Goal: Communication & Community: Answer question/provide support

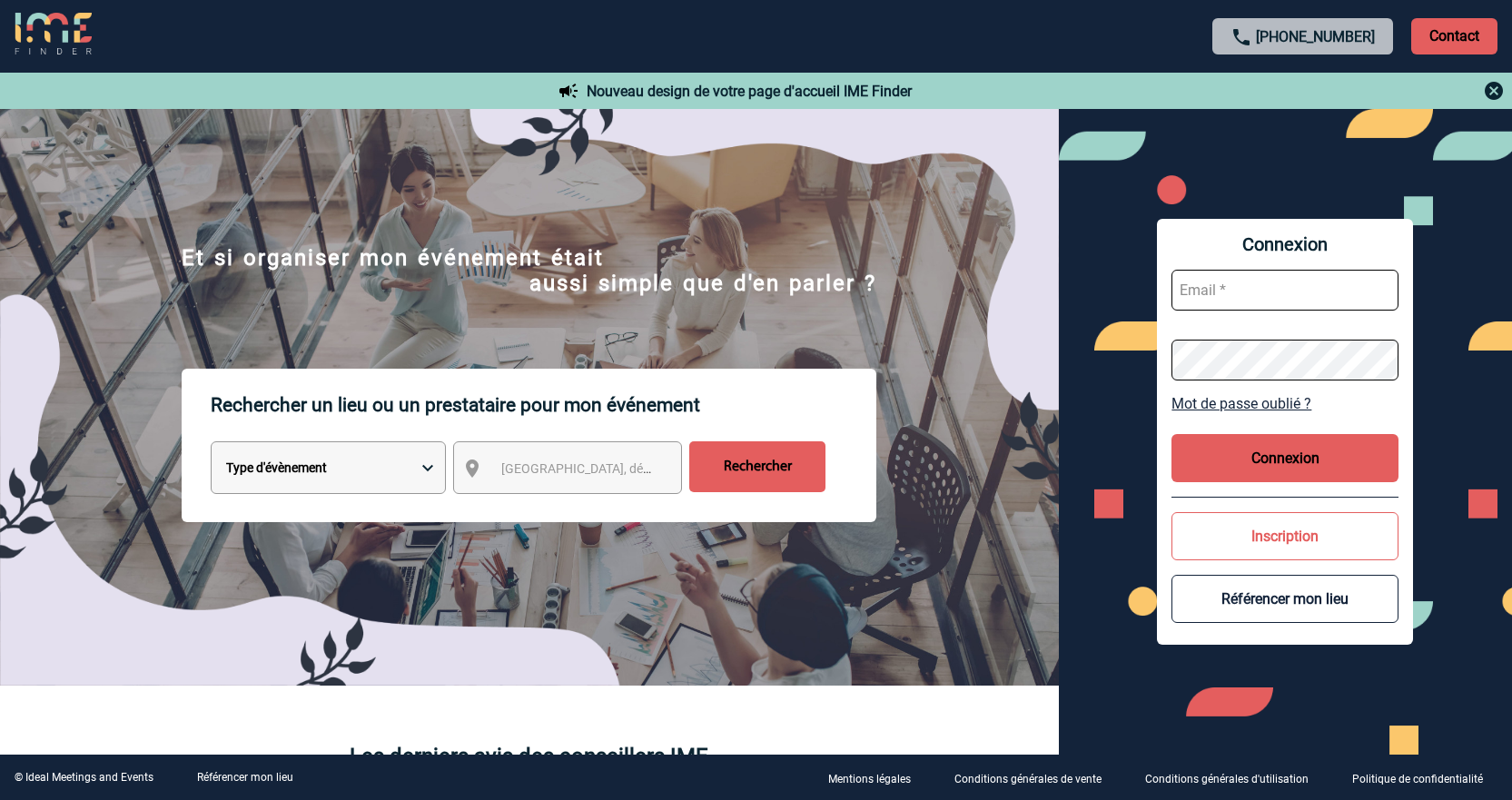
type input "jnetobogalho@ime-groupe.com"
click at [1320, 467] on button "Connexion" at bounding box center [1285, 458] width 227 height 48
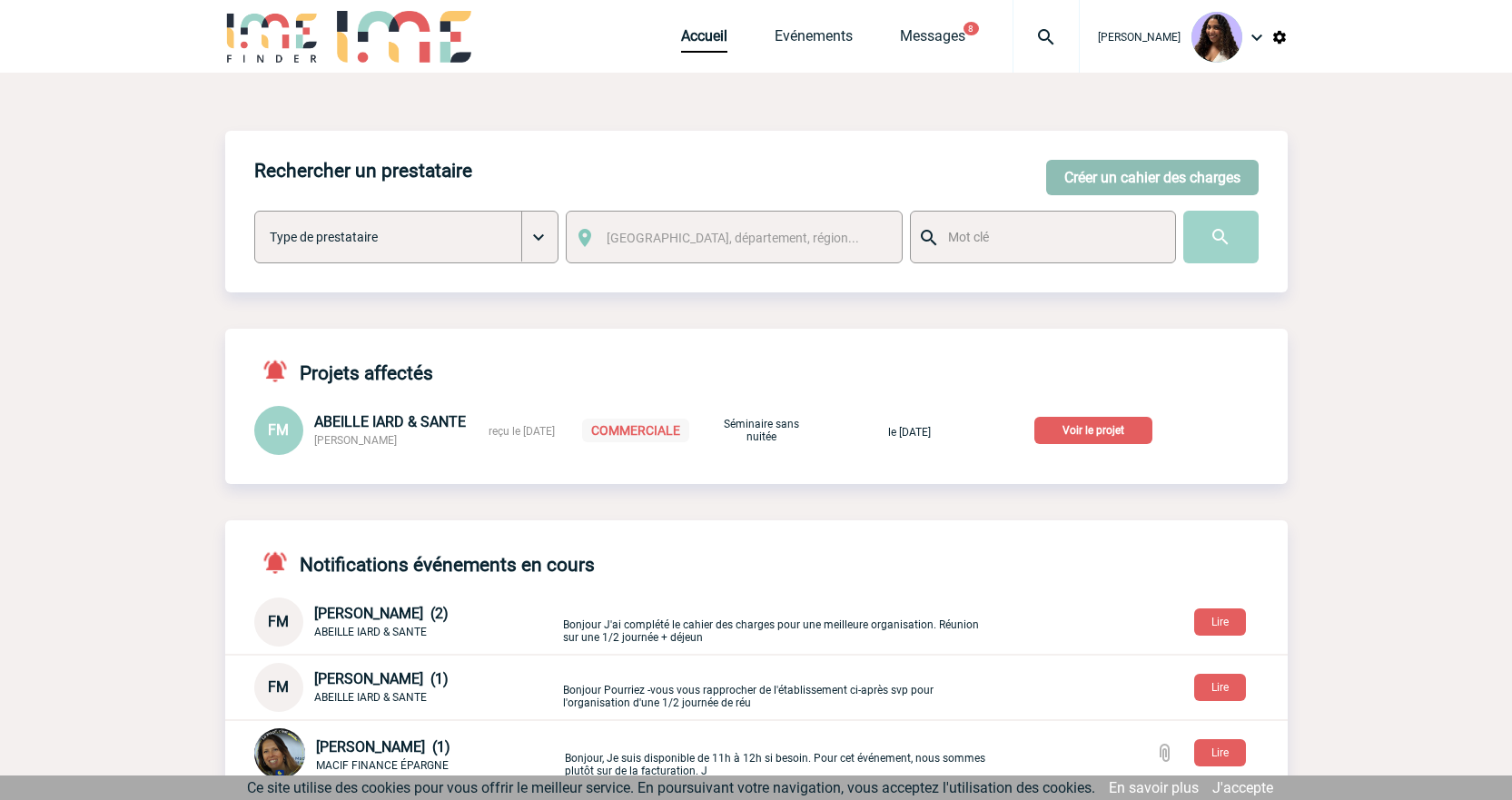
click at [1095, 170] on button "Créer un cahier des charges" at bounding box center [1152, 178] width 212 height 36
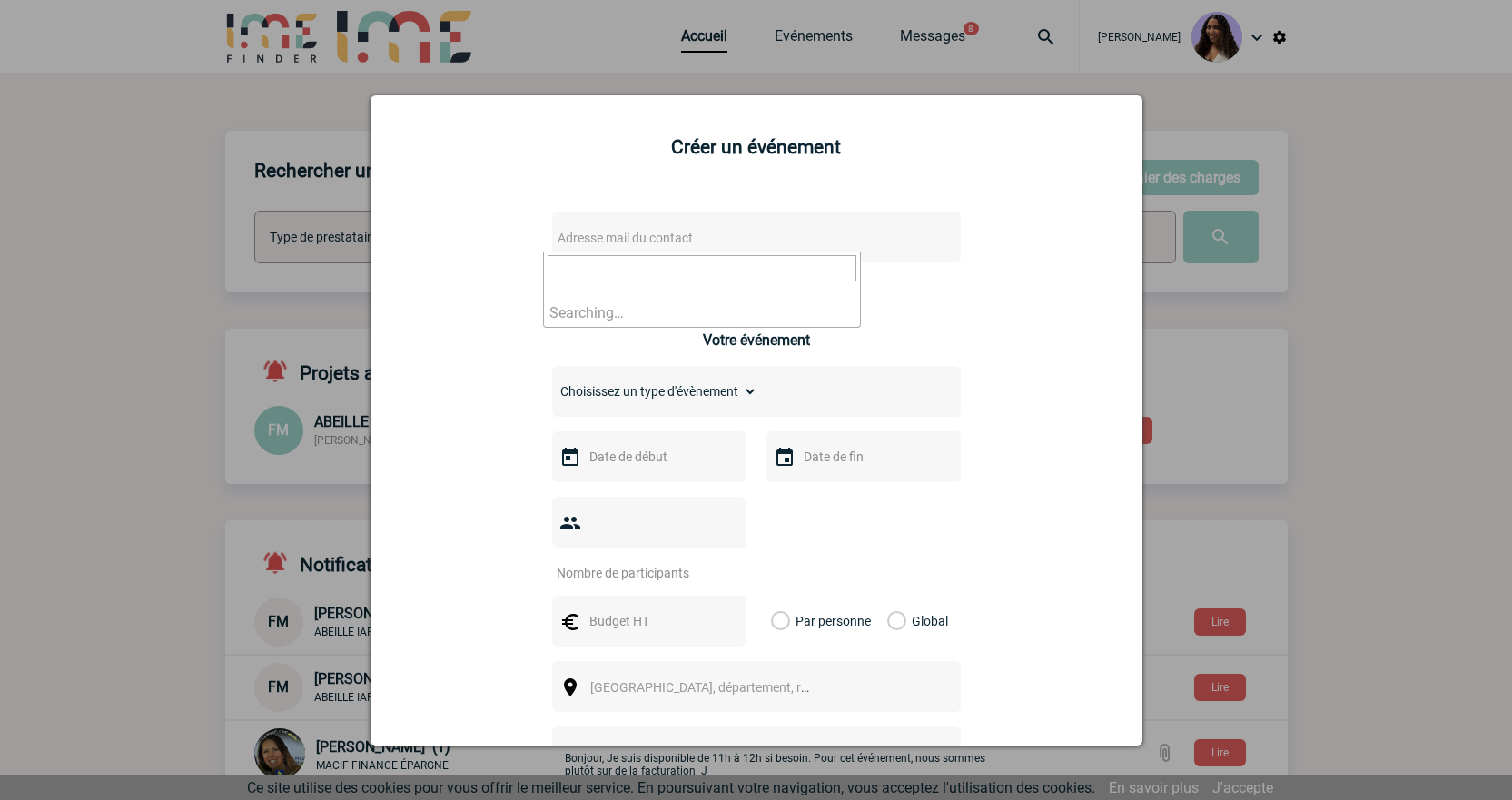
click at [646, 244] on span "Adresse mail du contact" at bounding box center [625, 238] width 135 height 15
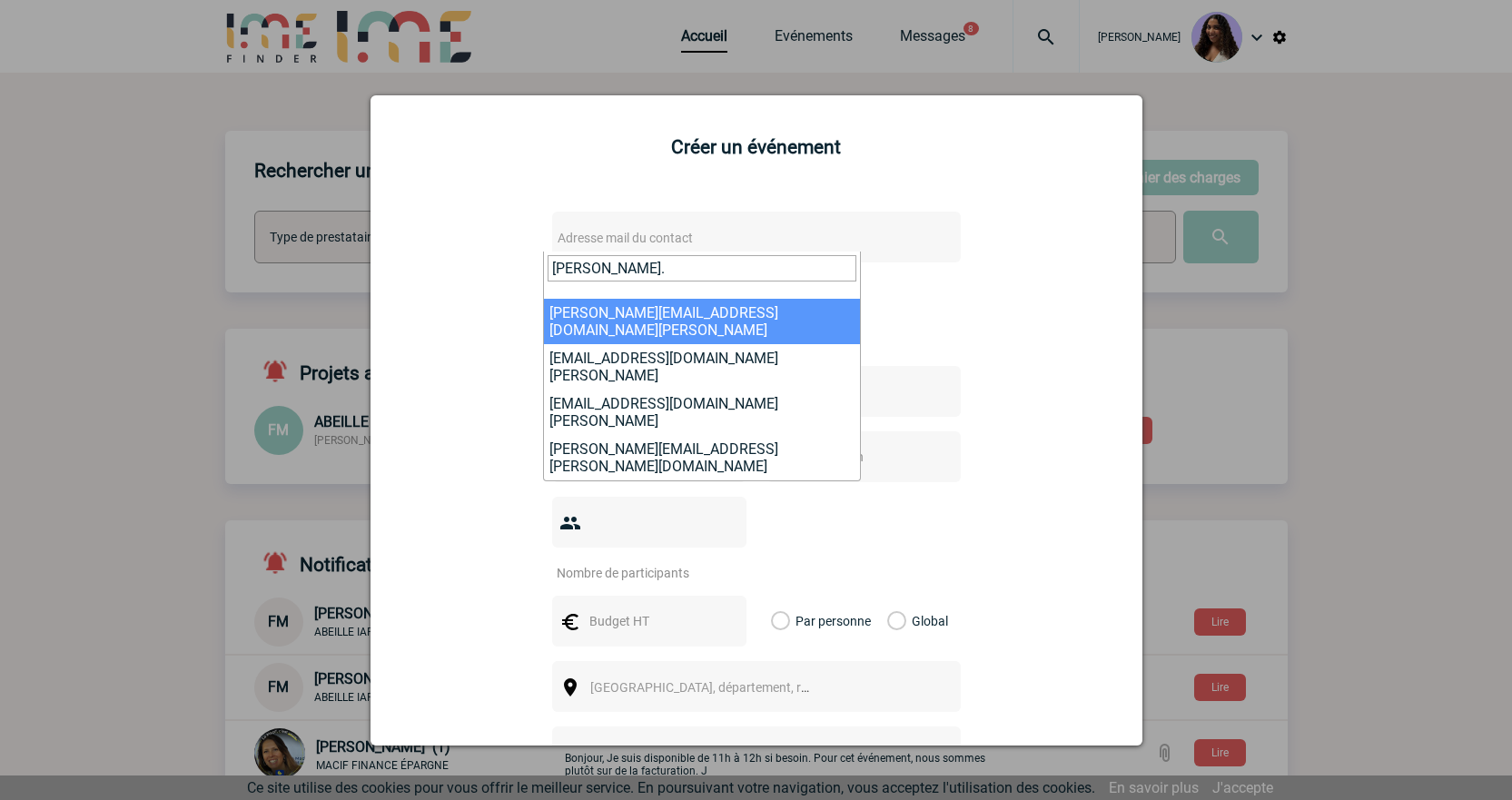
drag, startPoint x: 648, startPoint y: 273, endPoint x: 465, endPoint y: 270, distance: 183.0
click at [465, 270] on body "Jessica NETO BOGALHO Accueil Evénements 8" at bounding box center [756, 669] width 1512 height 1337
paste input "gomes@macif.fr"
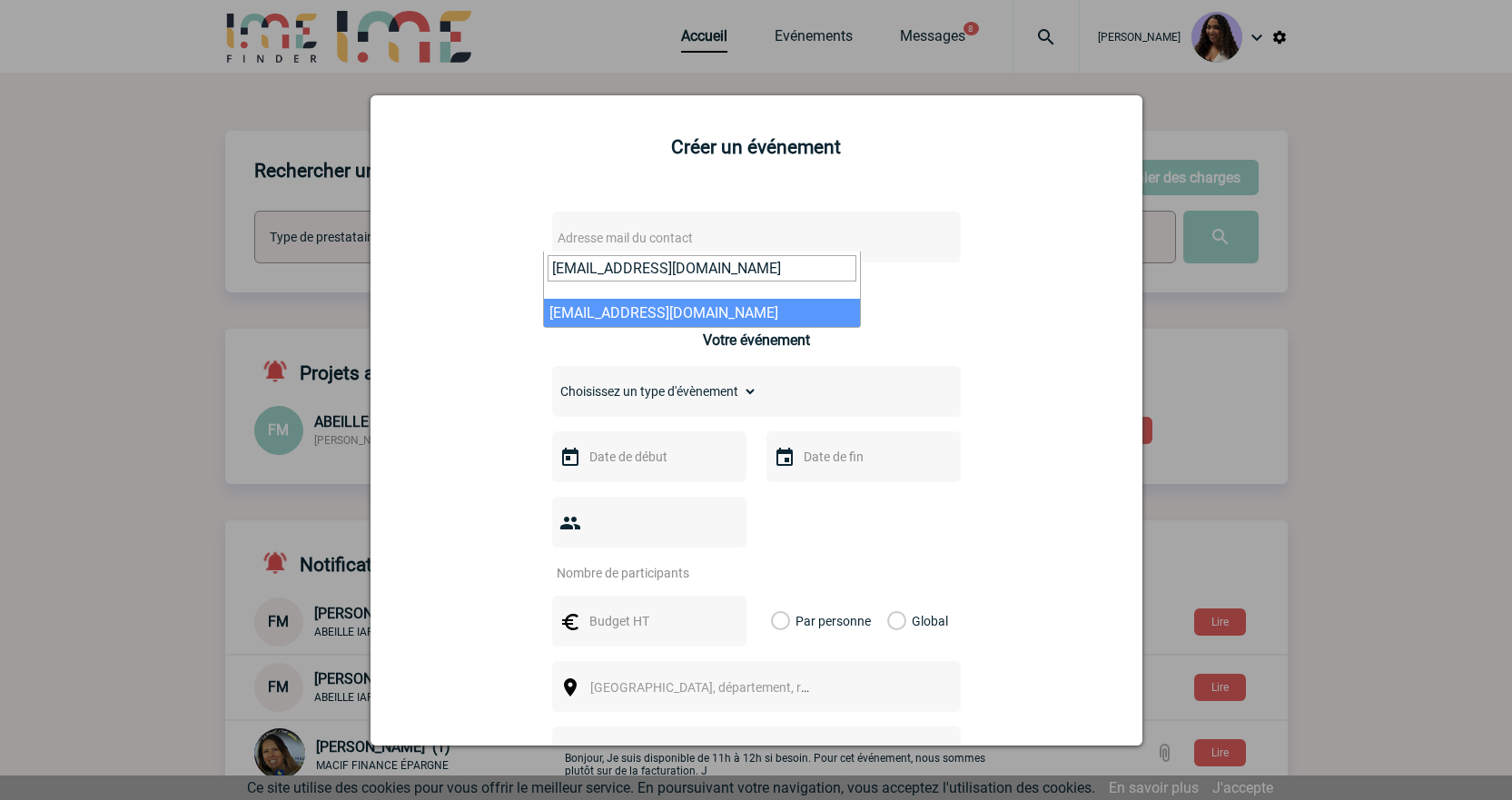
type input "xgomes@macif.fr"
select select "127291"
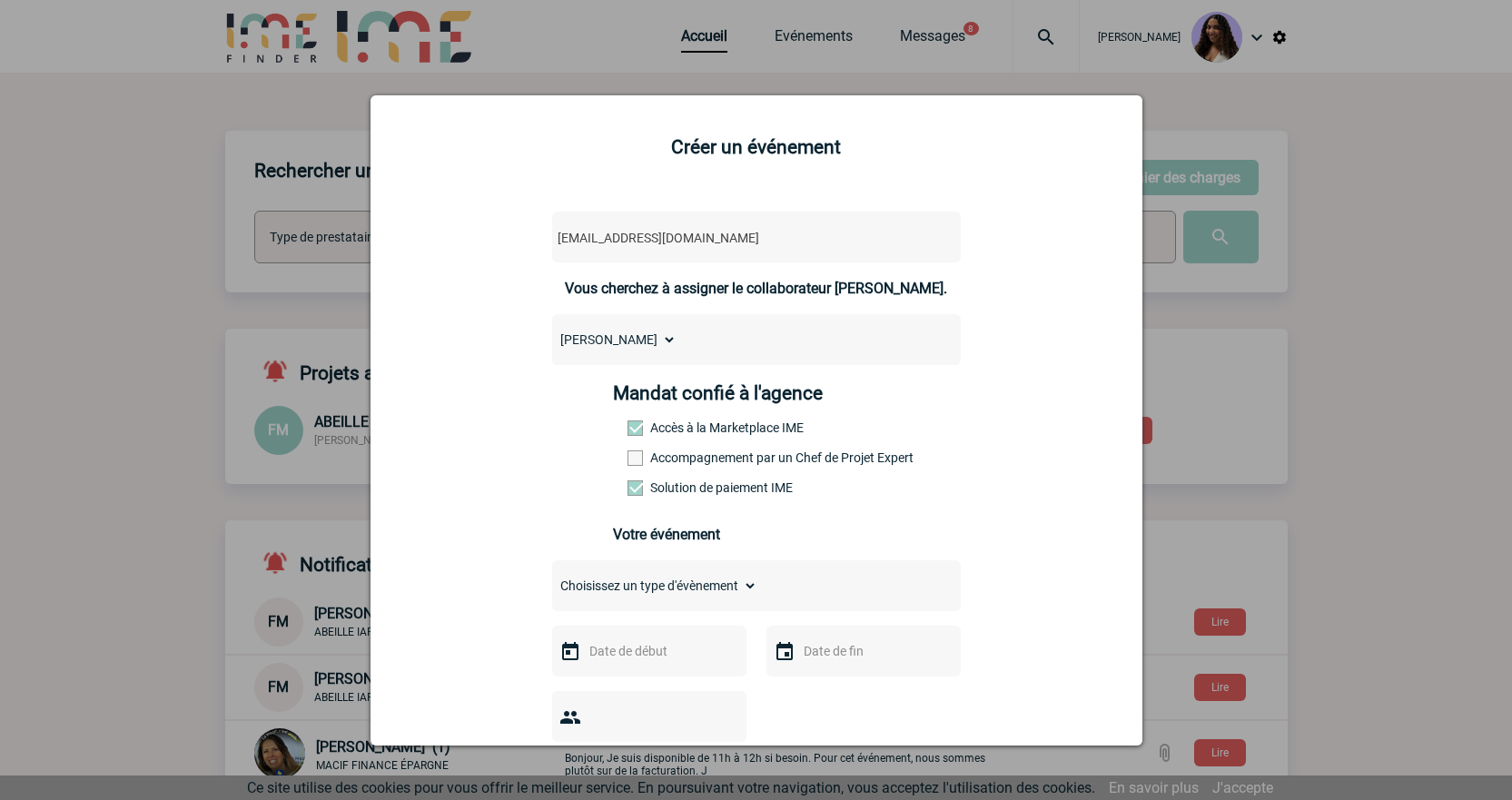
click at [656, 459] on label "Accompagnement par un Chef de Projet Expert" at bounding box center [667, 458] width 80 height 15
click at [0, 0] on input "Accompagnement par un Chef de Projet Expert" at bounding box center [0, 0] width 0 height 0
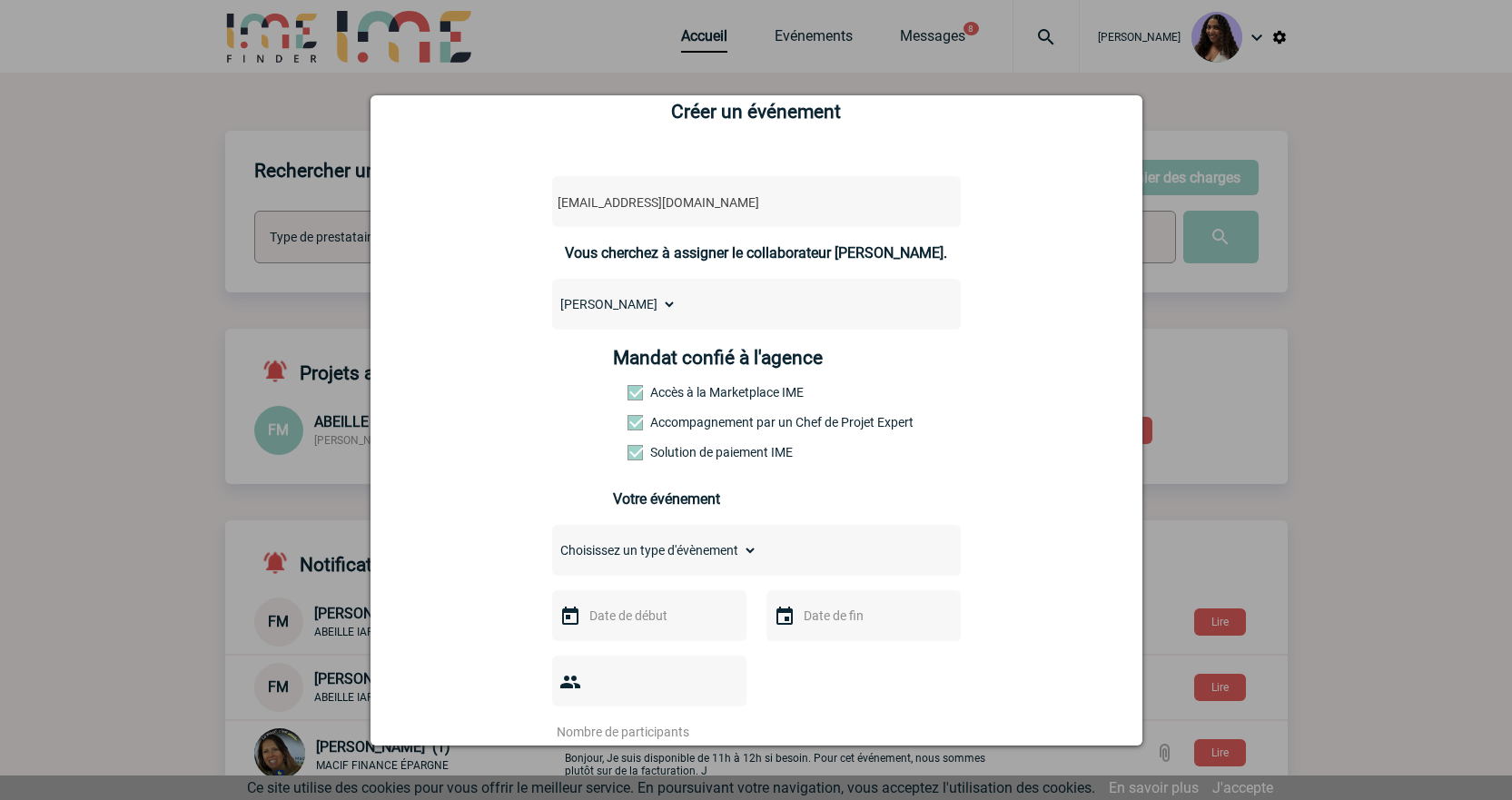
scroll to position [212, 0]
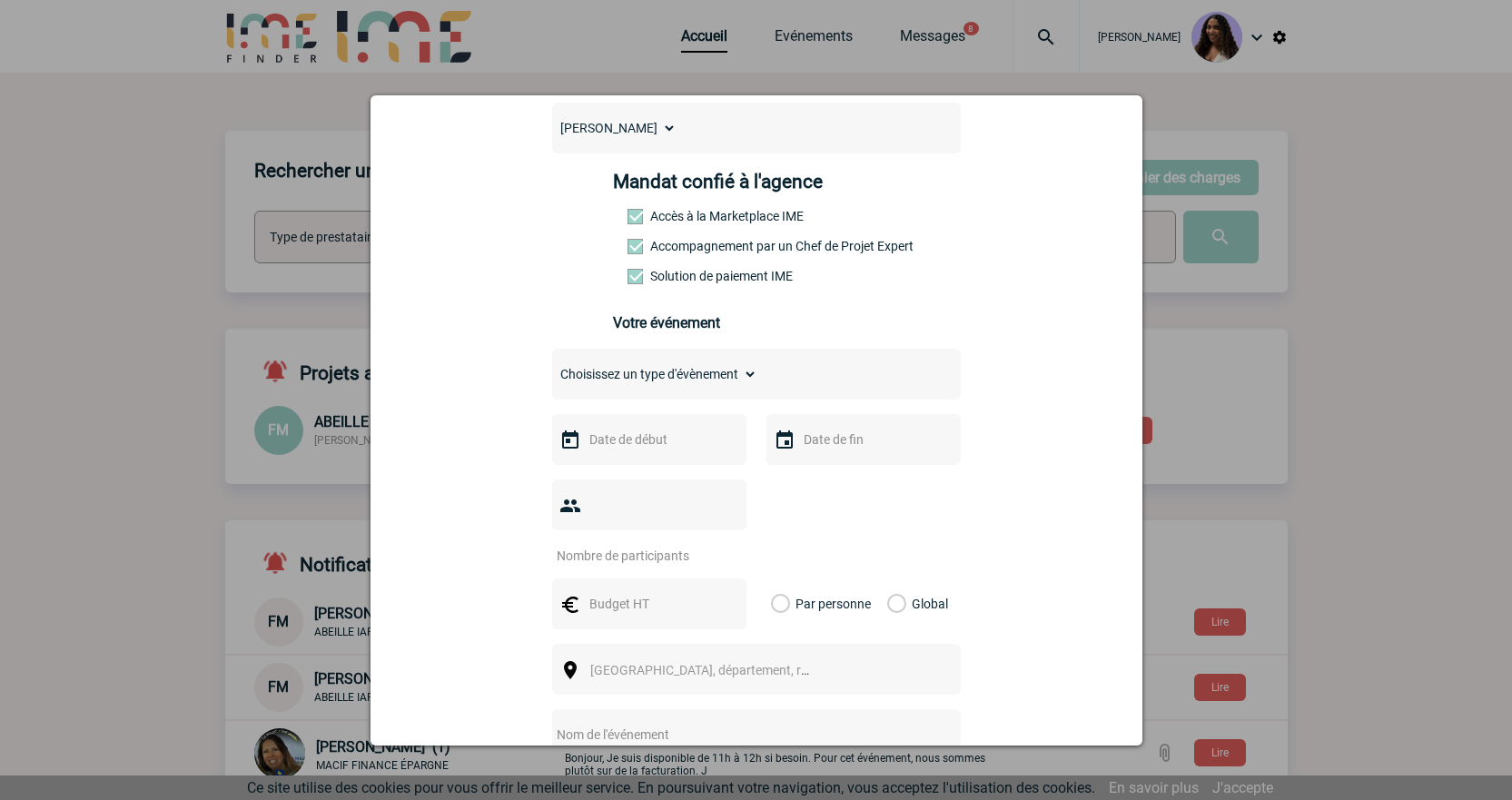
click at [657, 437] on input "text" at bounding box center [648, 440] width 125 height 24
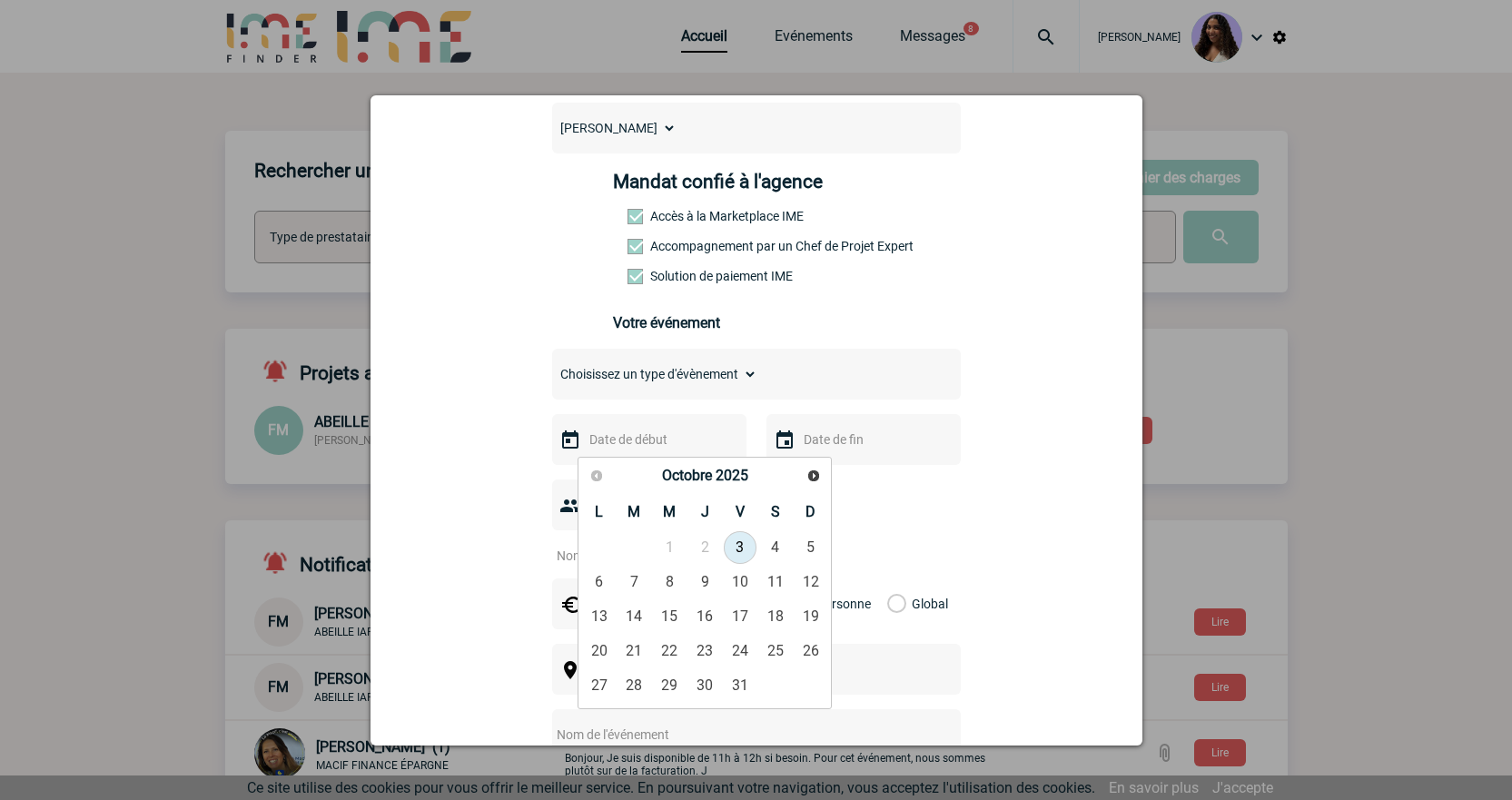
click at [657, 395] on div "Choisissez un type d'évènement Séminaire avec nuitée Séminaire sans nuitée Repa…" at bounding box center [756, 373] width 409 height 51
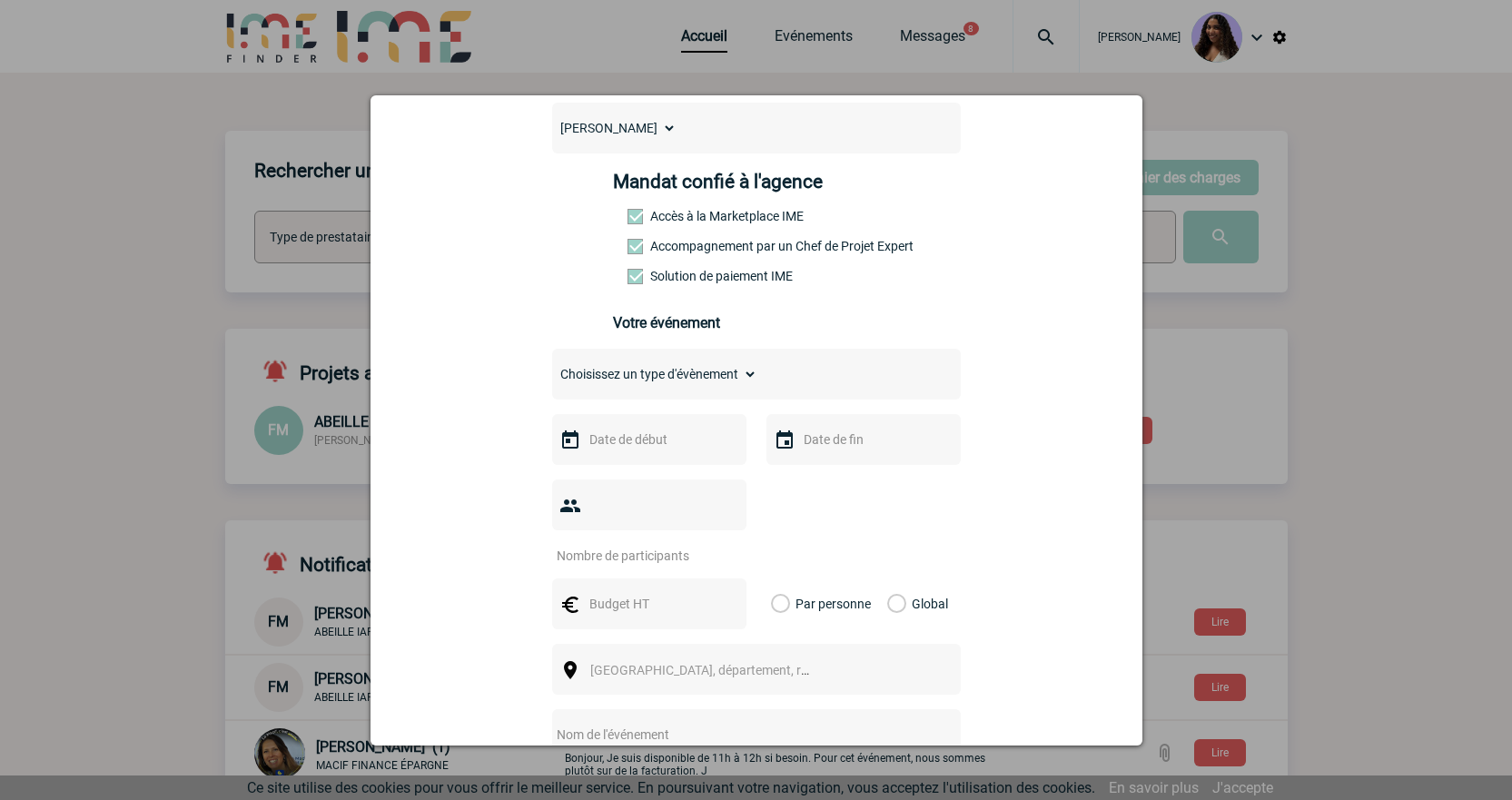
click at [655, 387] on select "Choisissez un type d'évènement Séminaire avec nuitée Séminaire sans nuitée Repa…" at bounding box center [655, 374] width 205 height 26
select select "1"
click at [552, 366] on select "Choisissez un type d'évènement Séminaire avec nuitée Séminaire sans nuitée Repa…" at bounding box center [655, 374] width 205 height 26
click at [647, 443] on input "text" at bounding box center [648, 440] width 125 height 24
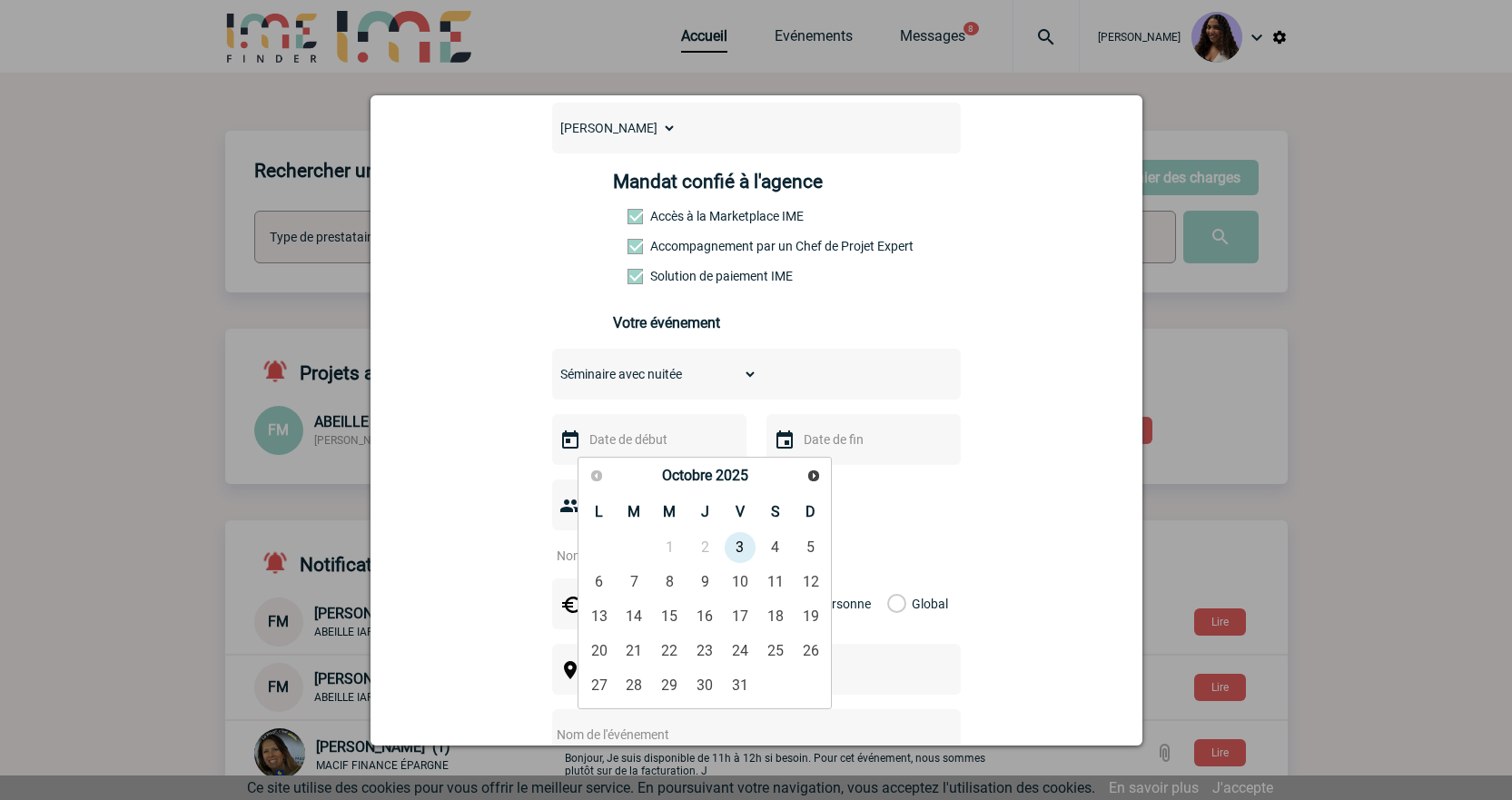
click at [806, 472] on span "Suivant" at bounding box center [813, 476] width 15 height 15
click at [716, 679] on link "27" at bounding box center [706, 685] width 34 height 33
type input "27-11-2025"
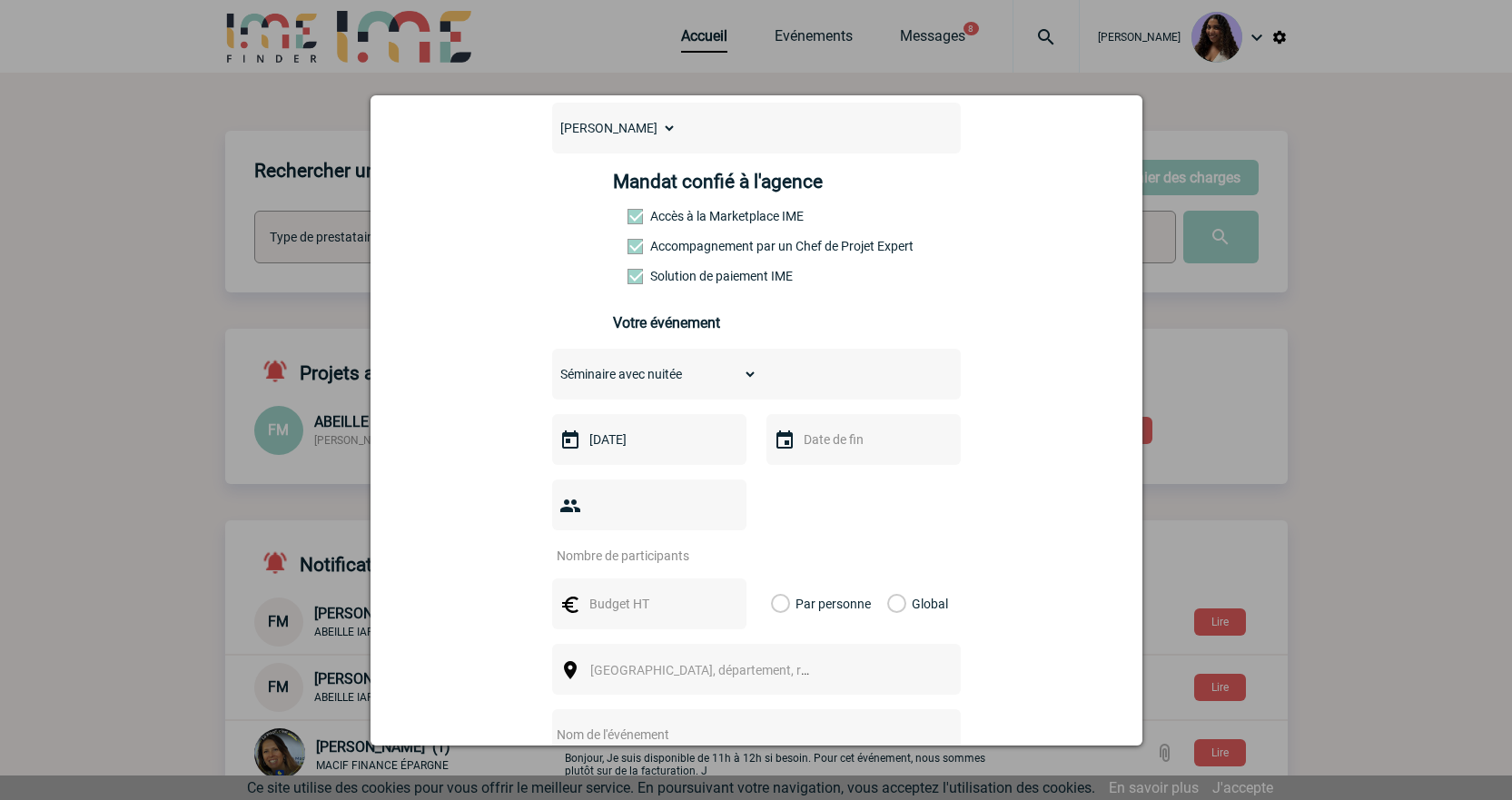
click at [850, 430] on div at bounding box center [863, 439] width 194 height 51
click at [845, 462] on div at bounding box center [863, 439] width 194 height 51
click at [842, 451] on input "text" at bounding box center [862, 440] width 125 height 24
click at [960, 693] on link "28" at bounding box center [955, 685] width 34 height 33
type input "28-11-2025"
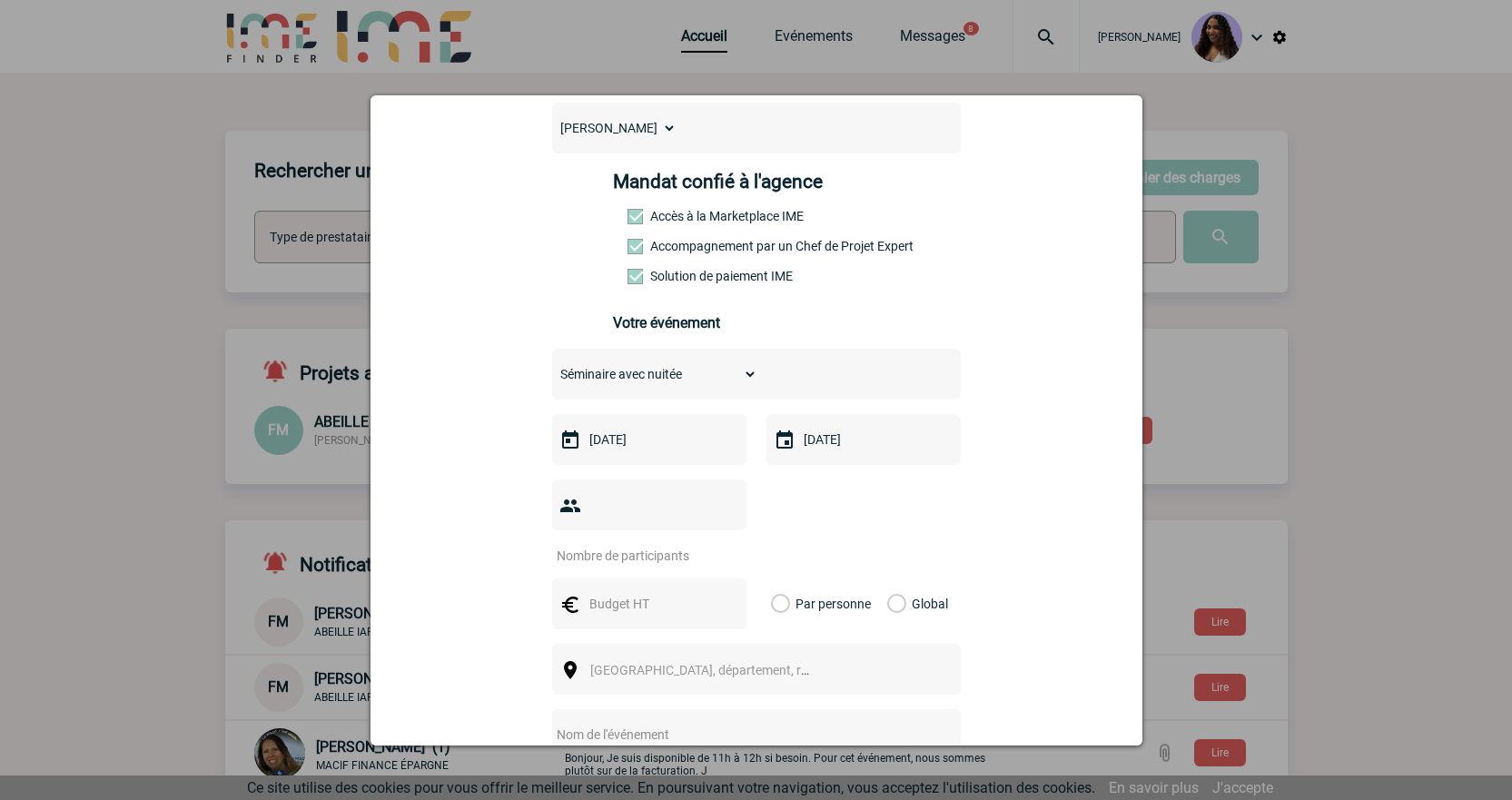
click at [598, 524] on div at bounding box center [649, 504] width 194 height 51
click at [602, 544] on input "number" at bounding box center [638, 556] width 171 height 24
type input "6"
click at [626, 578] on div at bounding box center [649, 603] width 194 height 51
click at [629, 592] on input "text" at bounding box center [648, 604] width 125 height 24
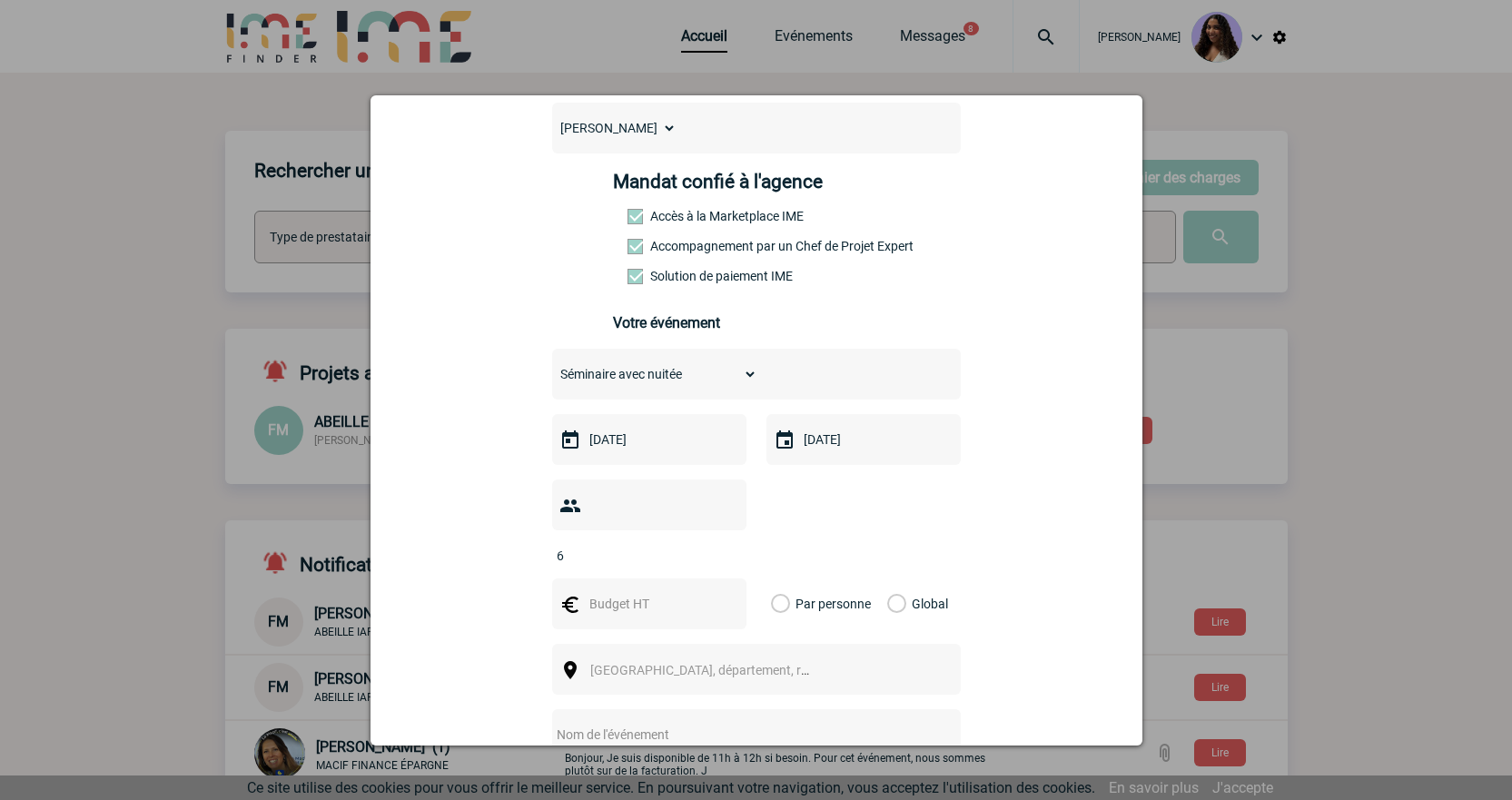
type input "3000"
click at [902, 578] on div "Global" at bounding box center [915, 603] width 61 height 51
click at [893, 578] on label "Global" at bounding box center [893, 603] width 12 height 51
click at [0, 0] on input "Global" at bounding box center [0, 0] width 0 height 0
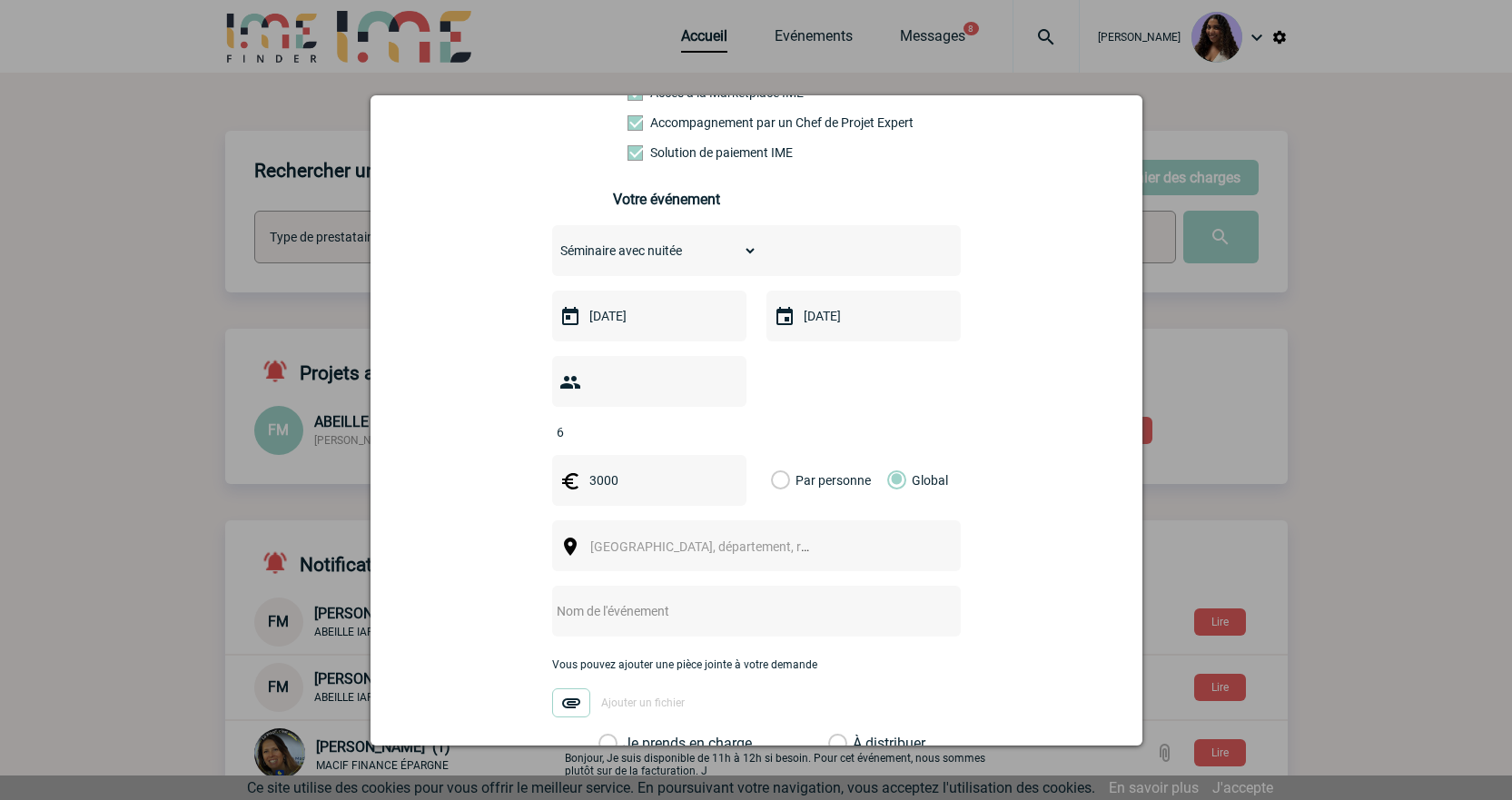
scroll to position [393, 0]
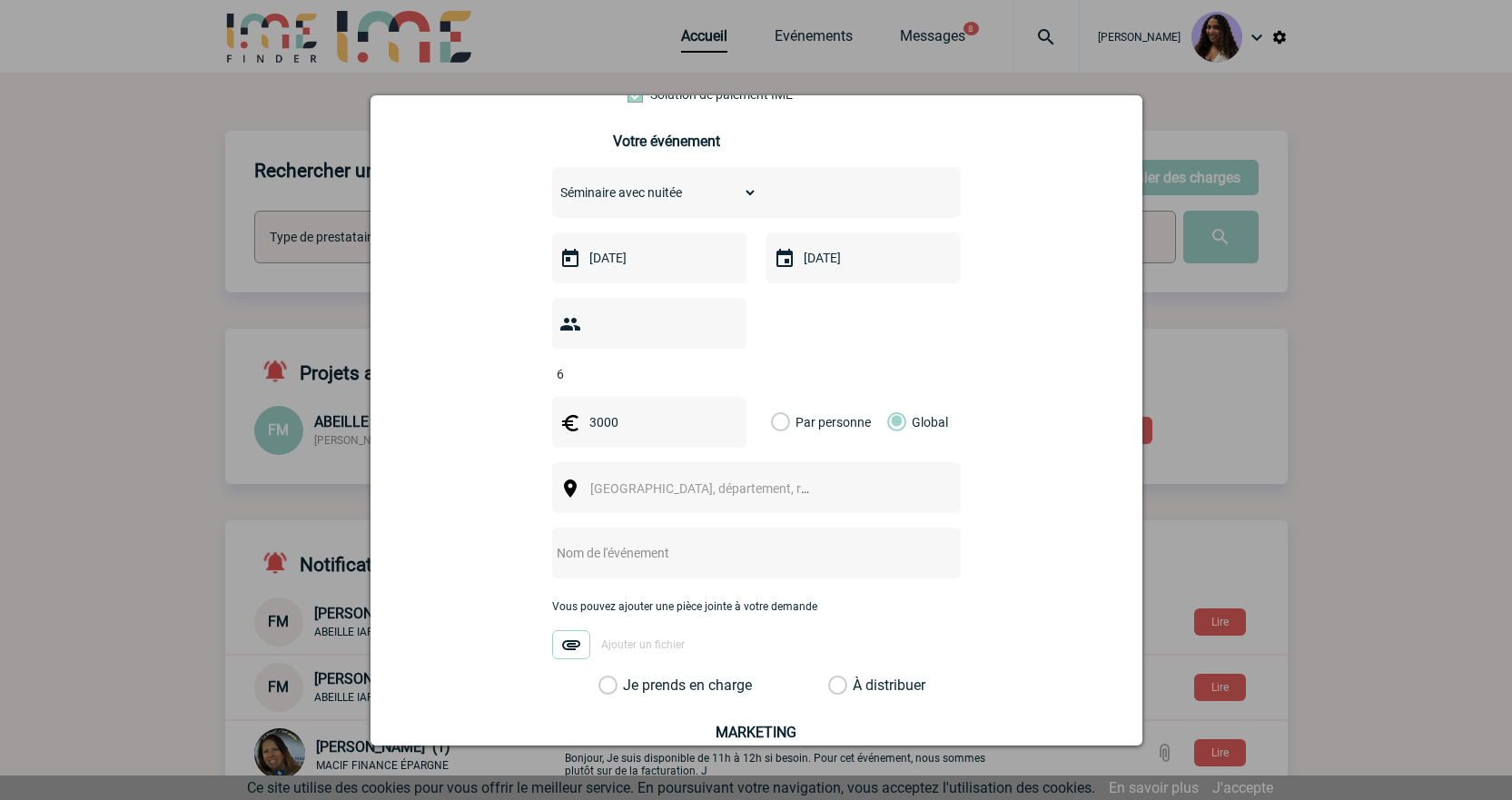
click at [634, 479] on div "Ville, département, région..." at bounding box center [756, 487] width 409 height 51
click at [633, 482] on span "Ville, département, région..." at bounding box center [717, 489] width 253 height 15
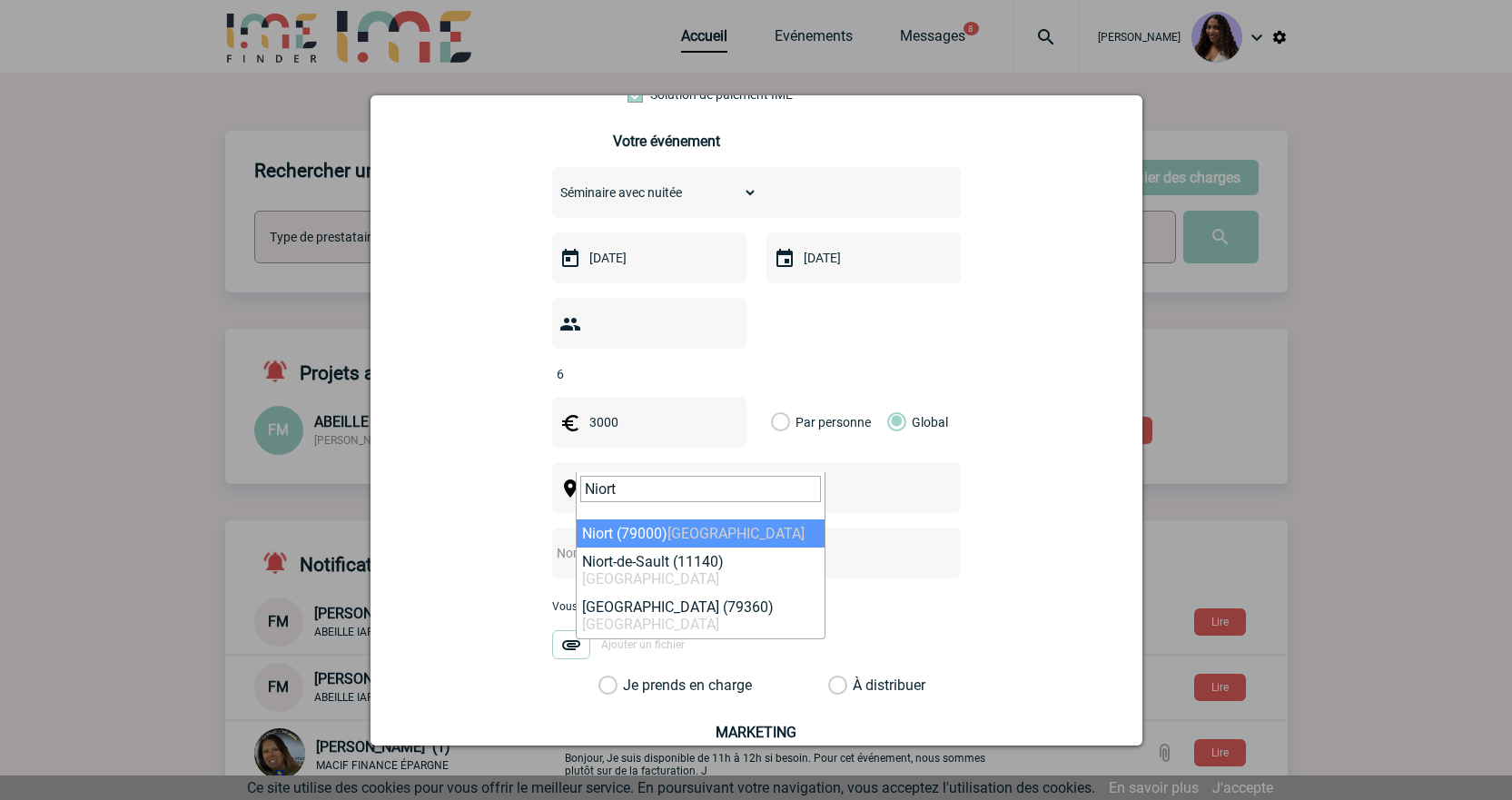
type input "Niort"
select select "27915"
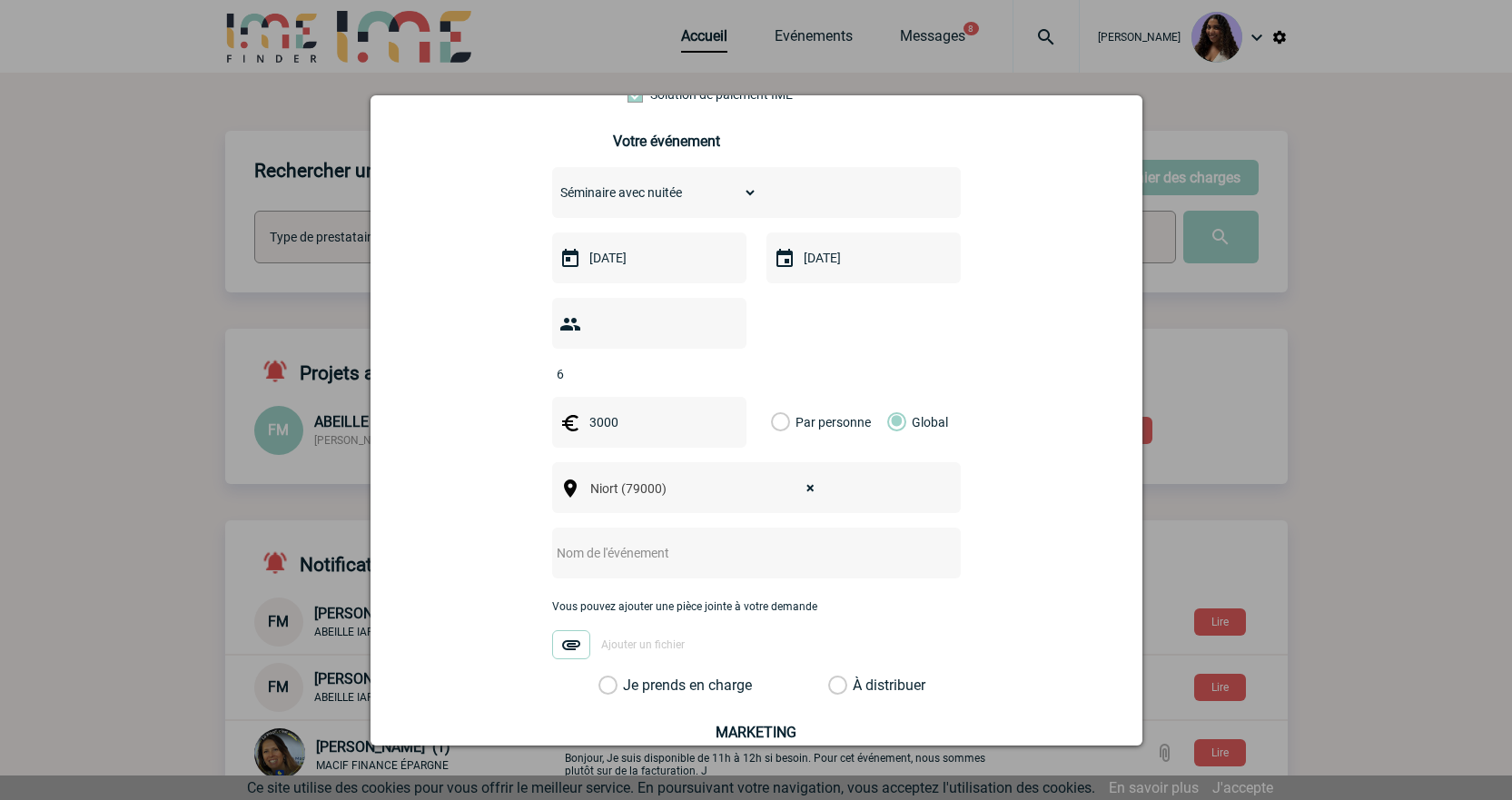
click at [645, 541] on input "text" at bounding box center [733, 553] width 360 height 24
click at [610, 541] on input "text" at bounding box center [733, 553] width 360 height 24
paste input "Séminaire de fin d’année"
type input "Séminaire de fin d’année"
click at [629, 677] on label "Je prends en charge" at bounding box center [613, 686] width 31 height 18
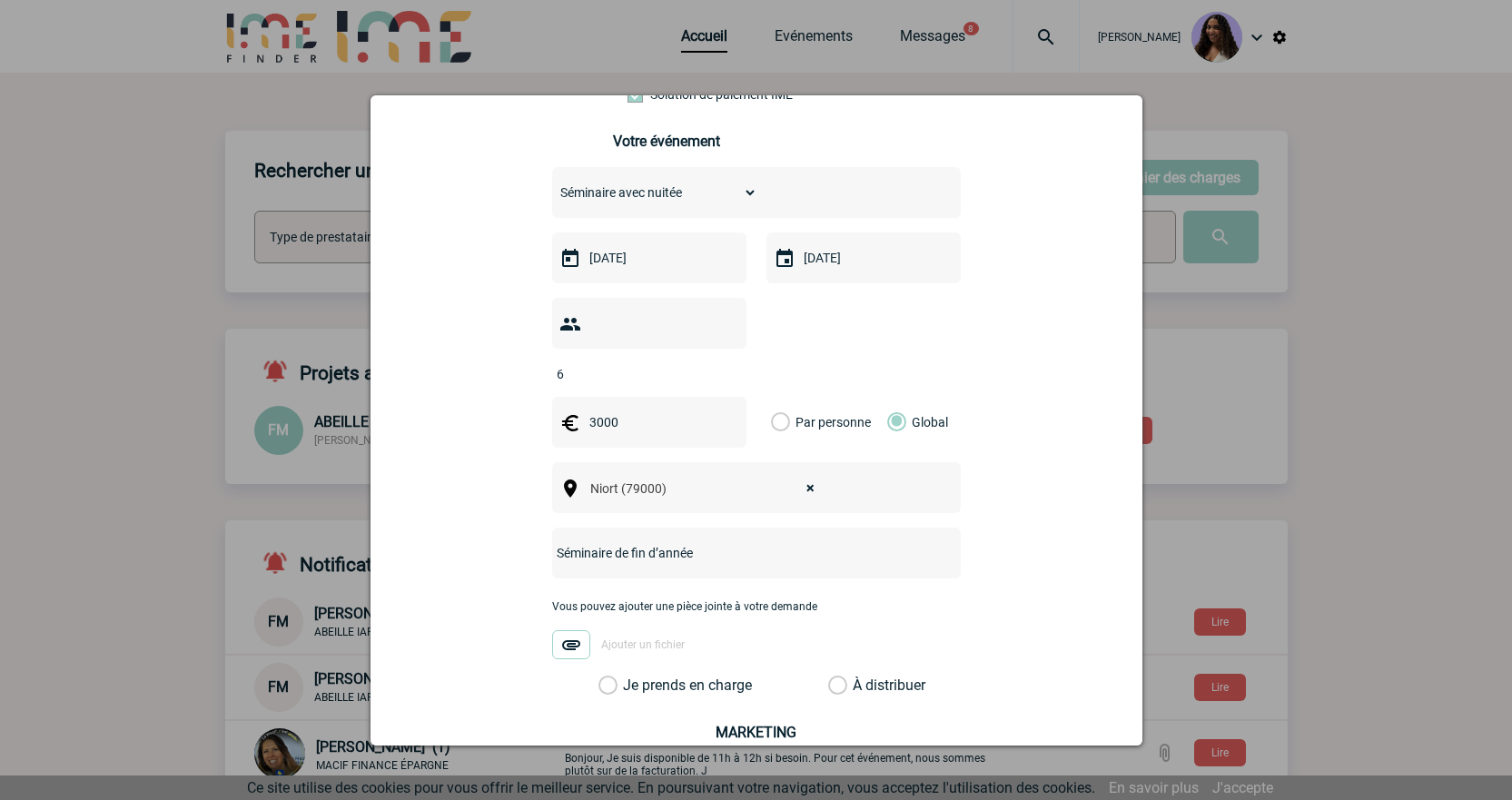
click at [0, 0] on input "Je prends en charge" at bounding box center [0, 0] width 0 height 0
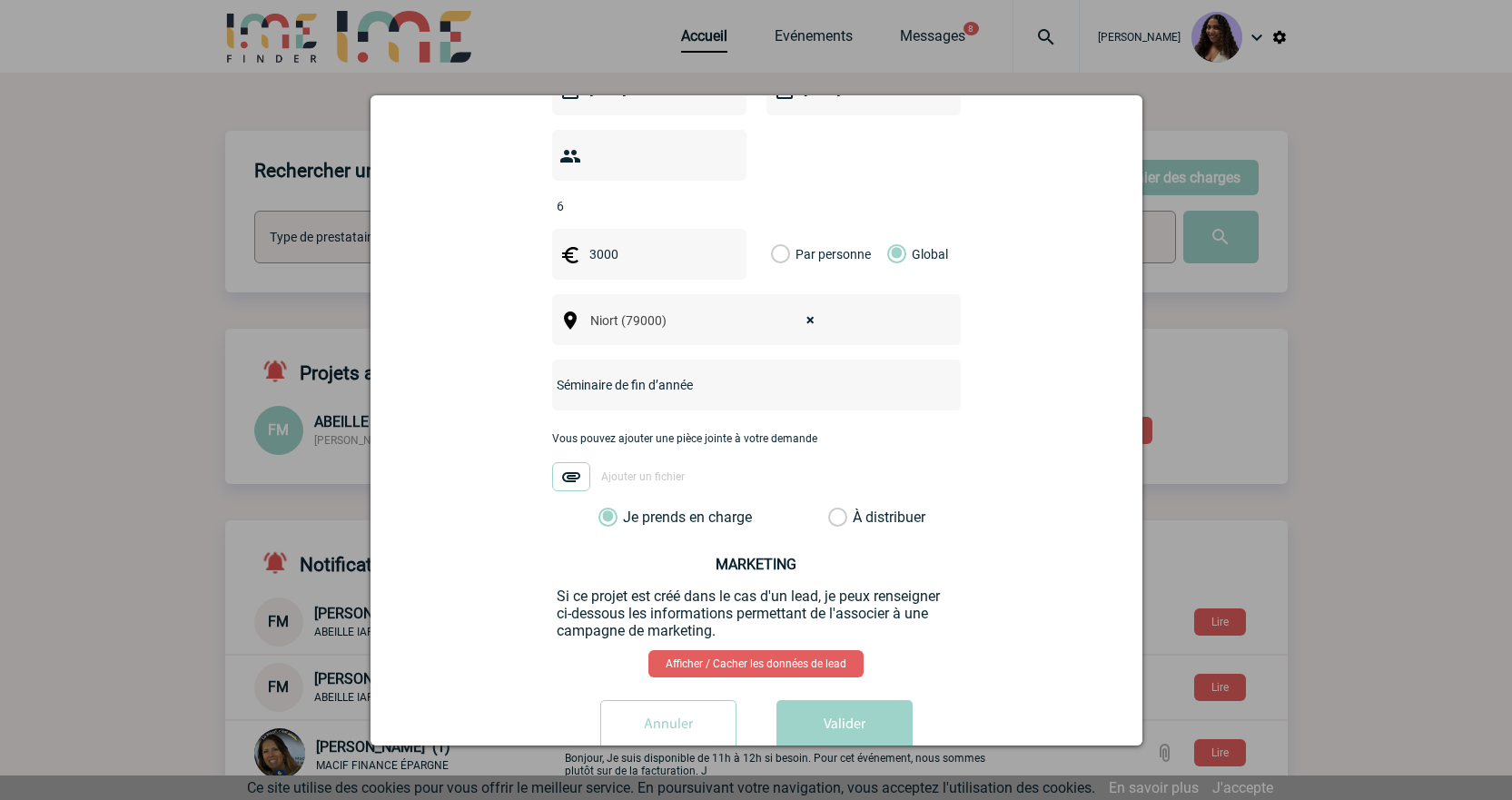
scroll to position [578, 0]
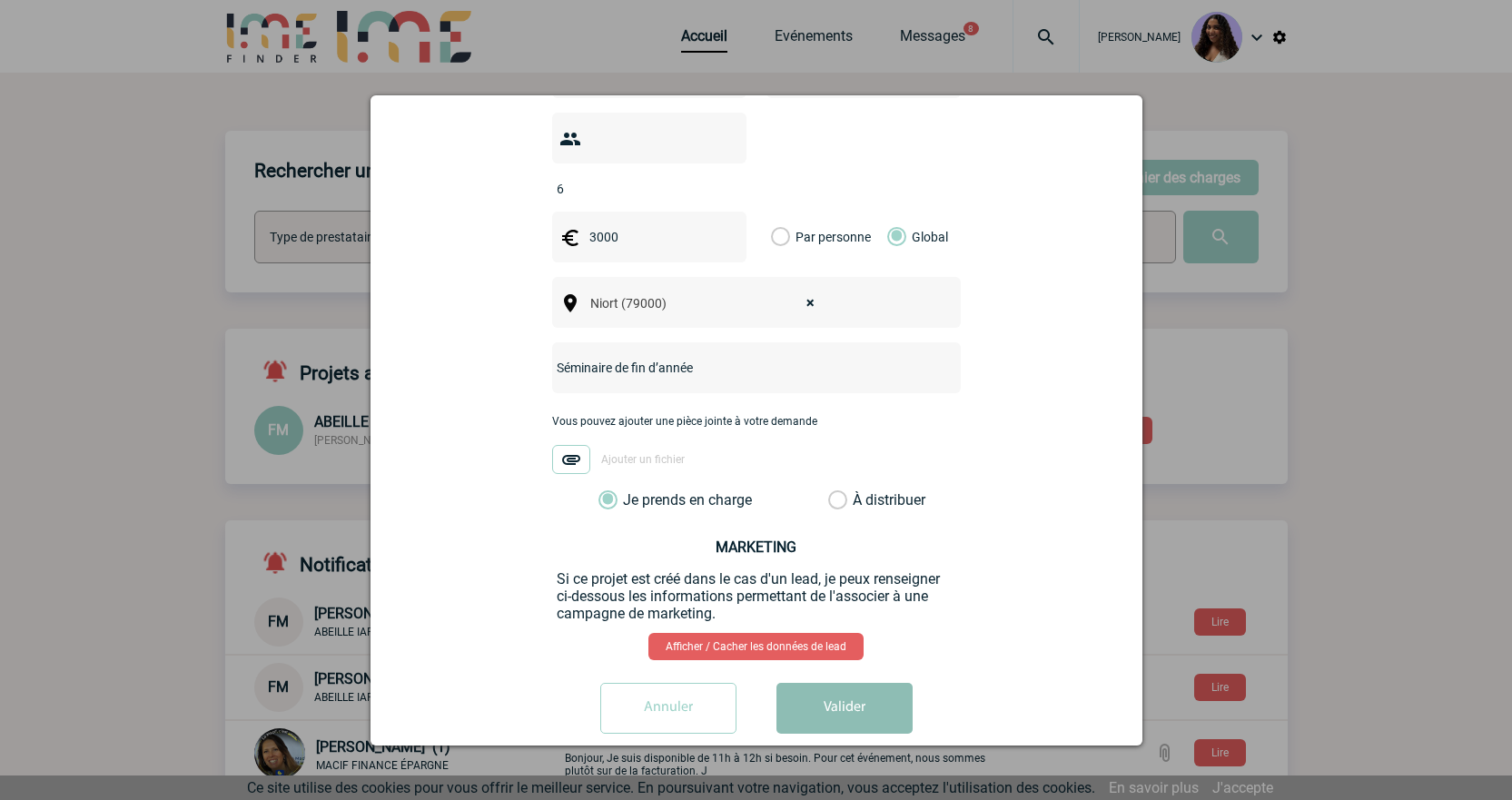
click at [850, 683] on button "Valider" at bounding box center [844, 707] width 136 height 51
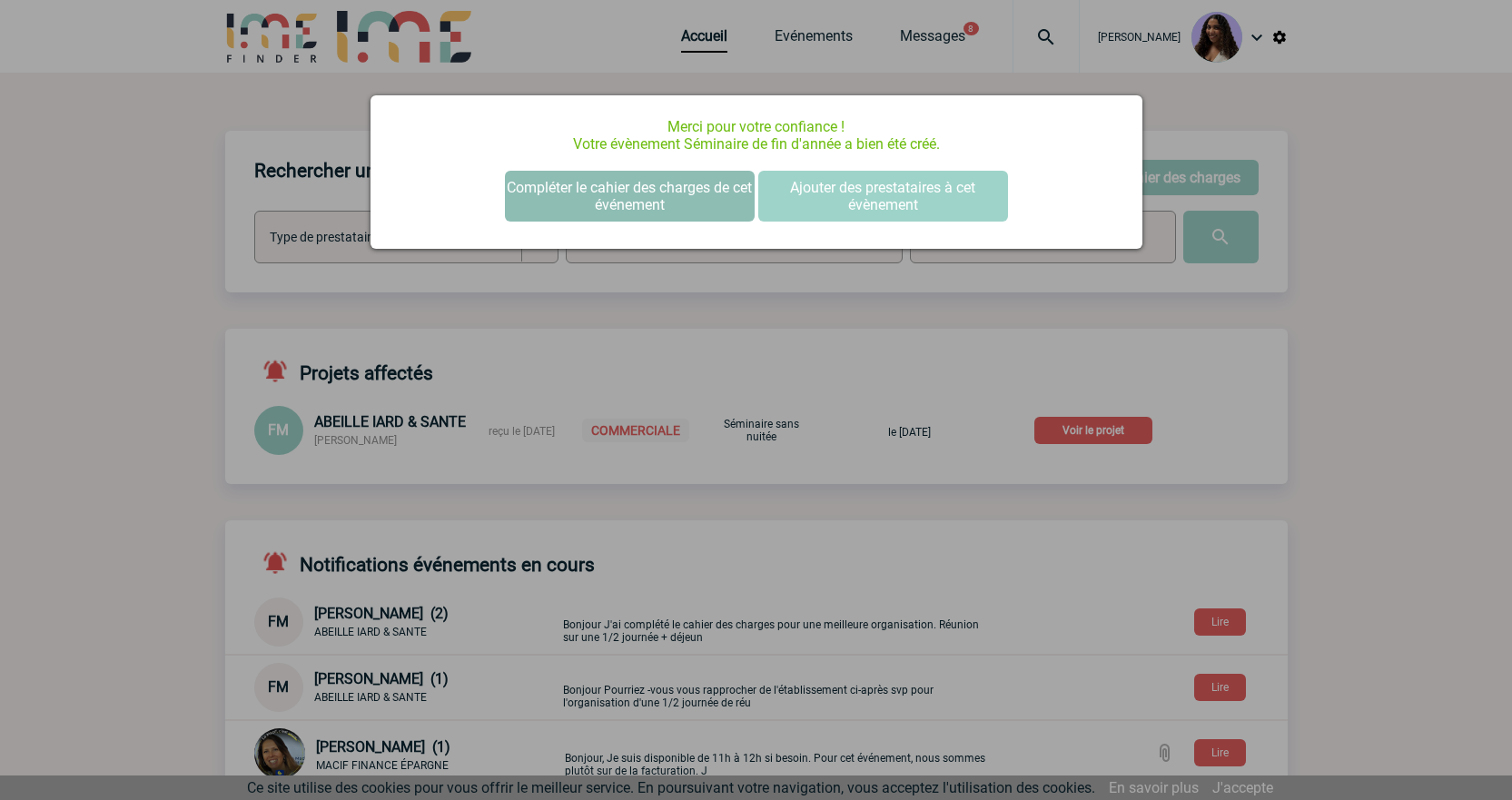
click at [664, 211] on button "Compléter le cahier des charges de cet événement" at bounding box center [629, 196] width 250 height 51
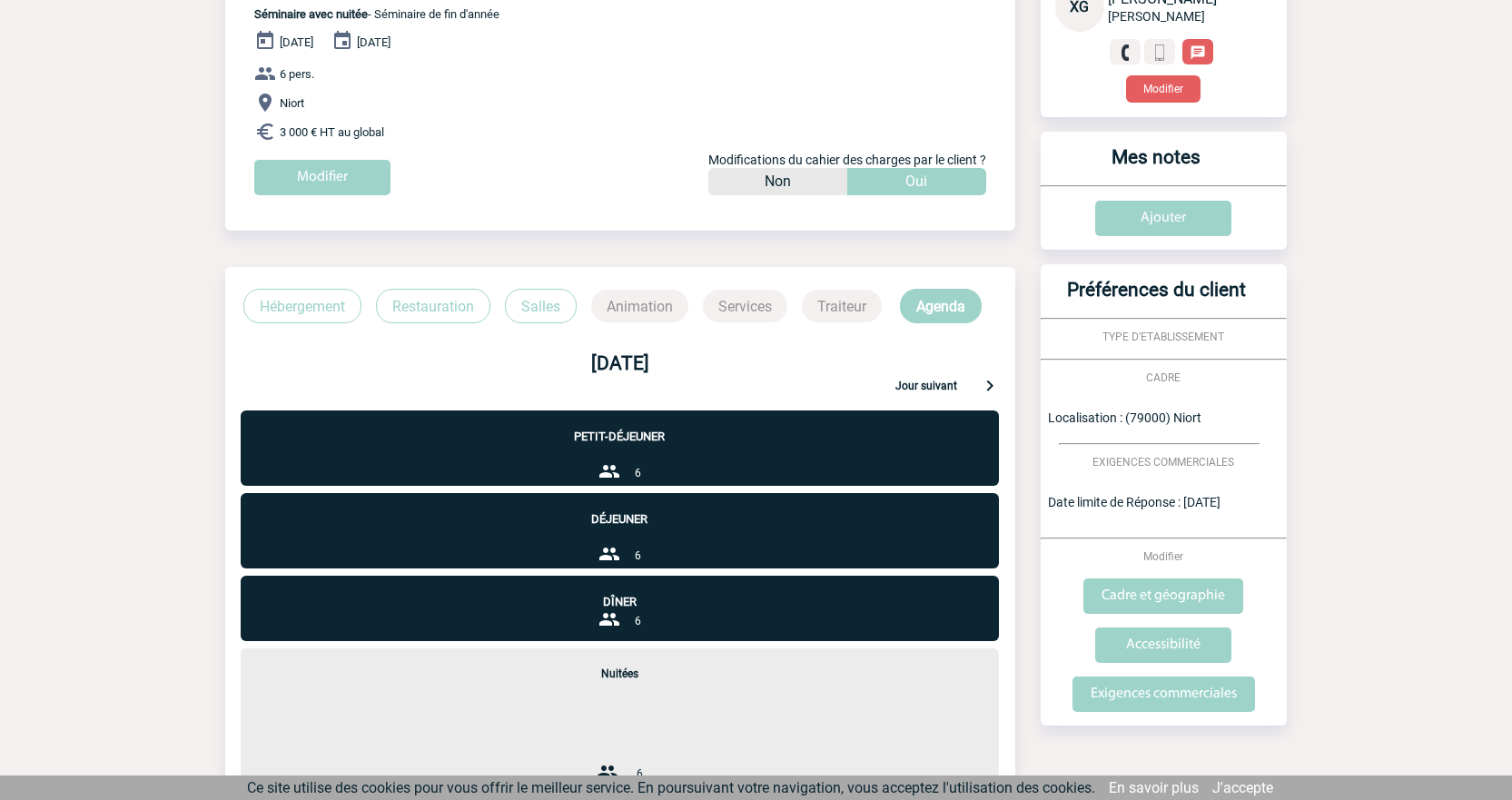
scroll to position [243, 0]
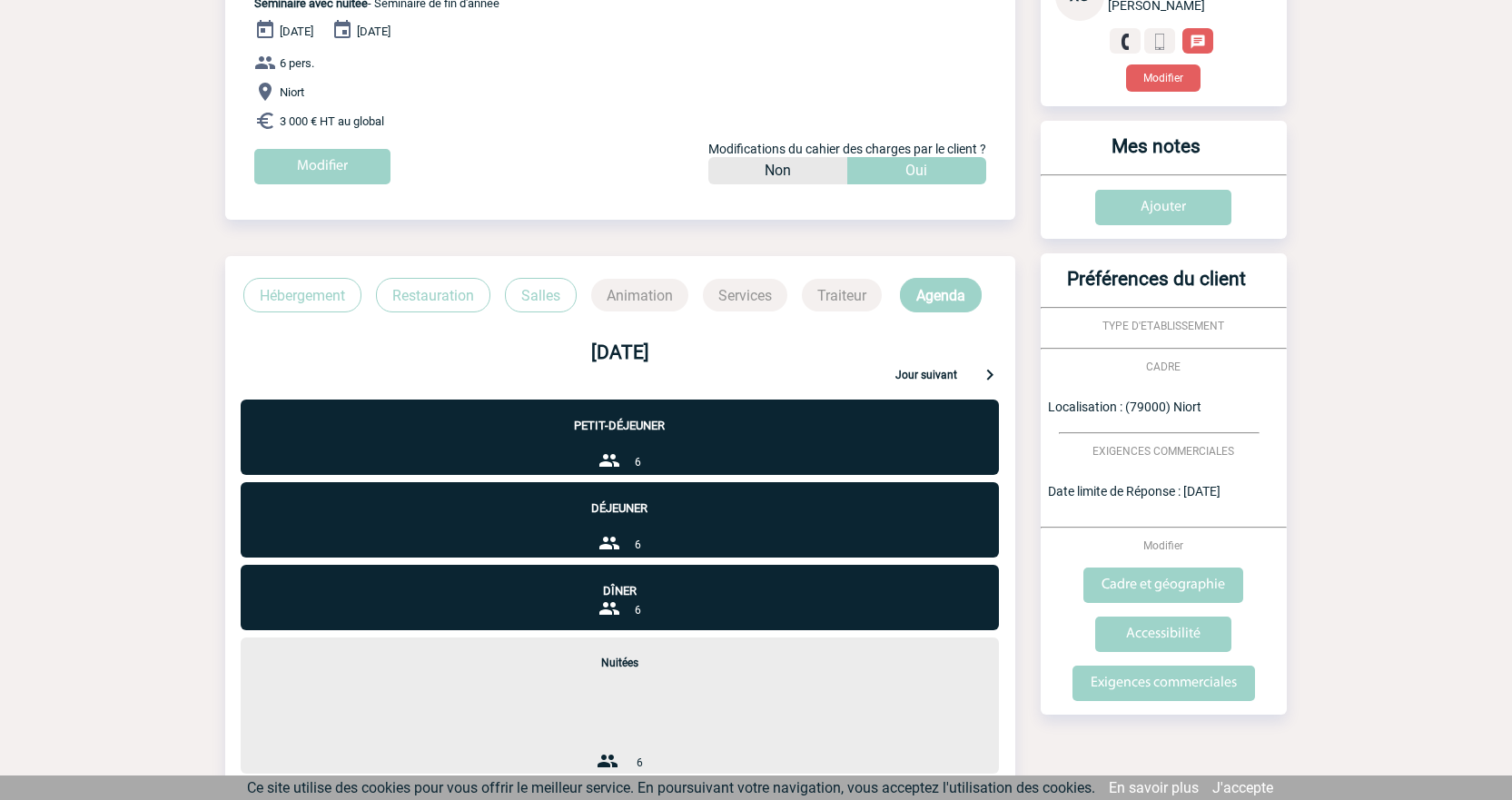
click at [341, 286] on p "Hébergement" at bounding box center [303, 295] width 118 height 35
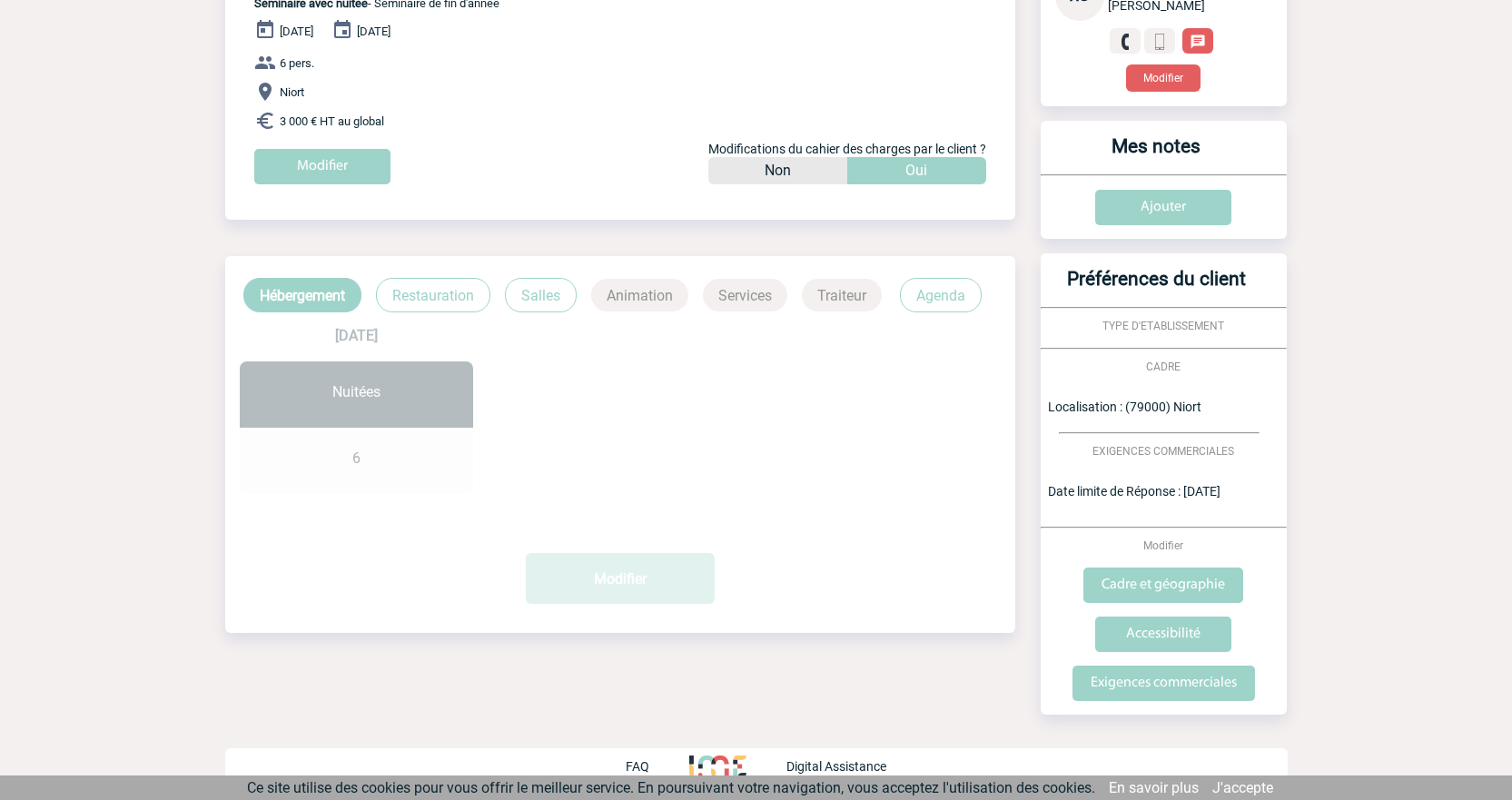
click at [417, 281] on p "Restauration" at bounding box center [433, 295] width 114 height 35
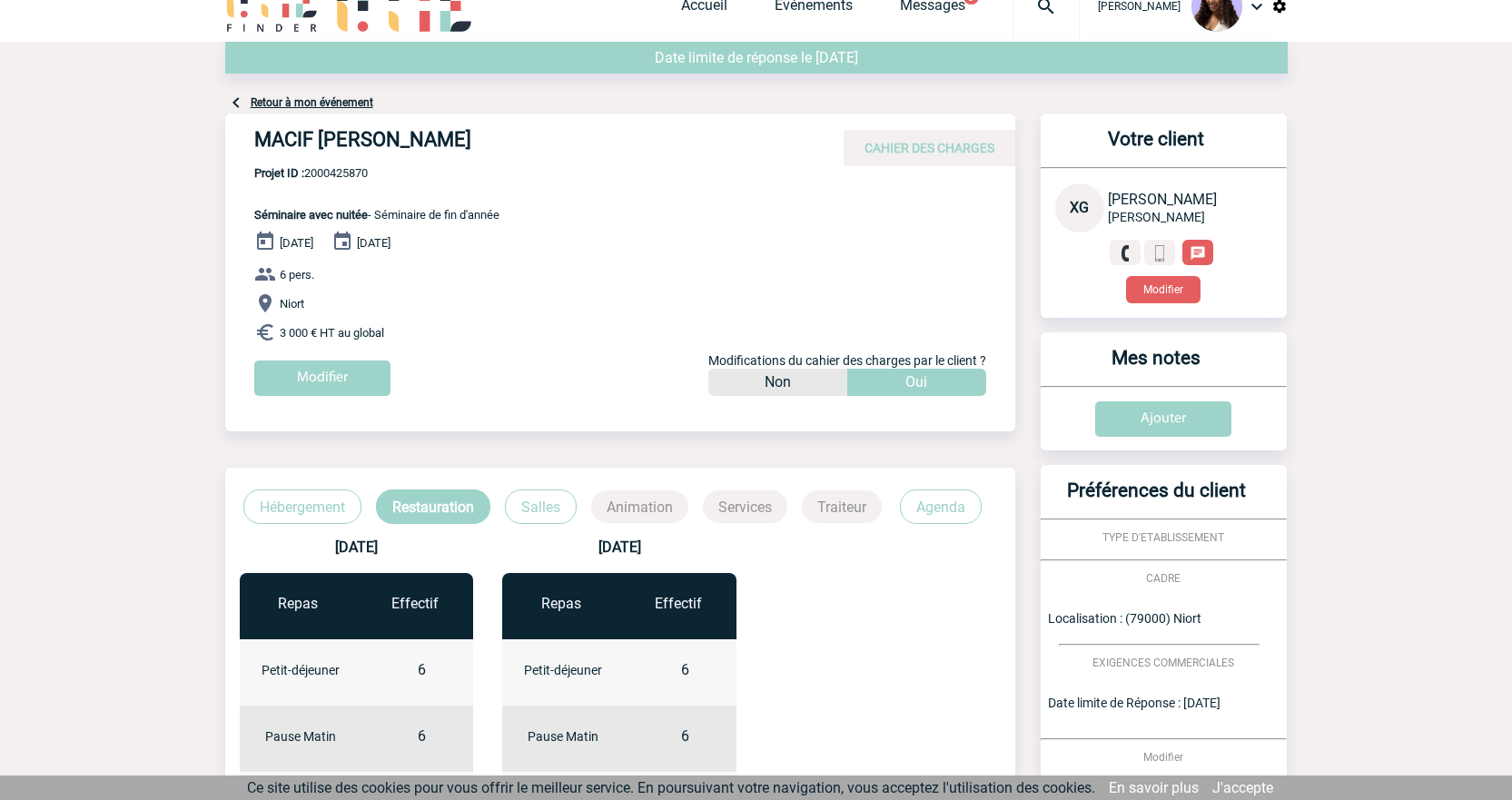
scroll to position [0, 0]
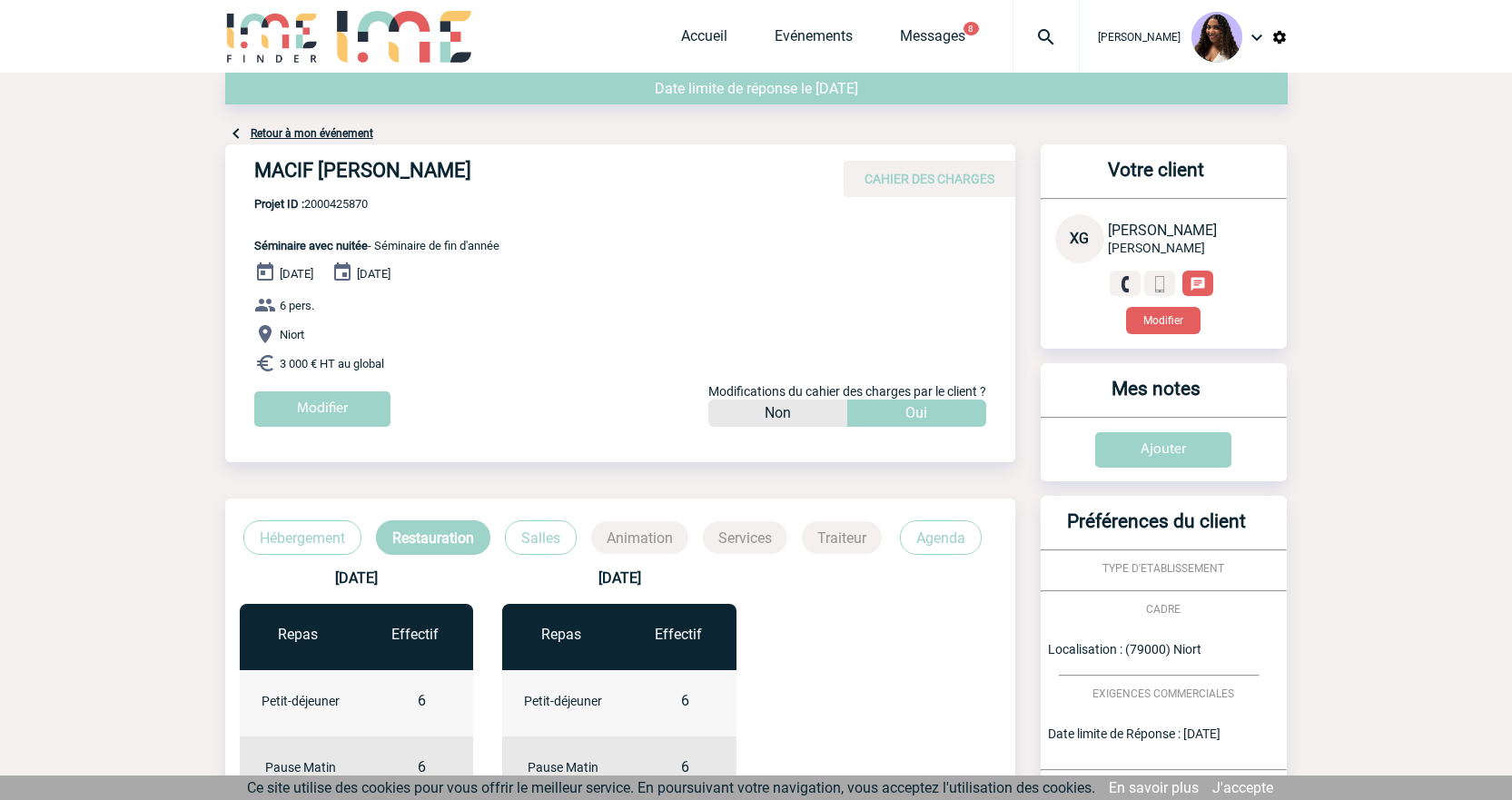
drag, startPoint x: 512, startPoint y: 172, endPoint x: 253, endPoint y: 184, distance: 259.3
click at [253, 184] on div "MACIF SAM - Xavier GOMES CAHIER DES CHARGES" at bounding box center [620, 170] width 790 height 53
copy h4 "MACIF SAM - Xavier GOMES"
click at [355, 208] on span "Projet ID : 2000425870" at bounding box center [376, 204] width 245 height 14
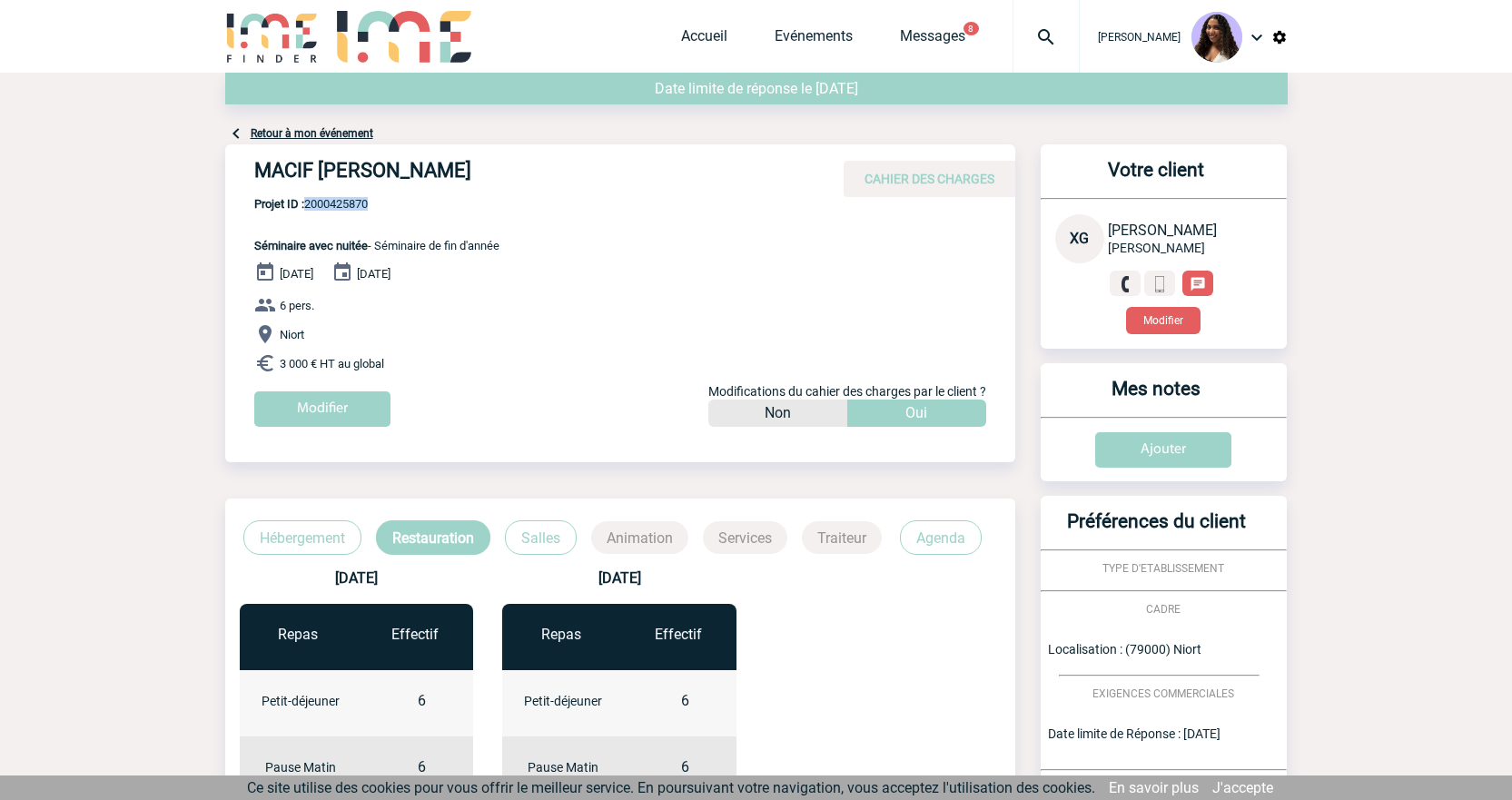
copy span "2000425870"
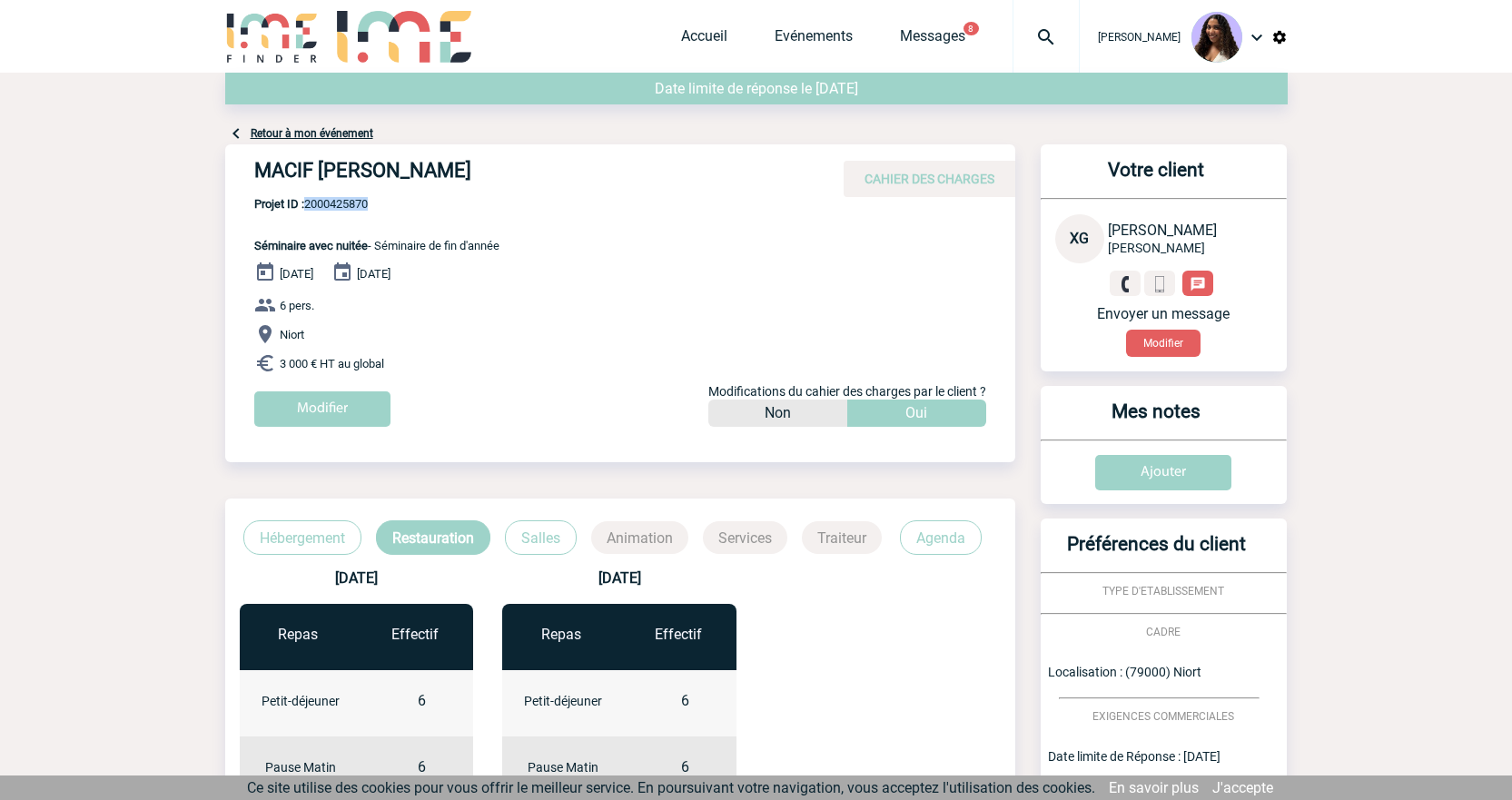
click at [339, 208] on span "Projet ID : 2000425870" at bounding box center [376, 204] width 245 height 14
click at [310, 131] on link "Retour à mon événement" at bounding box center [312, 133] width 122 height 13
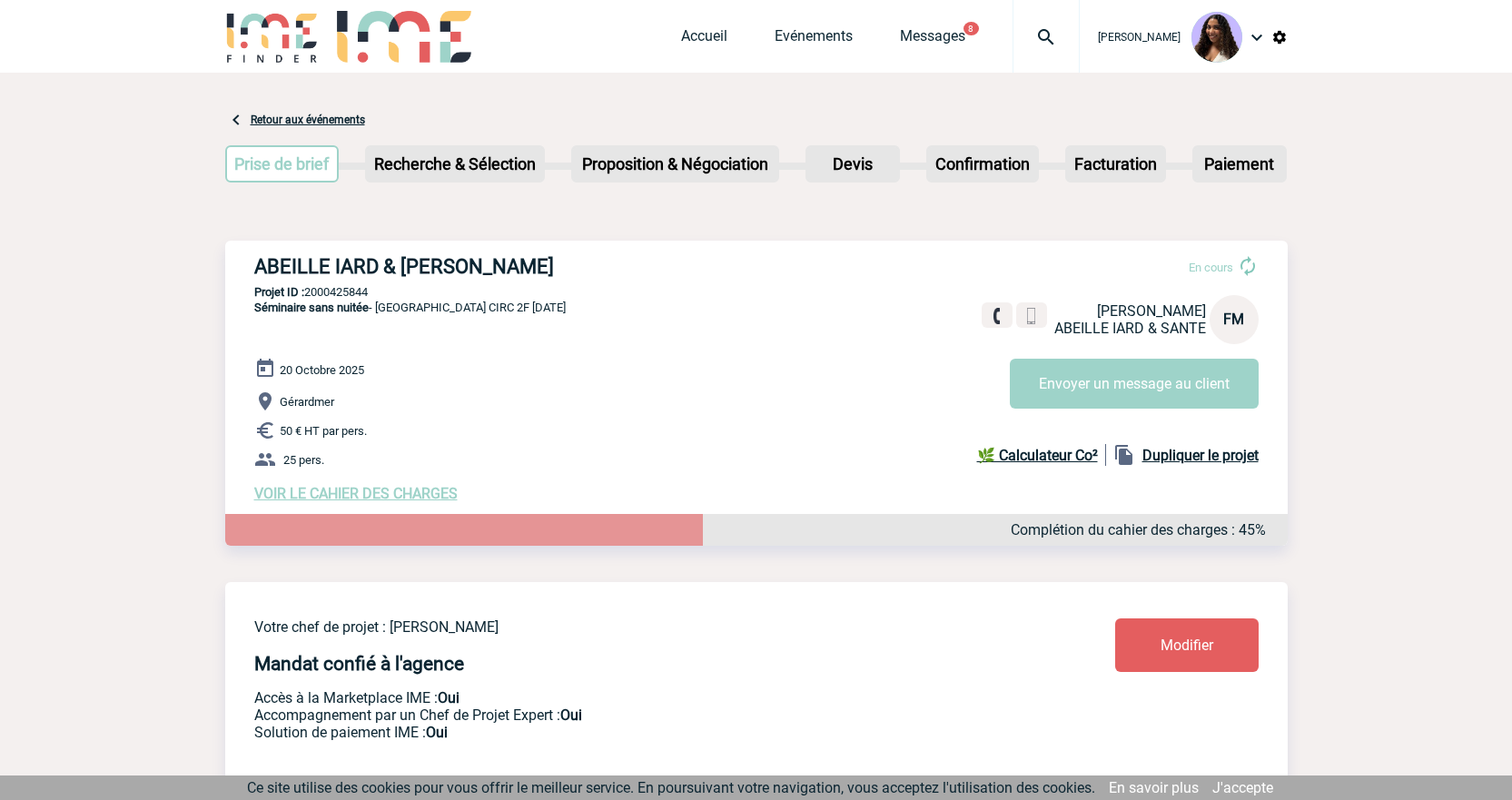
drag, startPoint x: 668, startPoint y: 264, endPoint x: 225, endPoint y: 254, distance: 443.1
click at [225, 254] on div "ABEILLE IARD & SANTE - Florence MATHIEU En cours Florence MATHIEU ABEILLE IARD …" at bounding box center [756, 378] width 1062 height 276
copy h3 "ABEILLE IARD & SANTE - Florence MATHIEU"
click at [387, 304] on p "Séminaire sans nuitée - Réunion CIRC 2F 20/10/2025" at bounding box center [395, 328] width 340 height 58
drag, startPoint x: 339, startPoint y: 297, endPoint x: 309, endPoint y: 297, distance: 30.0
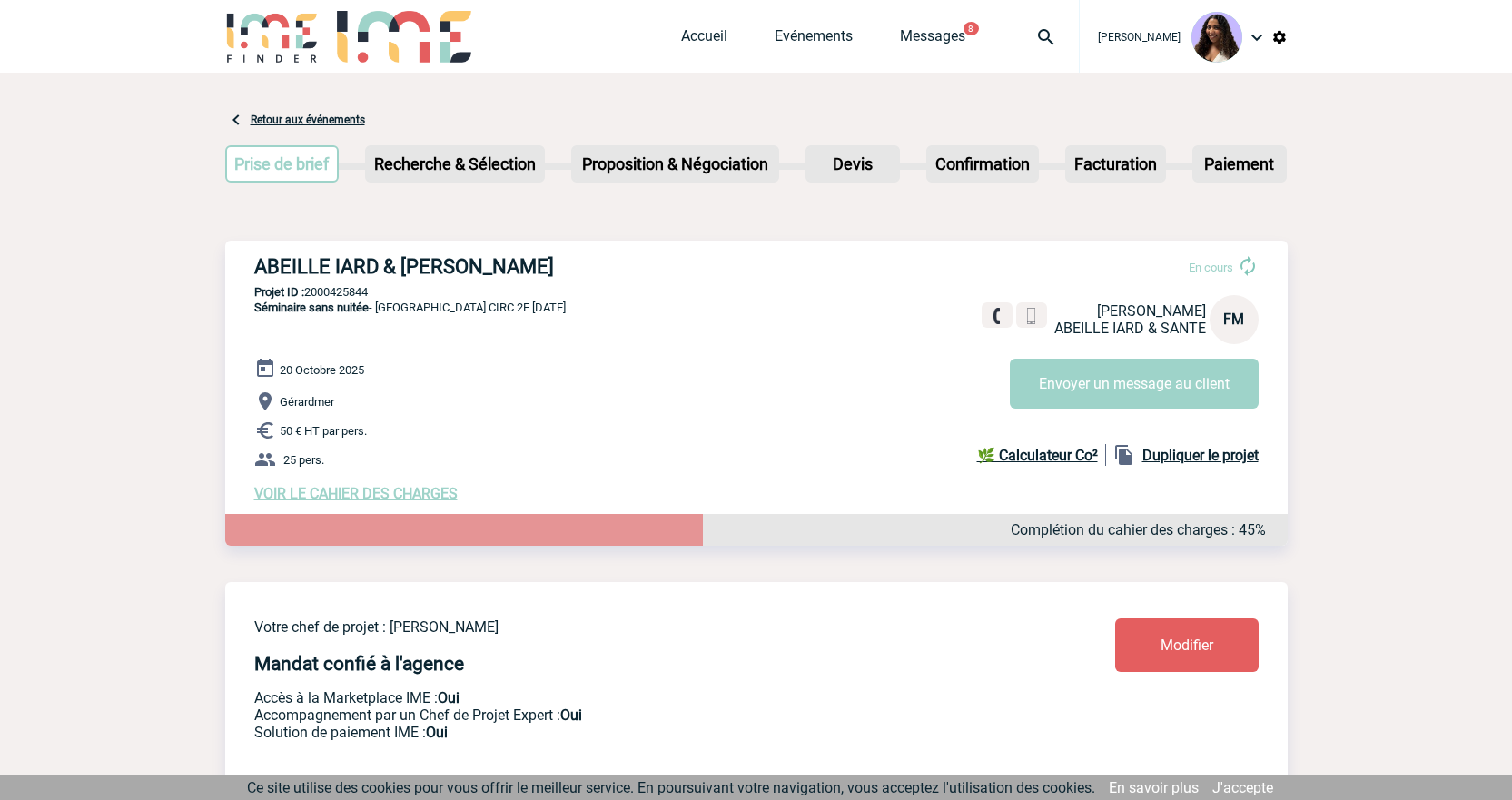
click at [309, 297] on p "Projet ID : 2000425844" at bounding box center [756, 292] width 1062 height 14
copy p "2000425844"
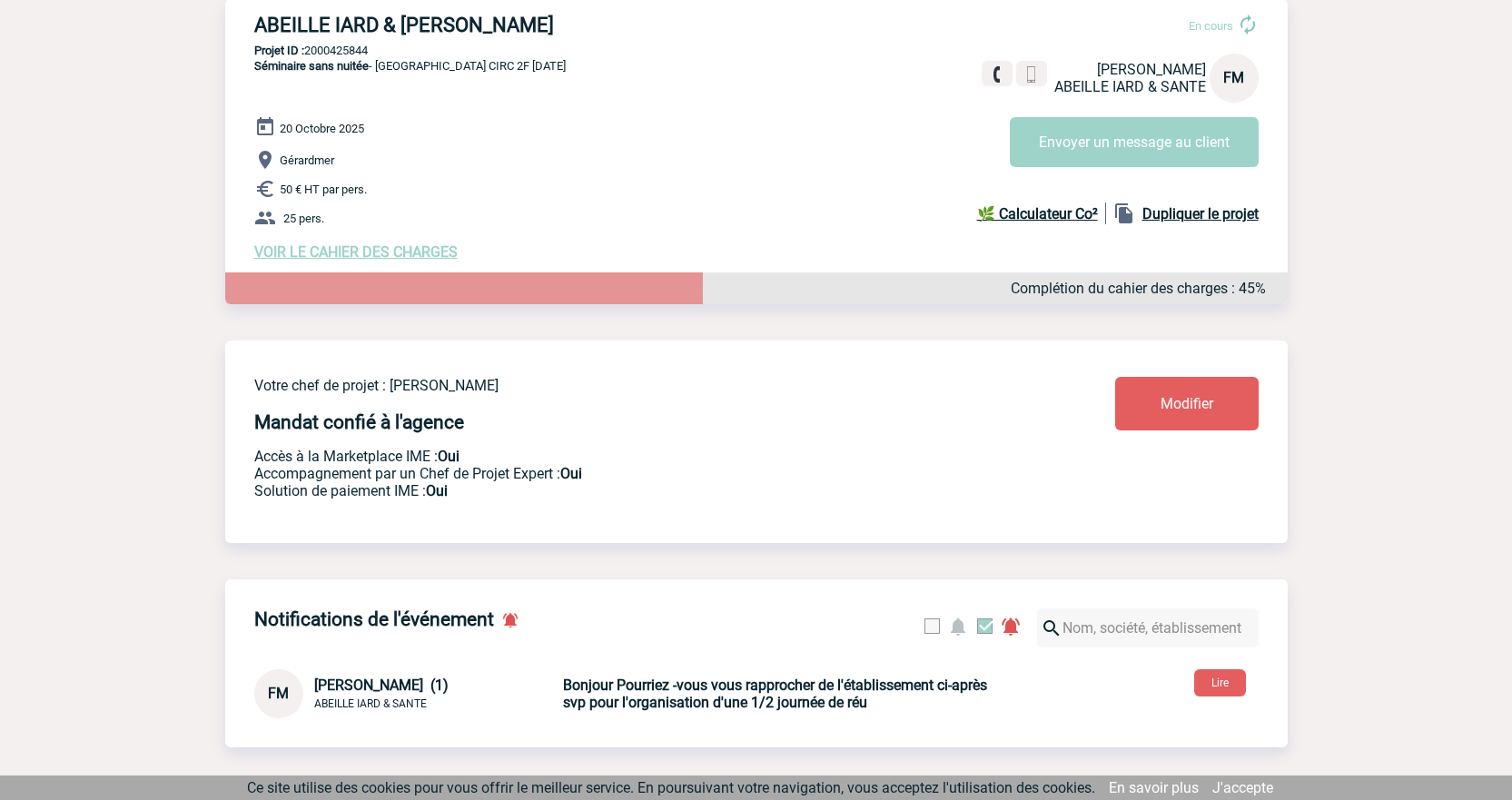
scroll to position [273, 0]
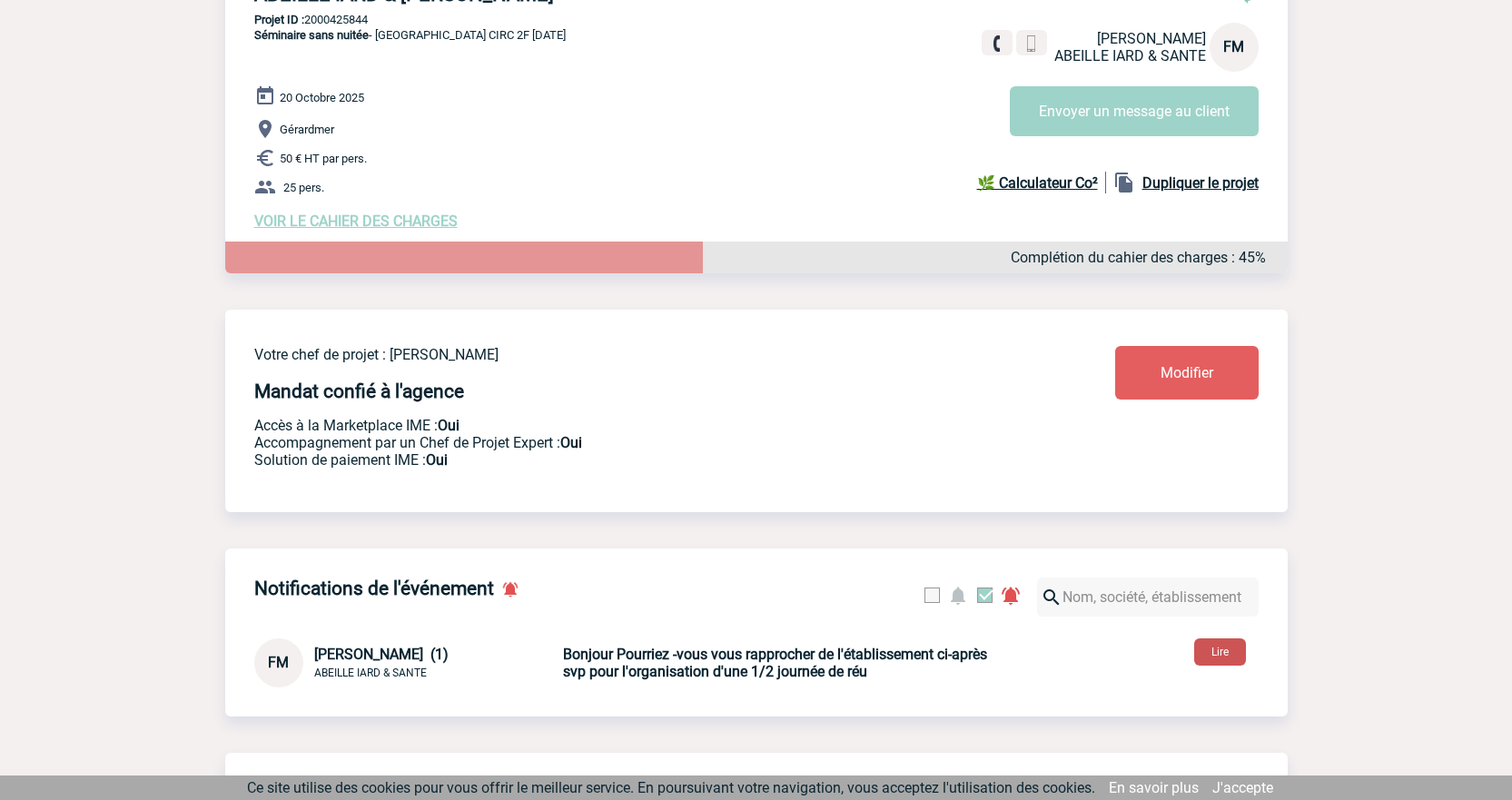
click at [1238, 649] on button "Lire" at bounding box center [1220, 651] width 52 height 27
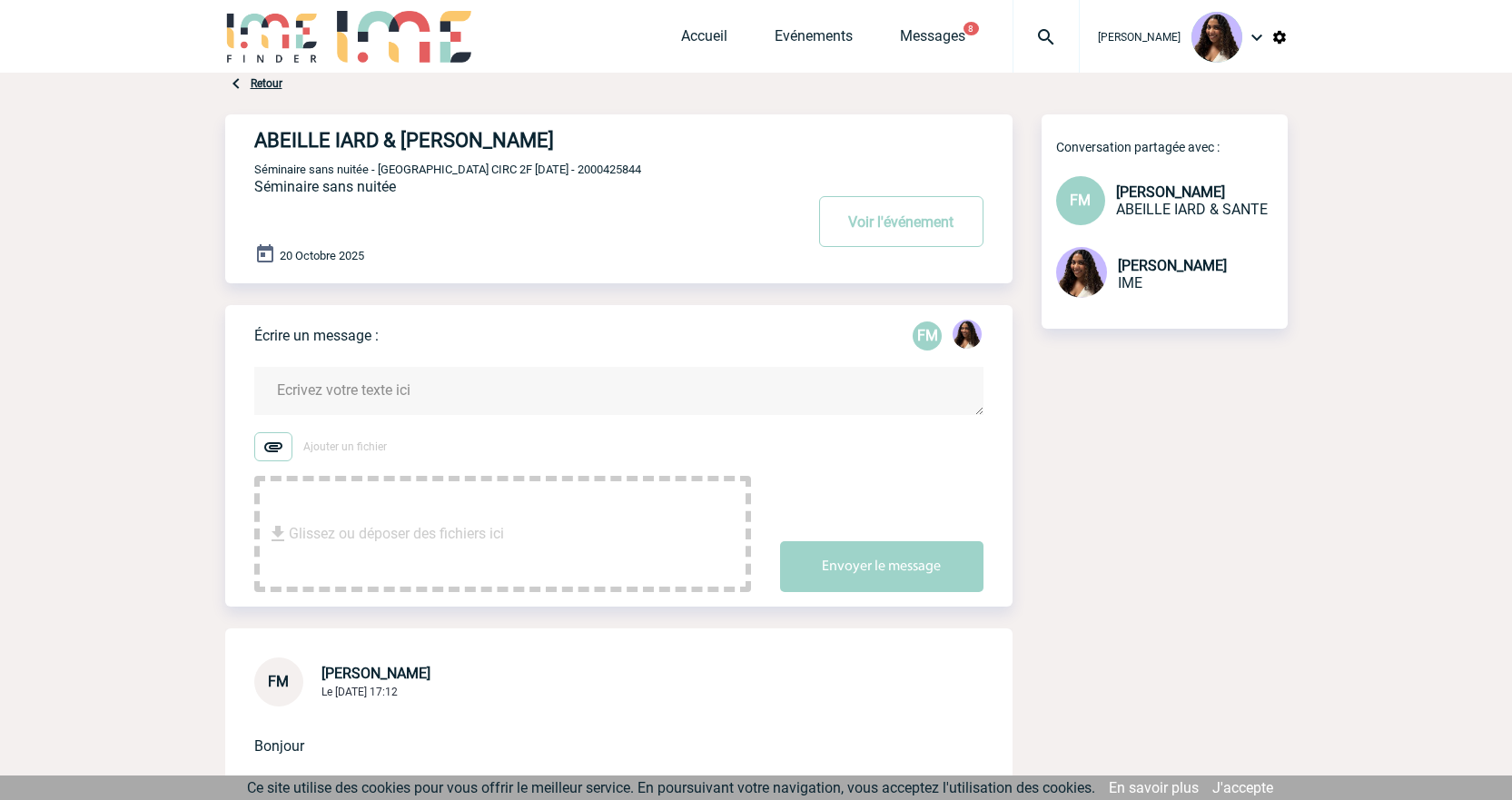
click at [63, 149] on body "Jessica NETO BOGALHO Accueil Evénements 8" at bounding box center [756, 593] width 1512 height 1187
drag, startPoint x: 626, startPoint y: 167, endPoint x: 541, endPoint y: 176, distance: 85.5
click at [541, 176] on p "Séminaire sans nuitée - Réunion CIRC 2F 20/10/2025 - 2000425844" at bounding box center [526, 168] width 544 height 15
copy span "2000425844"
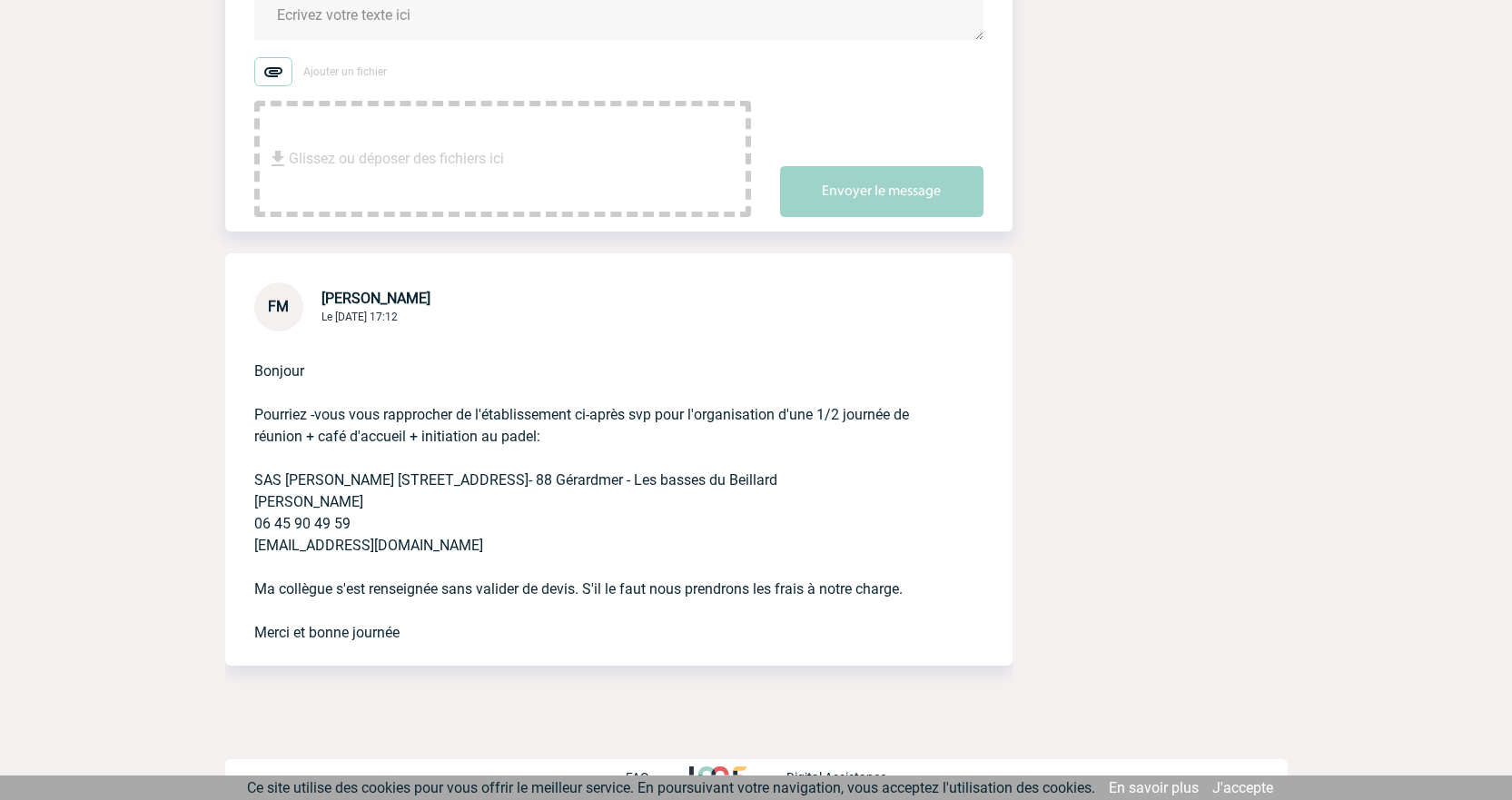
scroll to position [389, 0]
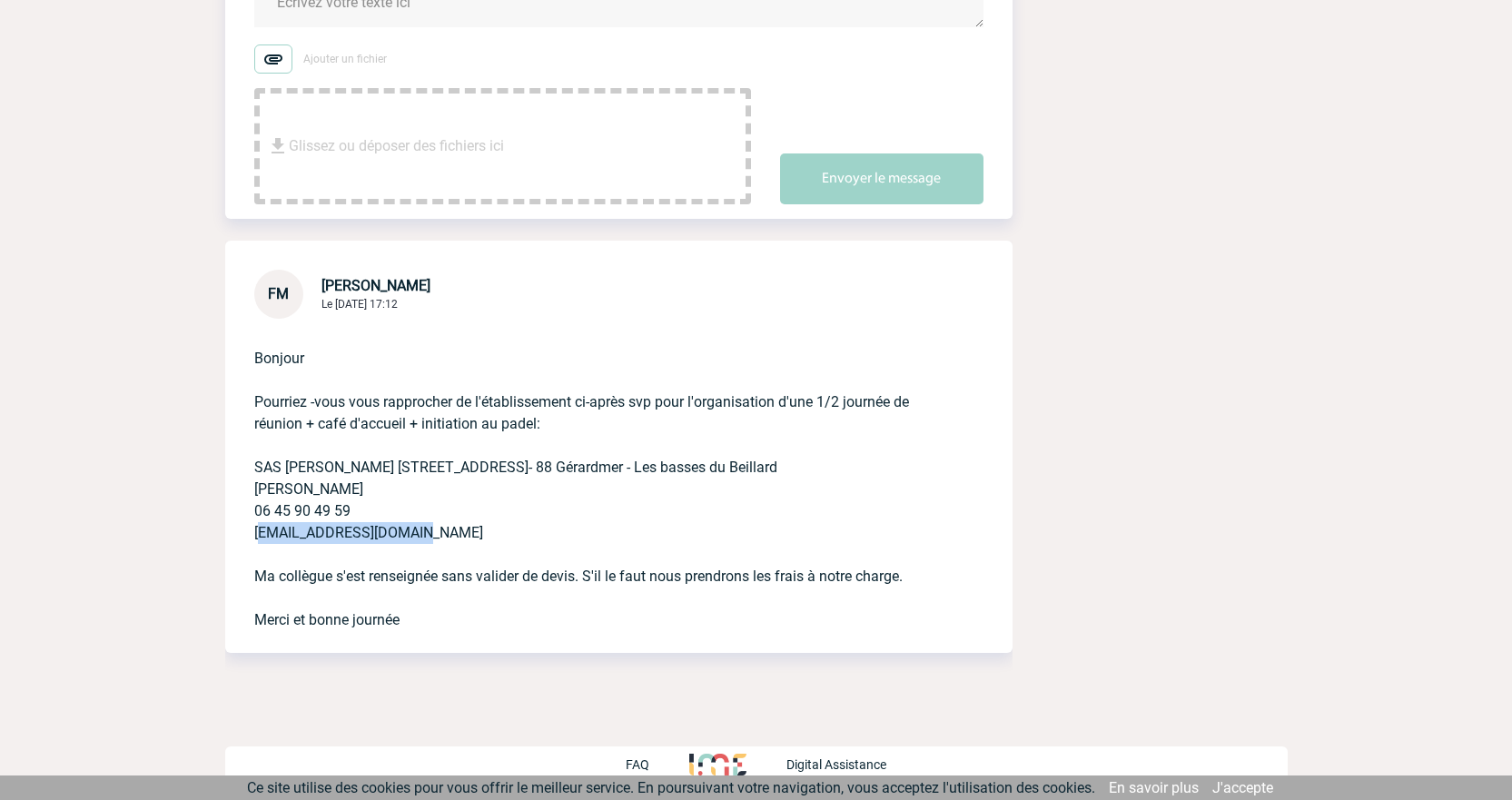
drag, startPoint x: 420, startPoint y: 525, endPoint x: 243, endPoint y: 535, distance: 177.3
click at [243, 535] on div "Bonjour Pourriez -vous vous rapprocher de l'établissement ci-après svp pour l'o…" at bounding box center [618, 486] width 787 height 334
copy p "contact@pearlpadel.fr"
click at [452, 513] on p "Bonjour Pourriez -vous vous rapprocher de l'établissement ci-après svp pour l'o…" at bounding box center [593, 475] width 679 height 312
click at [709, 403] on p "Bonjour Pourriez -vous vous rapprocher de l'établissement ci-après svp pour l'o…" at bounding box center [593, 475] width 679 height 312
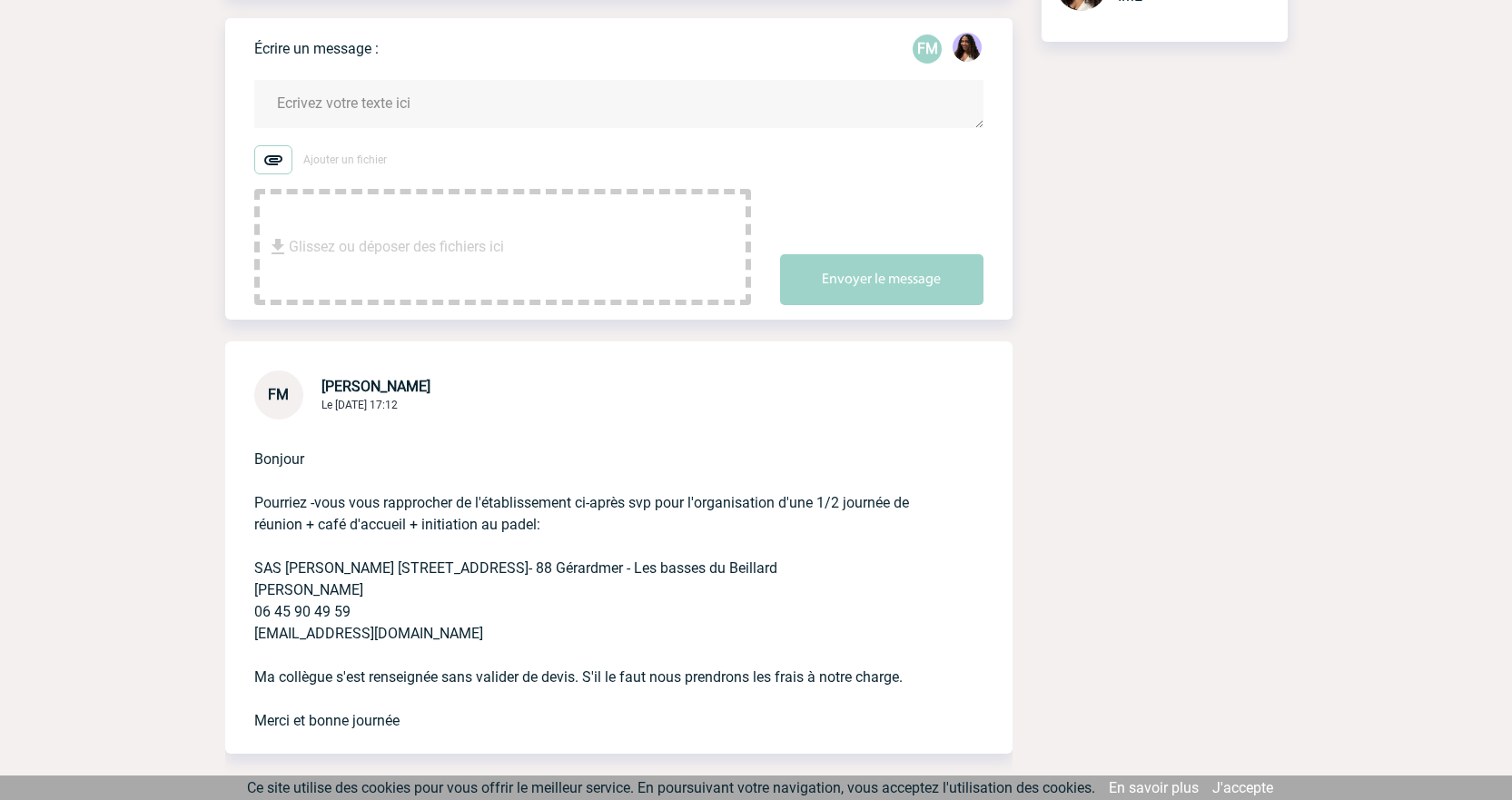
scroll to position [269, 0]
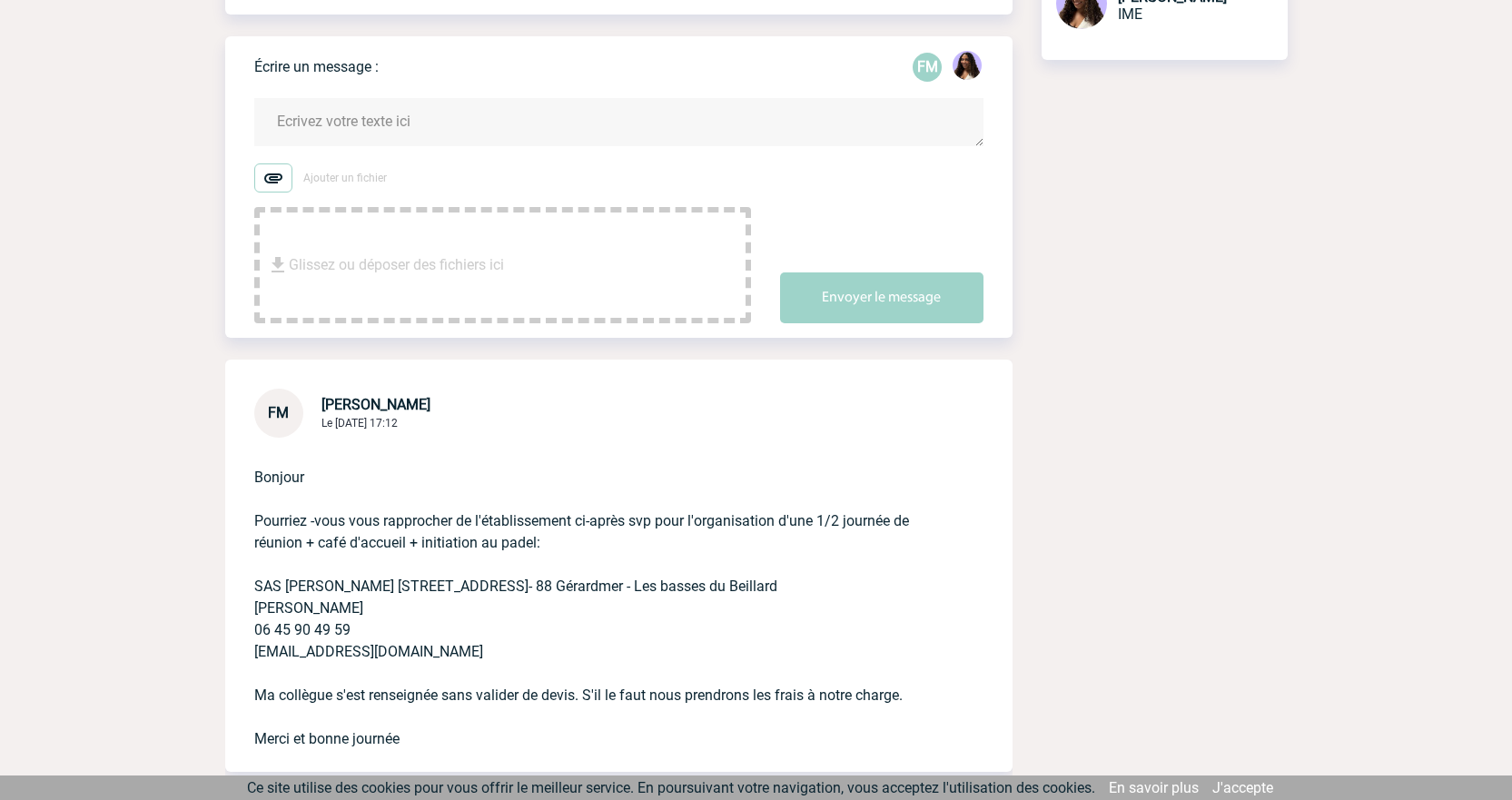
click at [372, 127] on textarea at bounding box center [618, 122] width 730 height 48
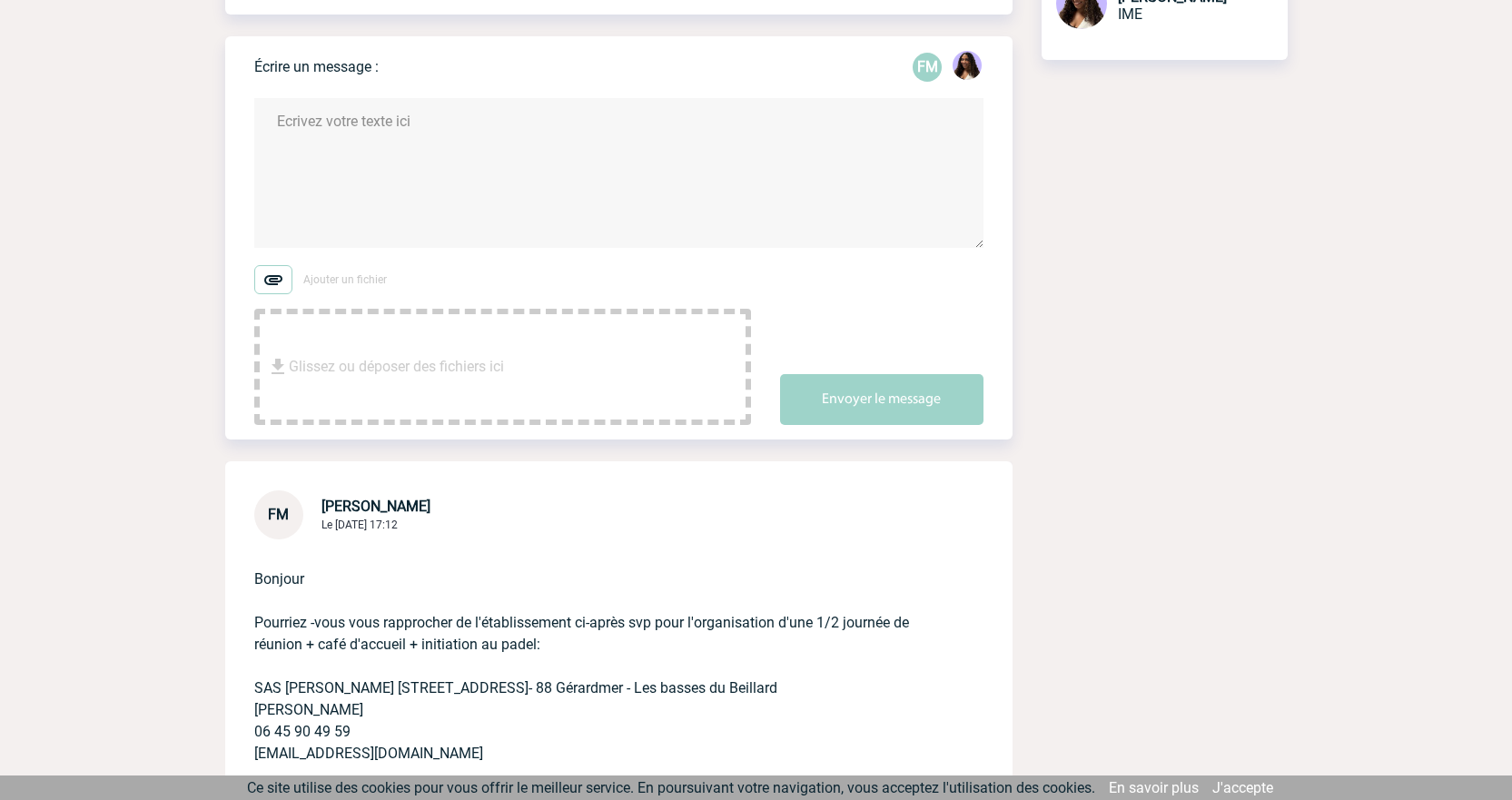
type textarea "F"
click at [312, 119] on textarea "Bonjoru Florence, J'ai fait la demande. Pas de déjeuenr? dasn l'attente de votr…" at bounding box center [618, 173] width 730 height 150
drag, startPoint x: 307, startPoint y: 134, endPoint x: 304, endPoint y: 123, distance: 11.4
click at [304, 123] on textarea "Bonjoru Florence, J'ai fait la demande. Pas de déjeuenr? dasn l'attente de votr…" at bounding box center [618, 173] width 730 height 150
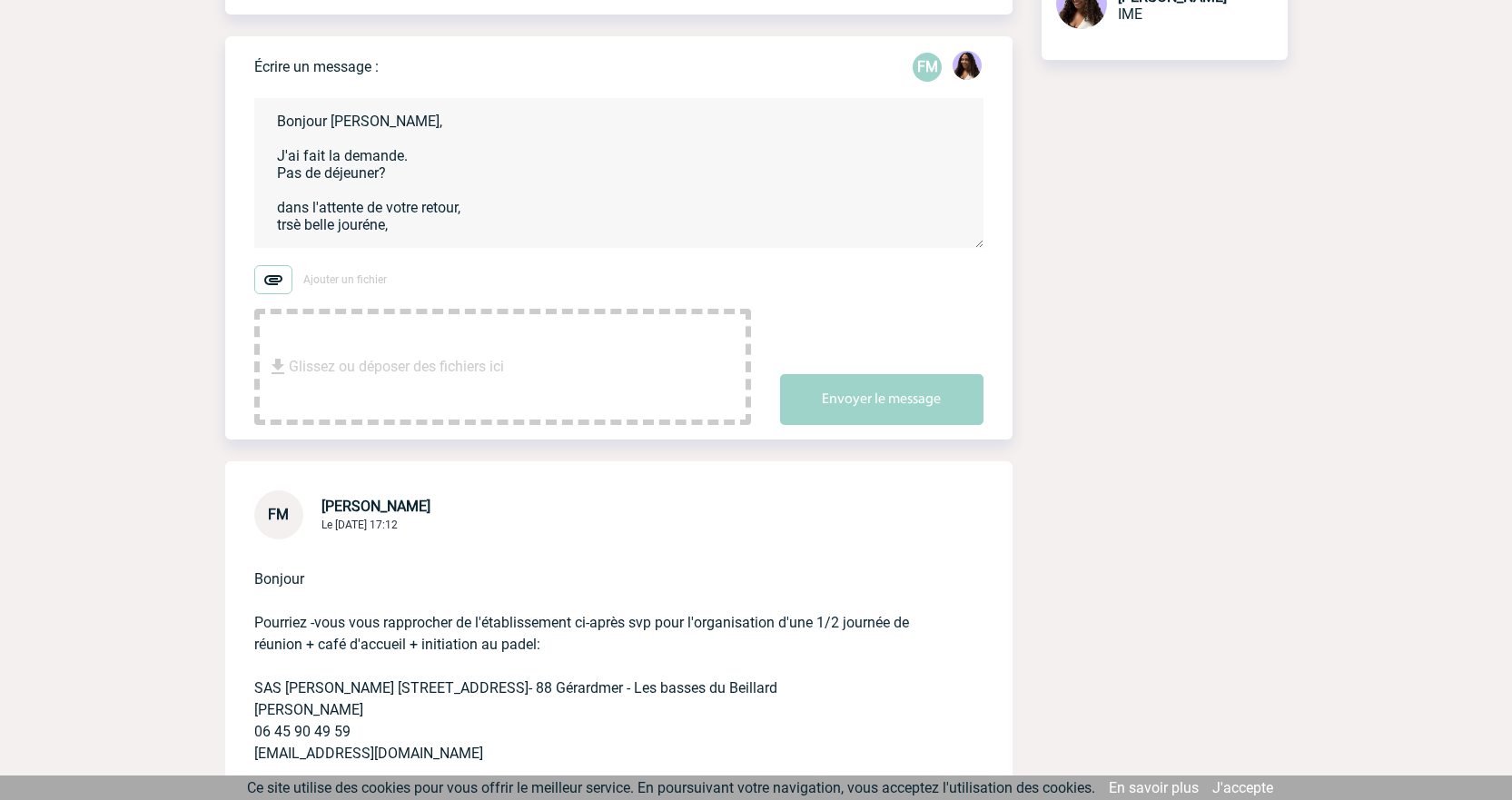
click at [286, 216] on textarea "Bonjour Florence, J'ai fait la demande. Pas de déjeuner? dans l'attente de votr…" at bounding box center [618, 173] width 730 height 150
click at [282, 228] on textarea "Bonjour Florence, J'ai fait la demande. Pas de déjeuner? Dans l'attente de votr…" at bounding box center [618, 173] width 730 height 150
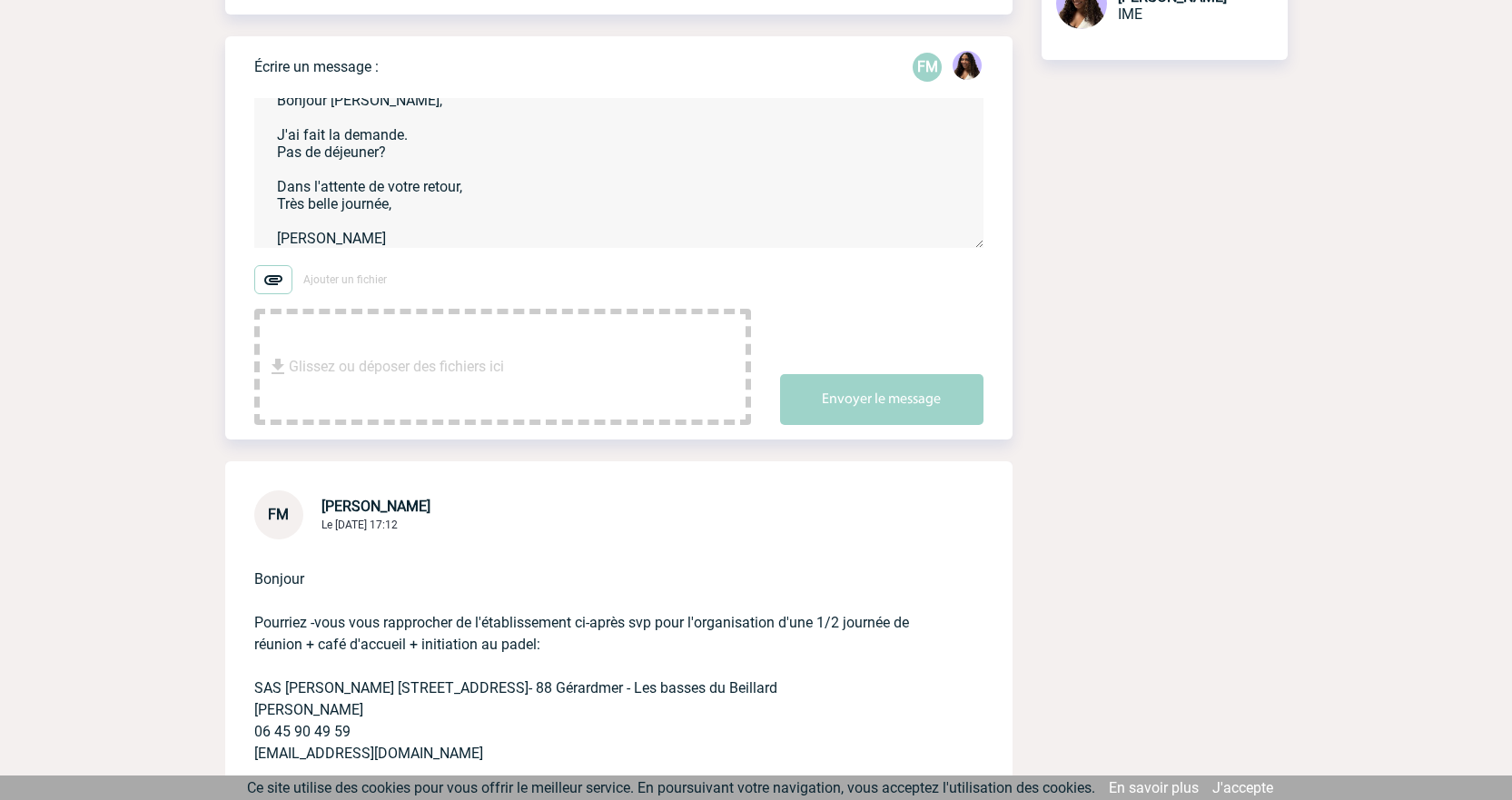
click at [281, 245] on textarea "Bonjour Florence, J'ai fait la demande. Pas de déjeuner? Dans l'attente de votr…" at bounding box center [618, 173] width 730 height 150
type textarea "Bonjour Florence, J'ai fait la demande. Pas de déjeuner? Dans l'attente de votr…"
click at [826, 387] on button "Envoyer le message" at bounding box center [882, 399] width 203 height 51
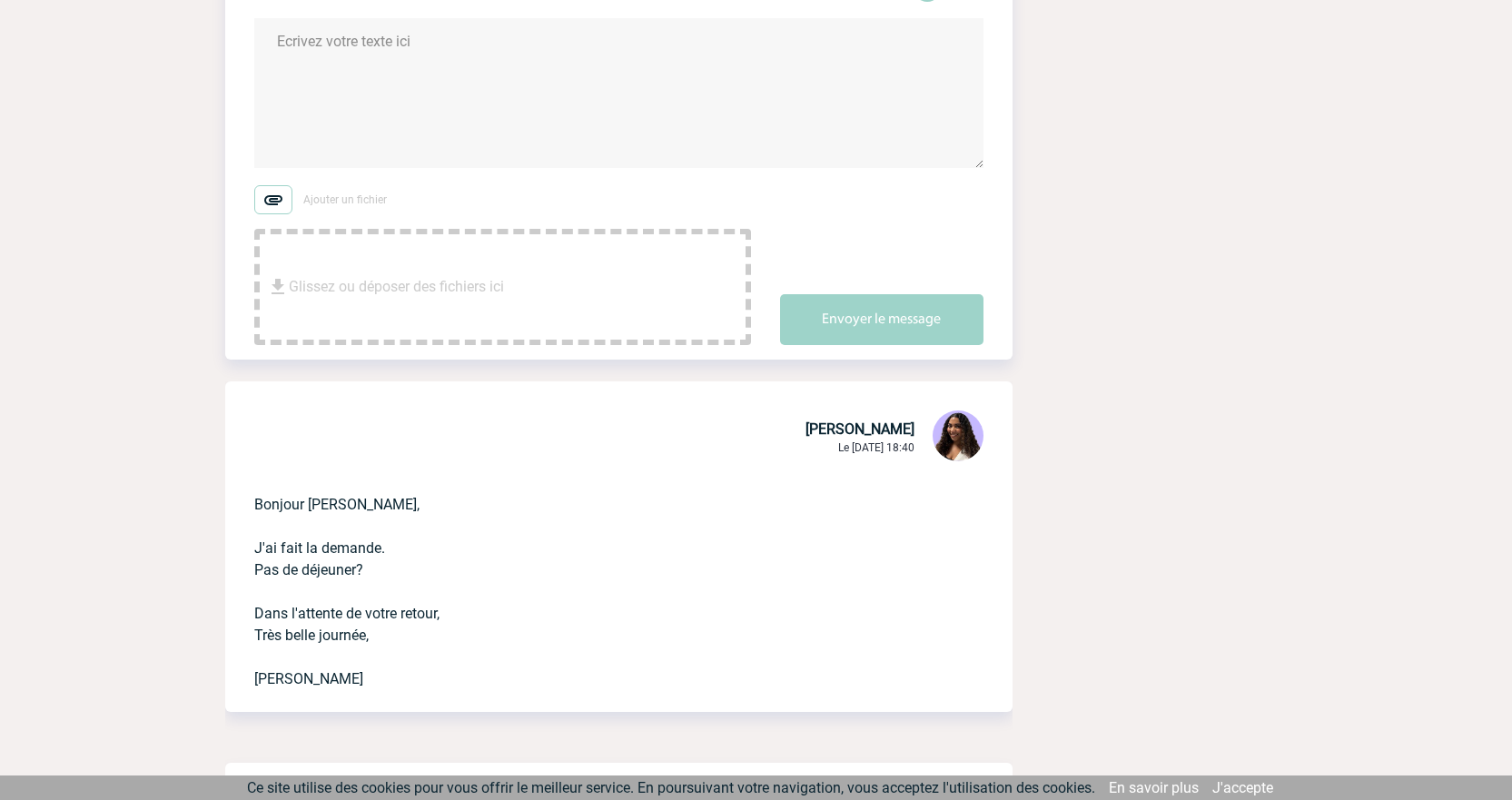
scroll to position [269, 0]
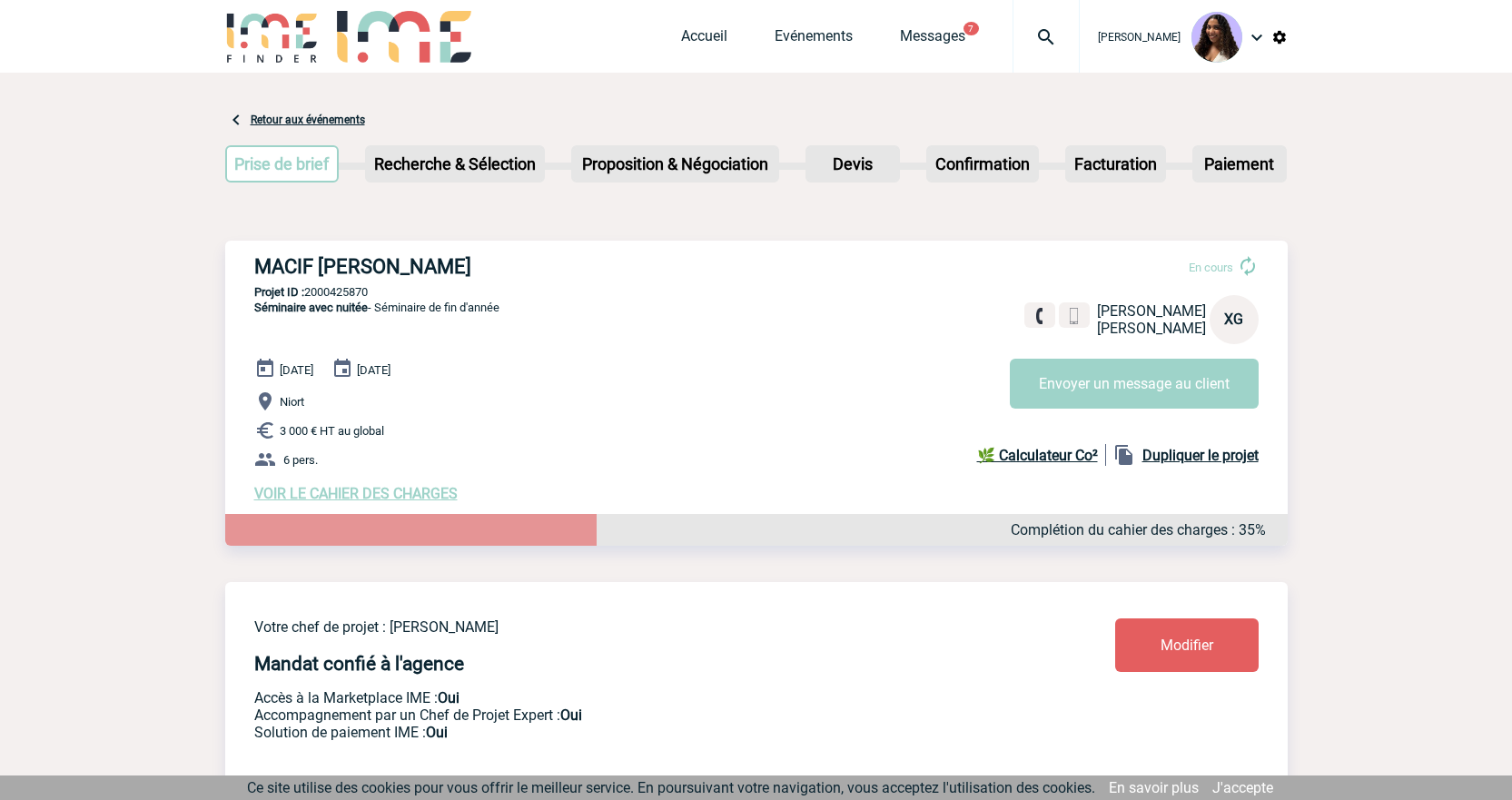
click at [1013, 36] on img at bounding box center [1046, 37] width 66 height 22
paste input "2000425870"
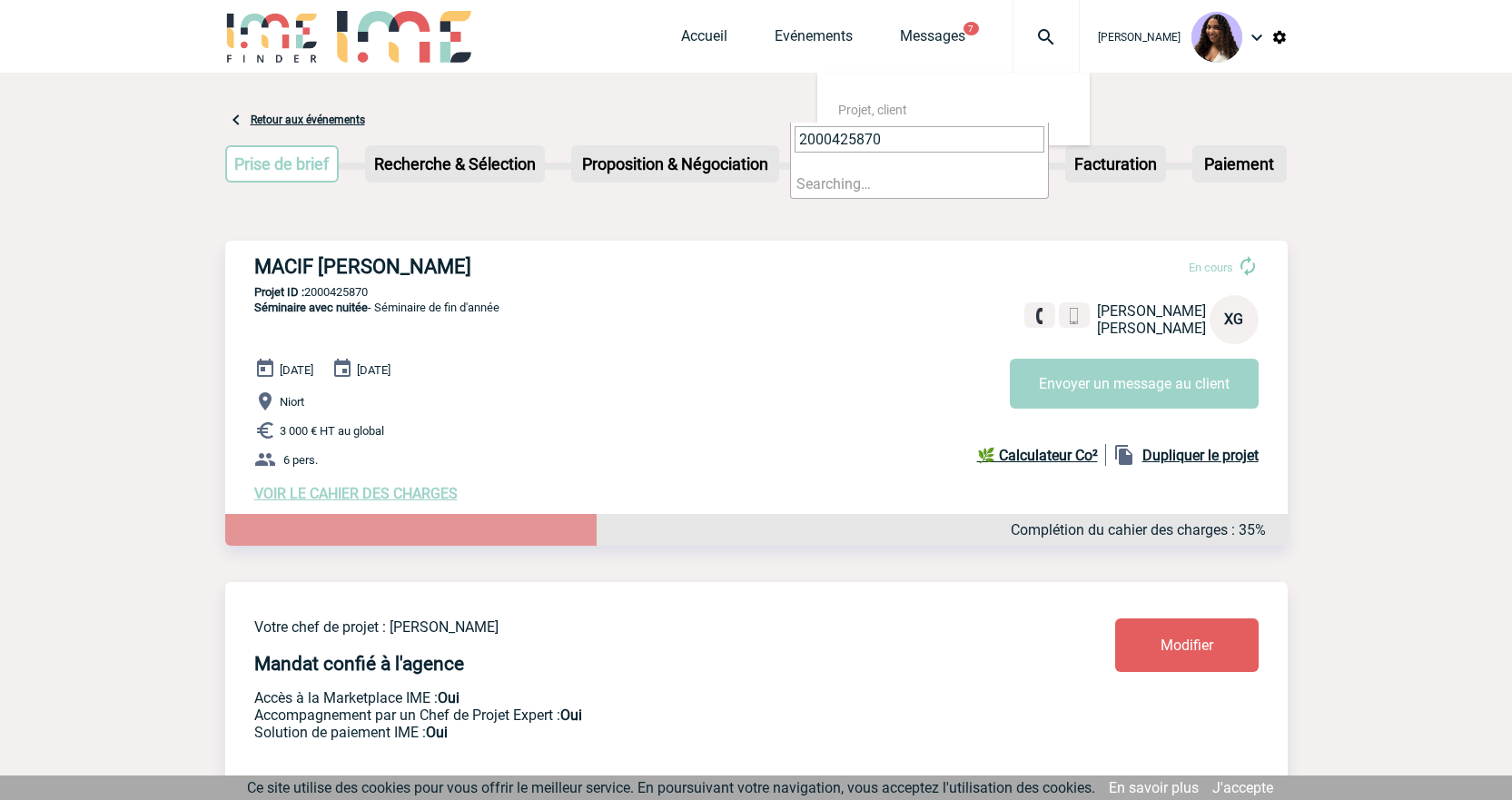
type input "2000425870"
select select "25371"
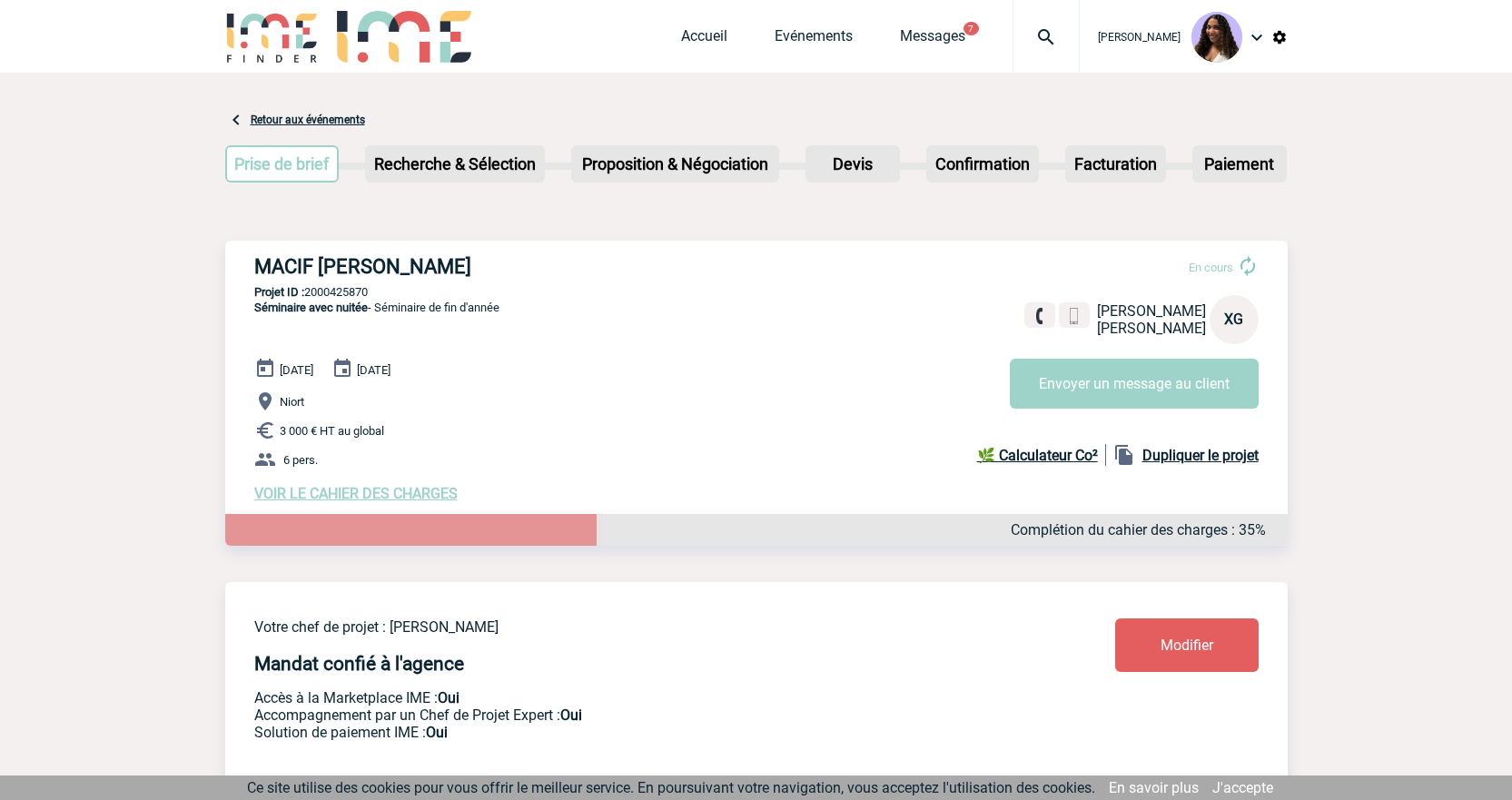
click at [1012, 51] on div at bounding box center [1046, 36] width 68 height 73
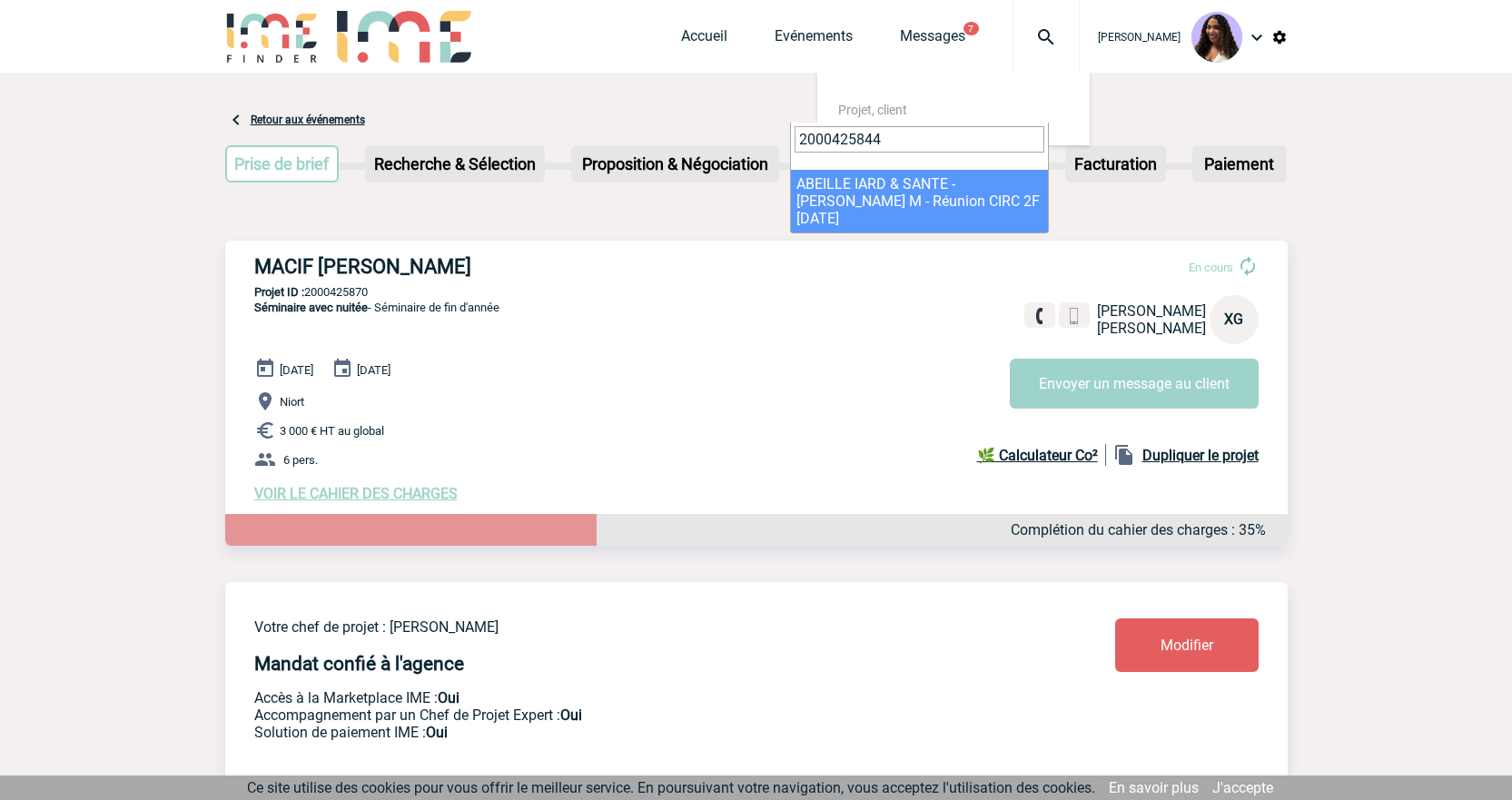
type input "2000425844"
select select "25345"
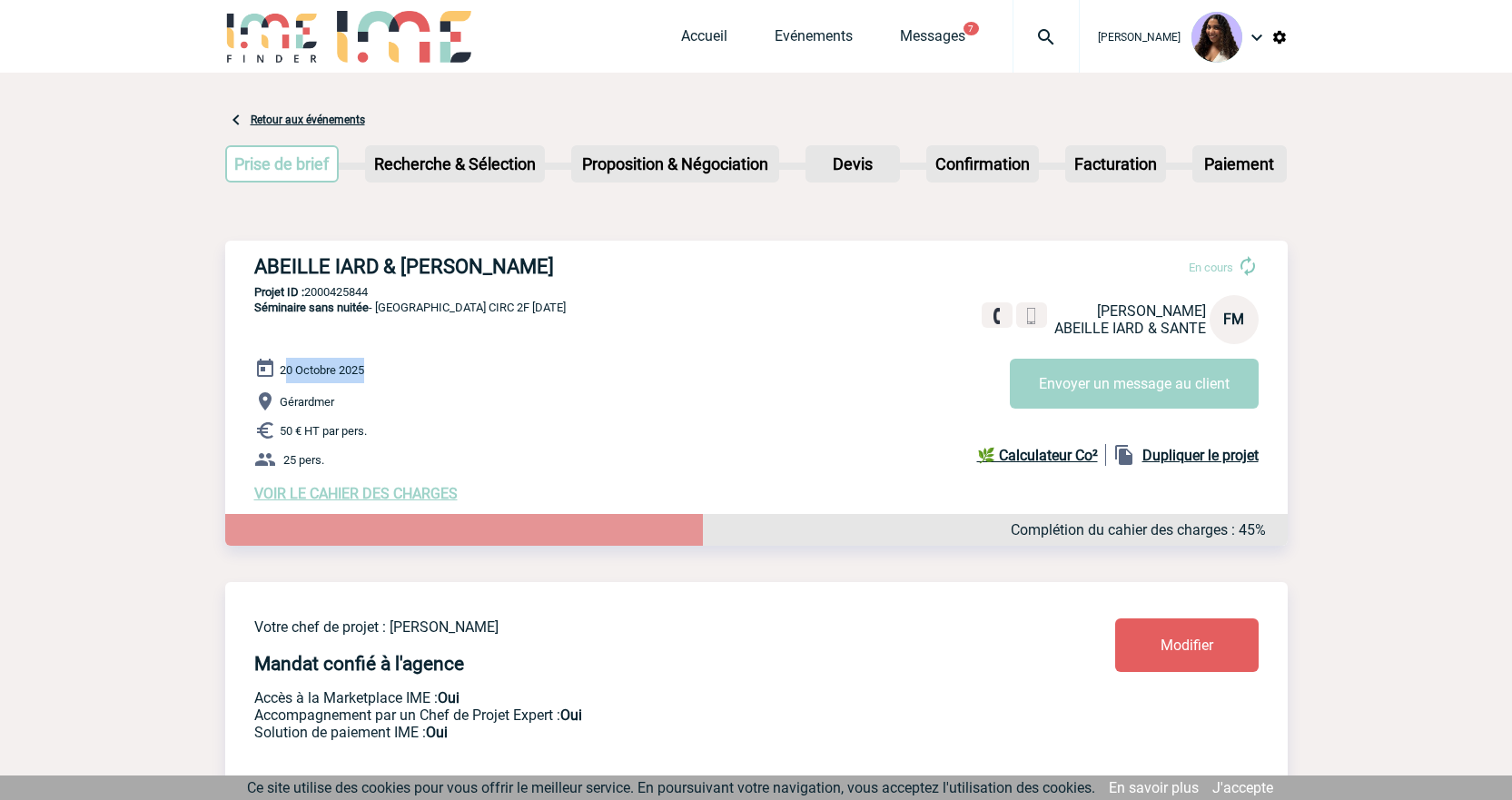
drag, startPoint x: 372, startPoint y: 379, endPoint x: 285, endPoint y: 379, distance: 87.0
click at [285, 379] on div "20 Octobre 2025 Gérardmer 50 € HT par pers. 25 pers. VOIR LE CAHIER DES CHARGES…" at bounding box center [770, 429] width 1033 height 144
click at [316, 368] on span "20 Octobre 2025" at bounding box center [322, 370] width 85 height 14
click at [542, 310] on div "ABEILLE IARD & SANTE - Florence MATHIEU En cours Florence MATHIEU ABEILLE IARD …" at bounding box center [756, 378] width 1062 height 276
drag, startPoint x: 411, startPoint y: 293, endPoint x: 308, endPoint y: 301, distance: 103.3
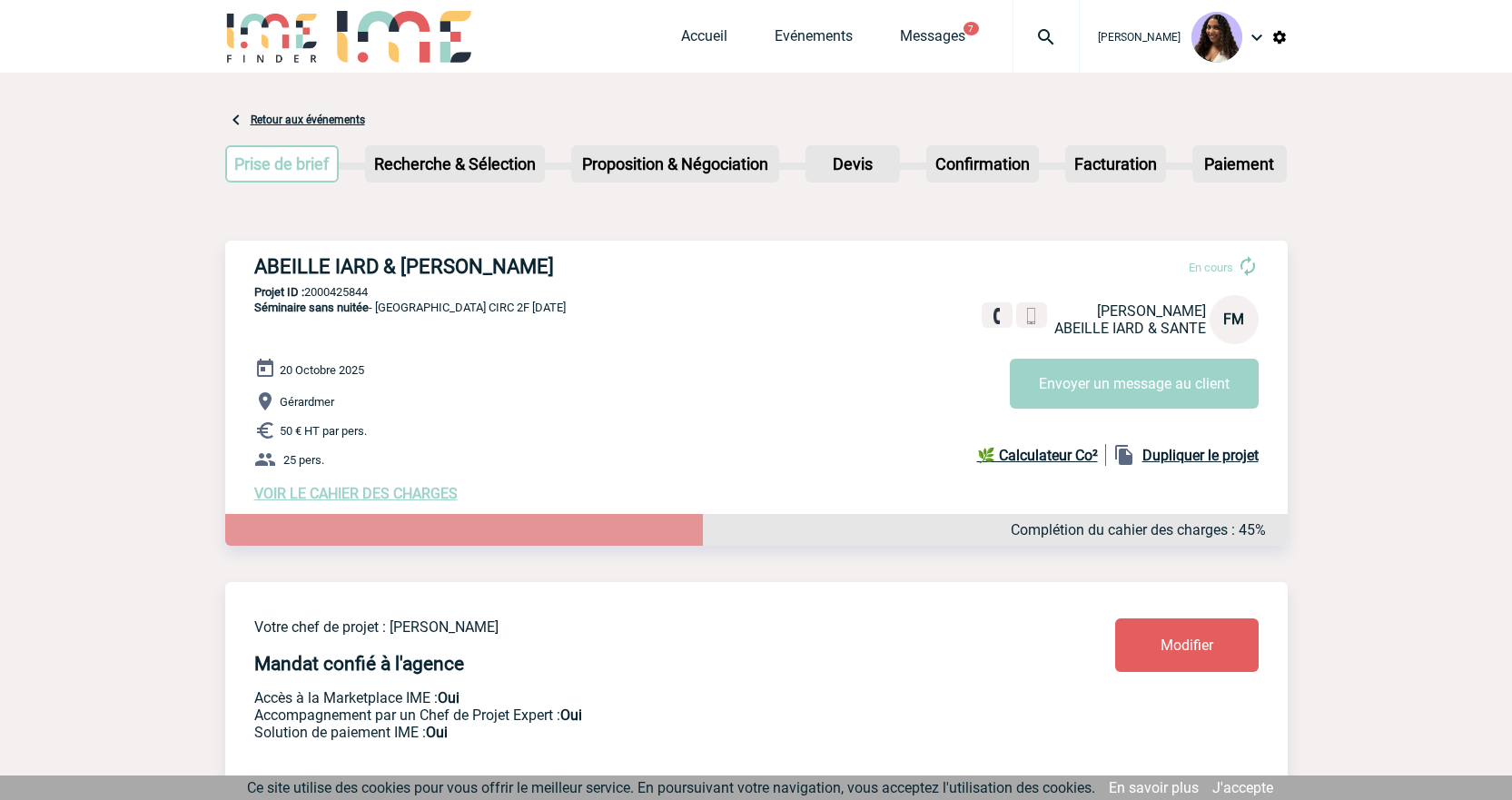
click at [308, 301] on div "ABEILLE IARD & SANTE - Florence MATHIEU En cours Florence MATHIEU ABEILLE IARD …" at bounding box center [756, 378] width 1062 height 276
copy p "2000425844"
click at [550, 278] on h3 "ABEILLE IARD & [PERSON_NAME]" at bounding box center [526, 266] width 544 height 23
drag, startPoint x: 646, startPoint y: 271, endPoint x: 253, endPoint y: 263, distance: 393.1
click at [253, 263] on div "ABEILLE IARD & [PERSON_NAME] En cours [PERSON_NAME] IARD & SANTE FM Envoyer un …" at bounding box center [756, 378] width 1062 height 276
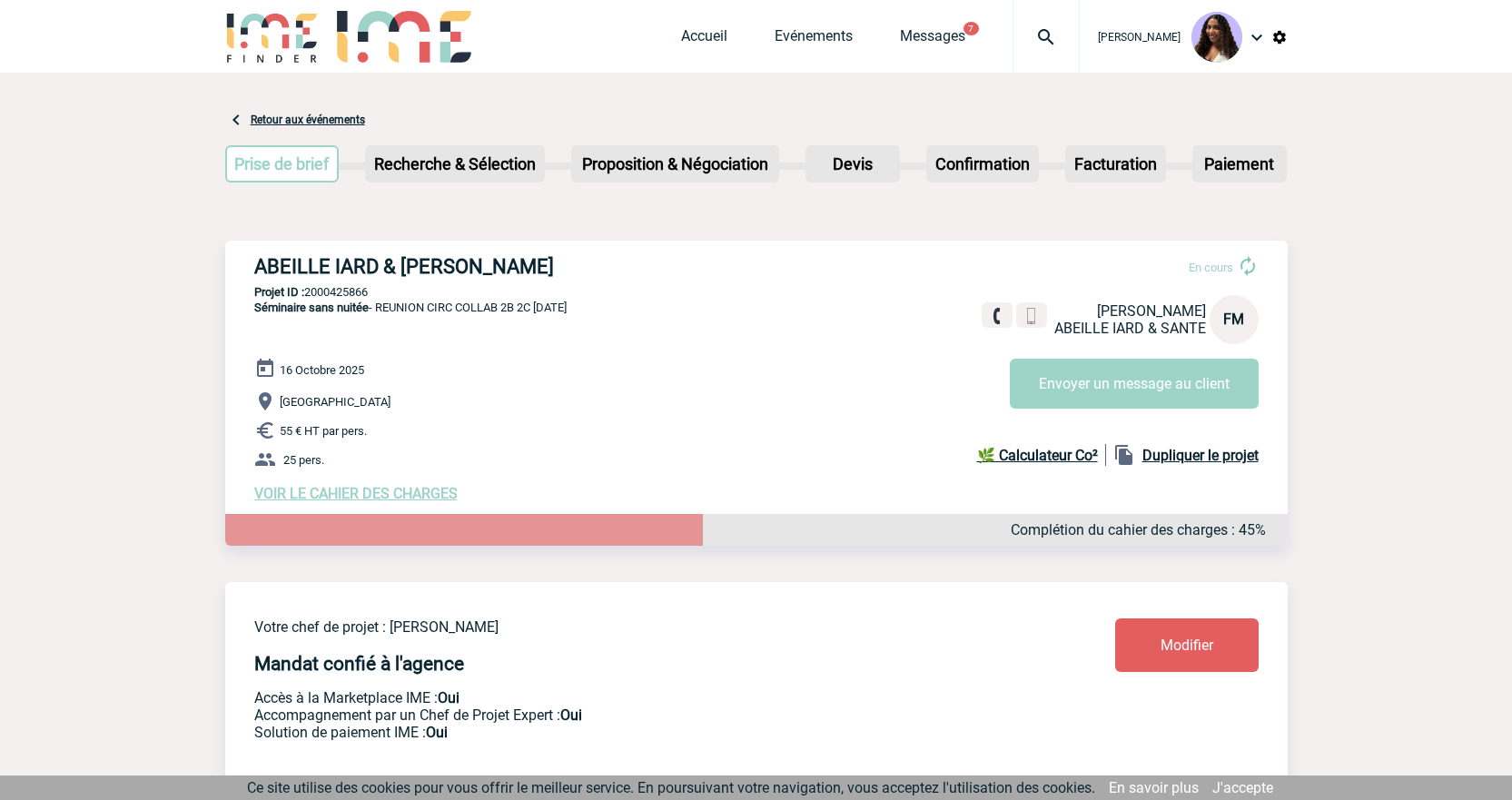
copy h3 "ABEILLE IARD & [PERSON_NAME]"
click at [352, 294] on p "Projet ID : 2000425866" at bounding box center [756, 292] width 1062 height 14
copy p "2000425866"
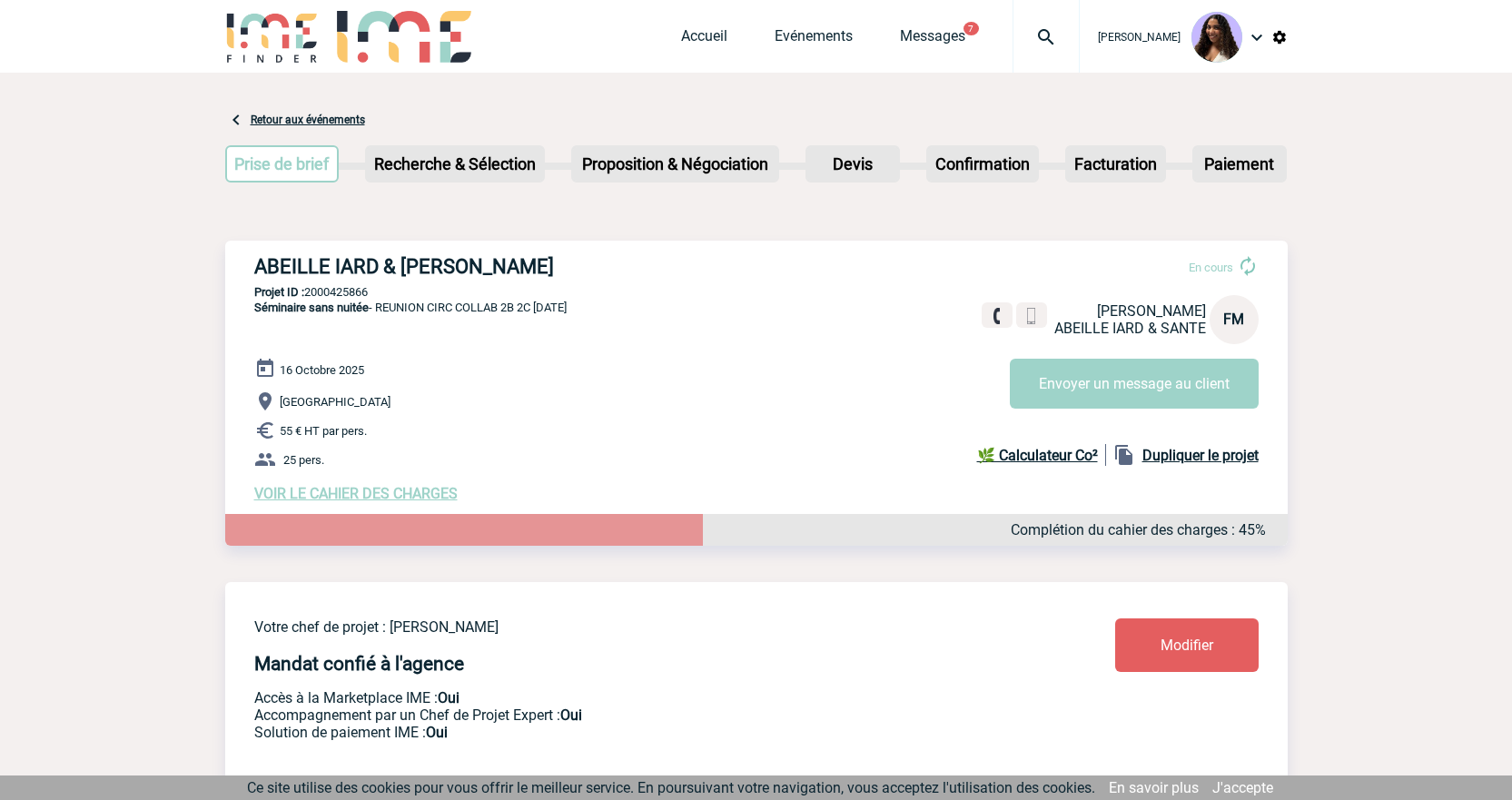
drag, startPoint x: 673, startPoint y: 267, endPoint x: 212, endPoint y: 279, distance: 461.2
click at [409, 425] on p "55 € HT par pers." at bounding box center [770, 431] width 1033 height 22
click at [250, 311] on p "Séminaire sans nuitée - REUNION CIRC COLLAB 2B 2C 16/10/2025" at bounding box center [395, 328] width 341 height 58
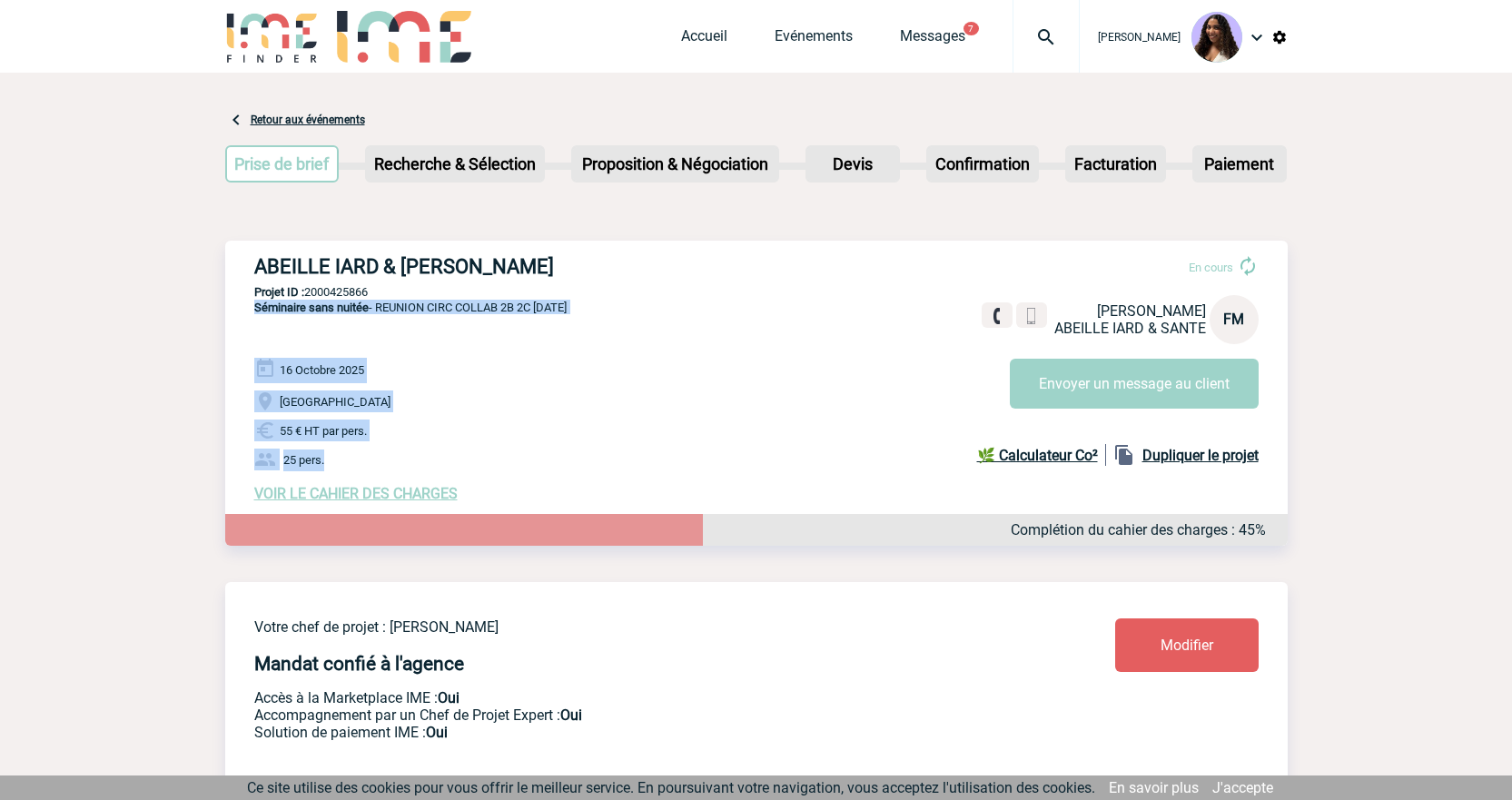
drag, startPoint x: 250, startPoint y: 311, endPoint x: 410, endPoint y: 468, distance: 224.2
click at [410, 468] on div "ABEILLE IARD & SANTE - Florence MATHIEU En cours Florence MATHIEU ABEILLE IARD …" at bounding box center [756, 378] width 1062 height 276
copy div "Séminaire sans nuitée - REUNION CIRC COLLAB 2B 2C 16/10/2025 16 Octobre 2025 Ar…"
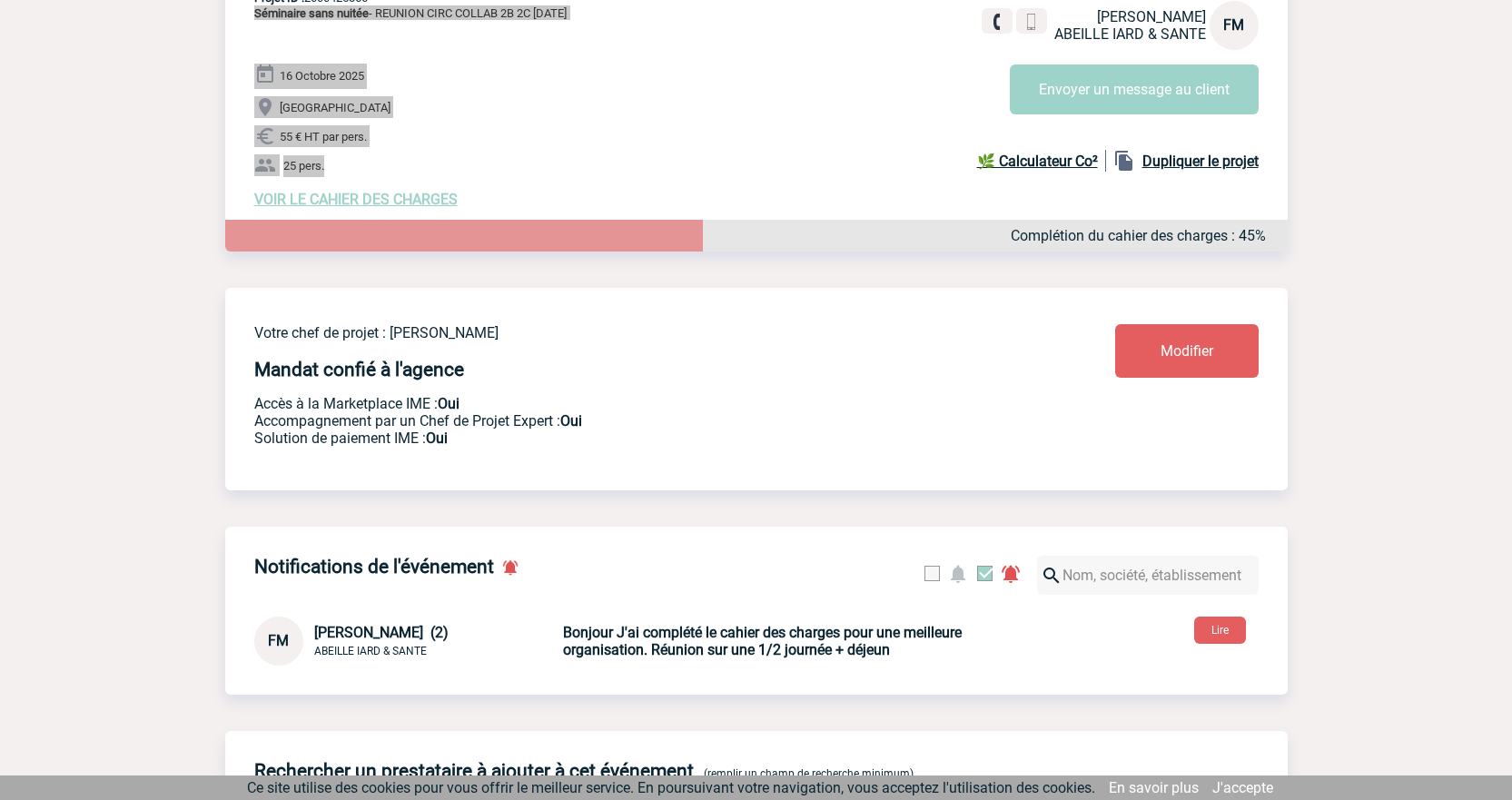
scroll to position [302, 0]
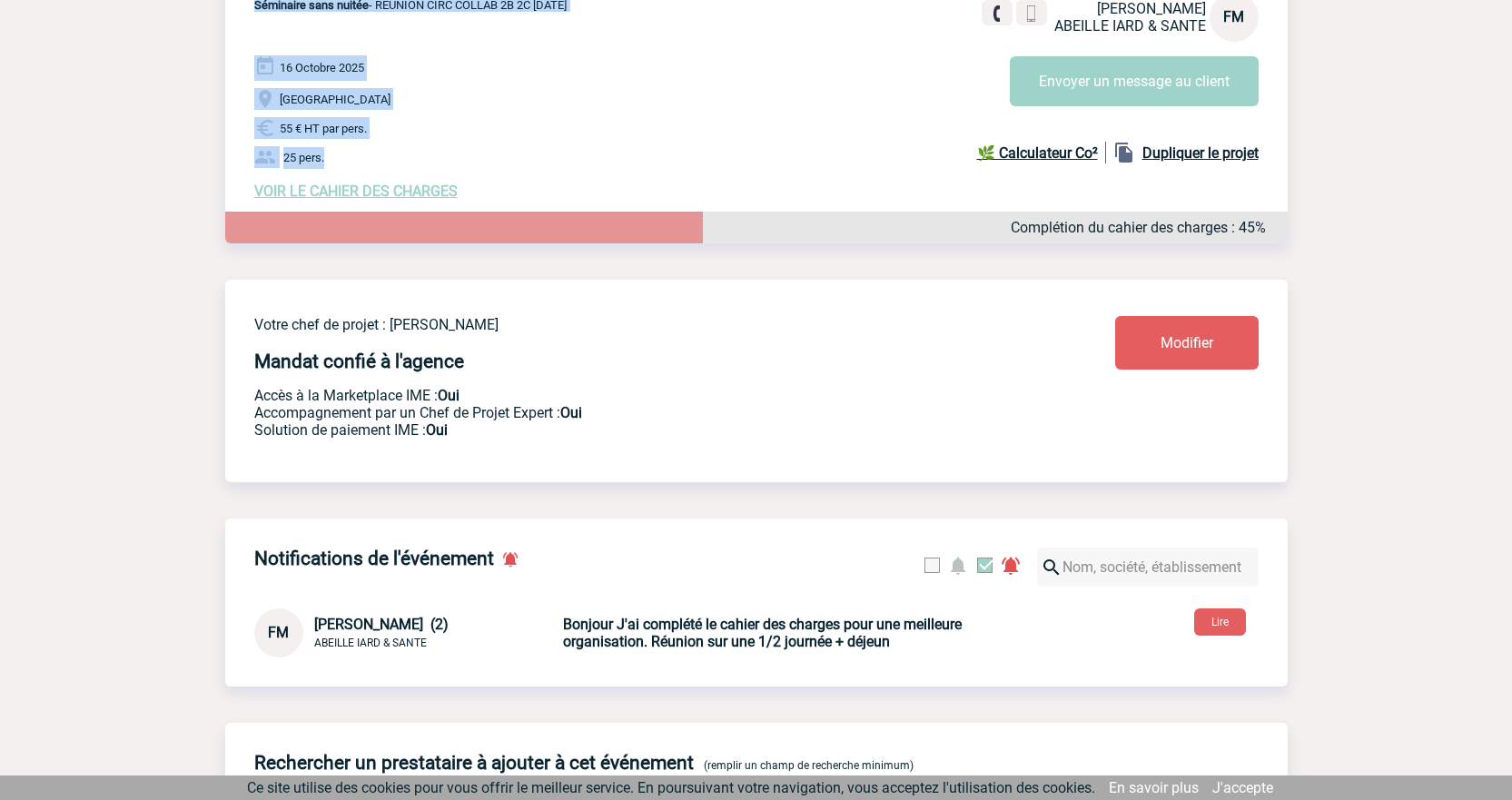
click at [389, 196] on span "VOIR LE CAHIER DES CHARGES" at bounding box center [355, 190] width 203 height 17
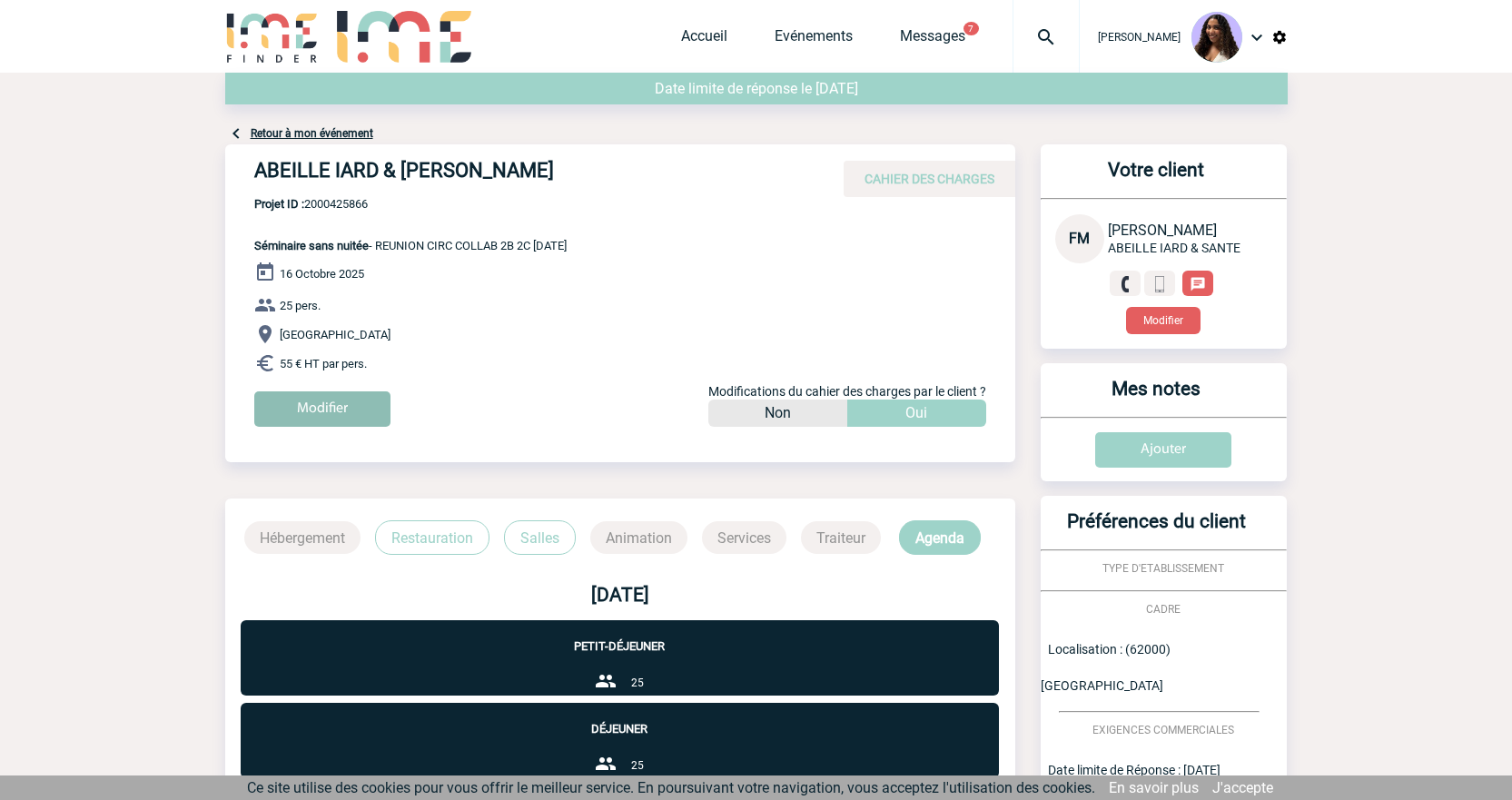
click at [329, 399] on input "Modifier" at bounding box center [322, 409] width 136 height 36
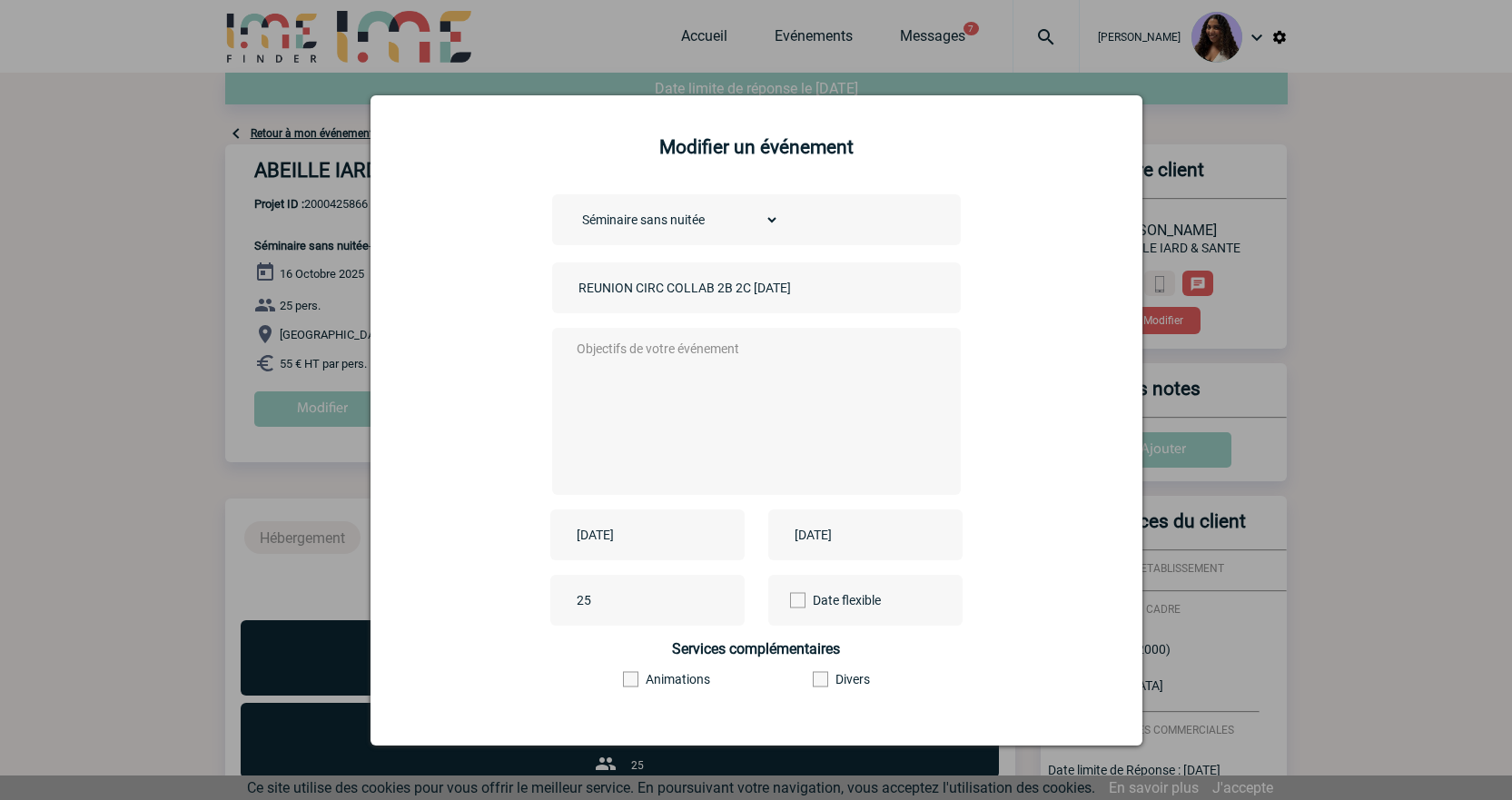
click at [793, 59] on div at bounding box center [756, 400] width 1512 height 800
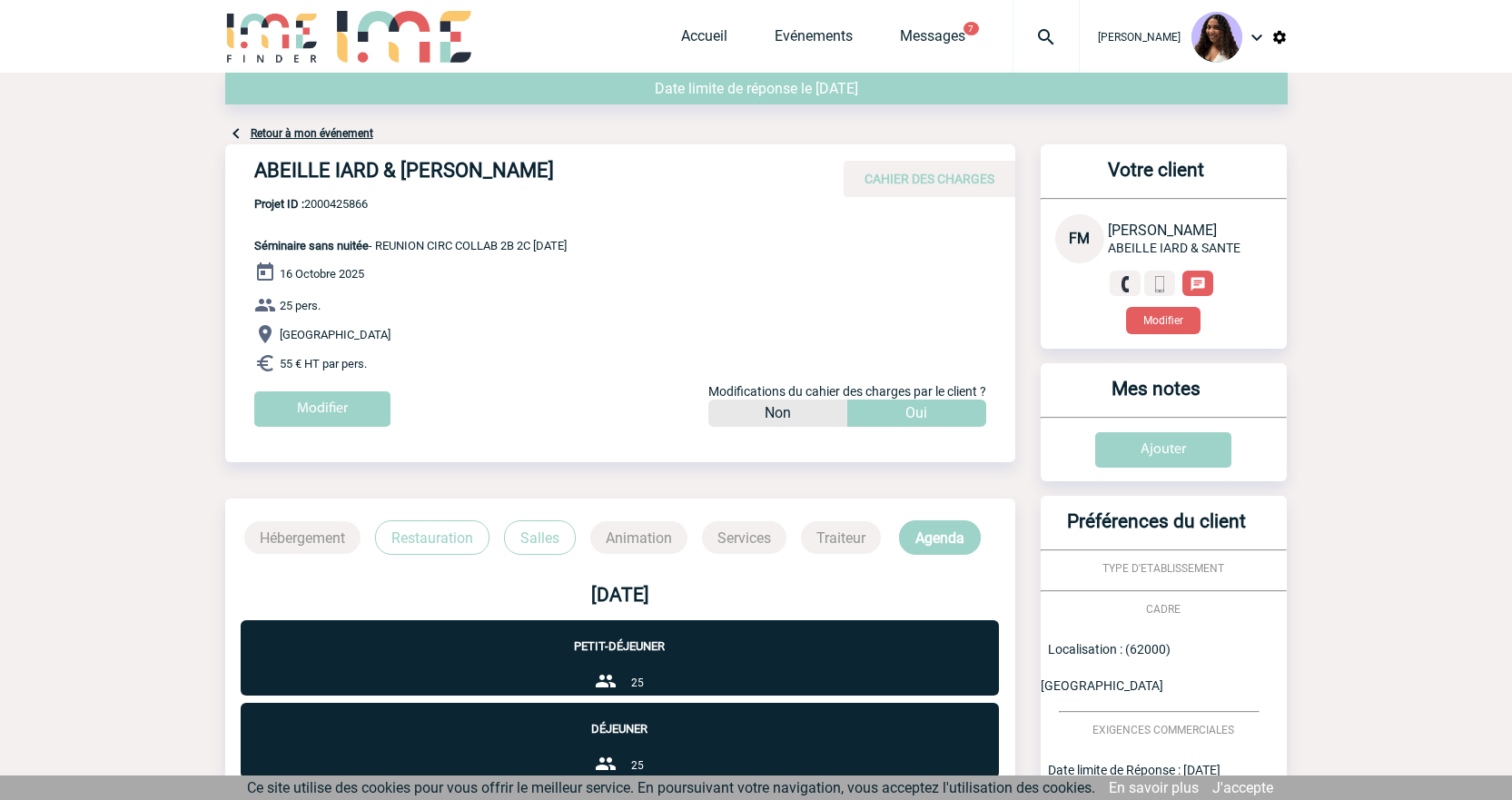
click at [305, 142] on div "Retour à mon événement" at bounding box center [756, 108] width 1062 height 72
click at [323, 133] on link "Retour à mon événement" at bounding box center [312, 133] width 122 height 13
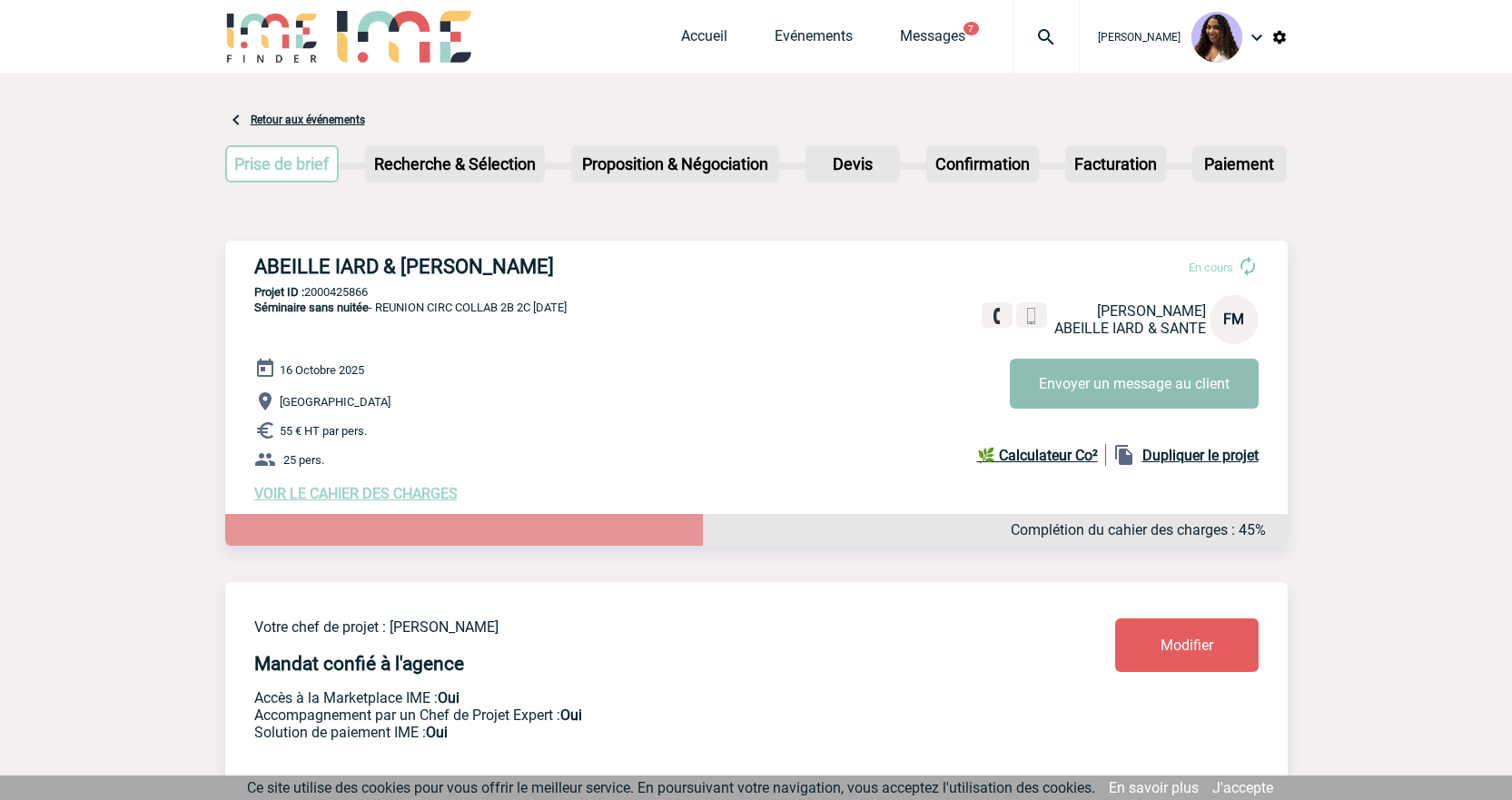
click at [1097, 396] on button "Envoyer un message au client" at bounding box center [1135, 383] width 249 height 50
click at [1024, 43] on img at bounding box center [1046, 37] width 66 height 22
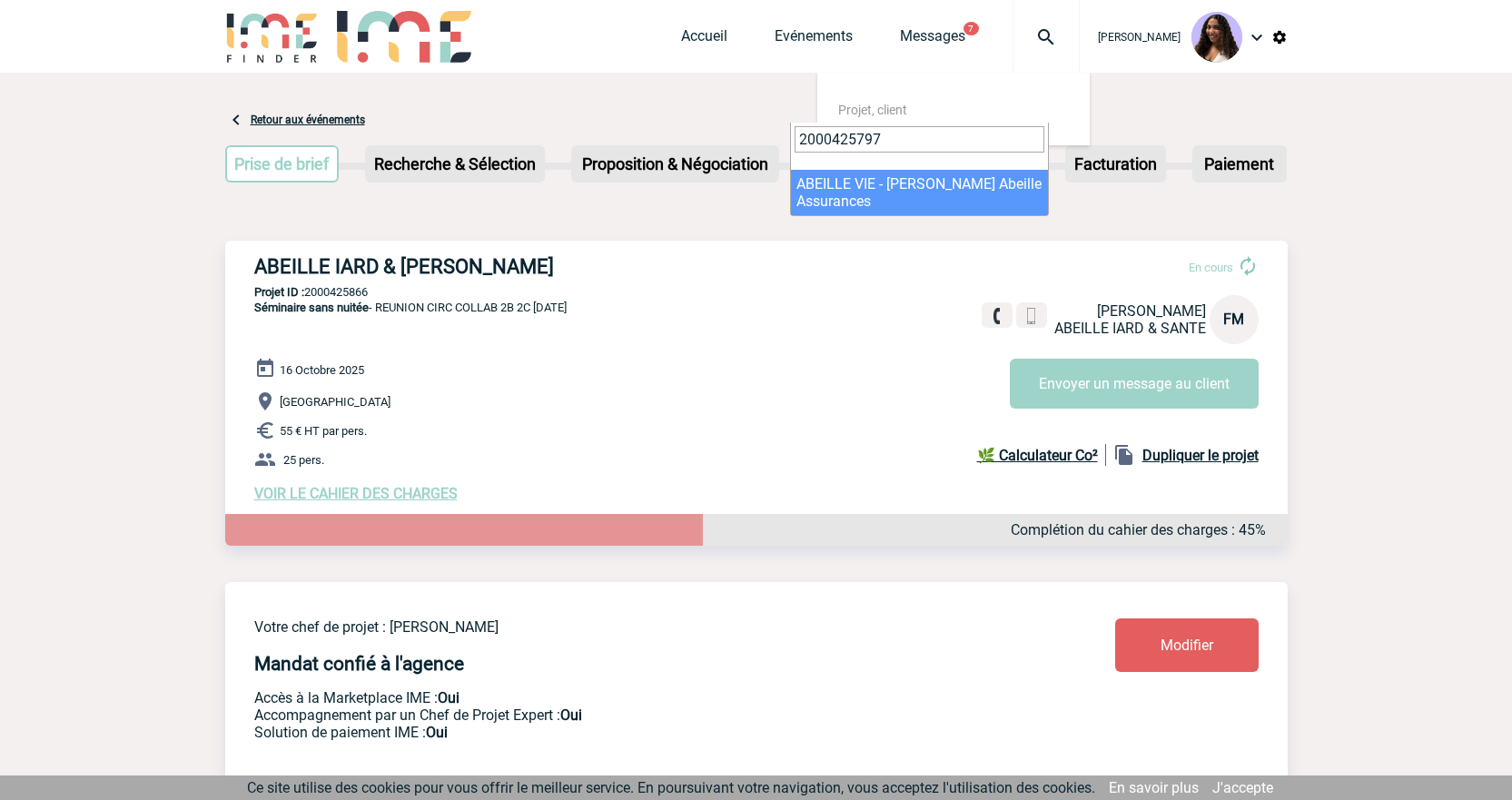
type input "2000425797"
select select "25298"
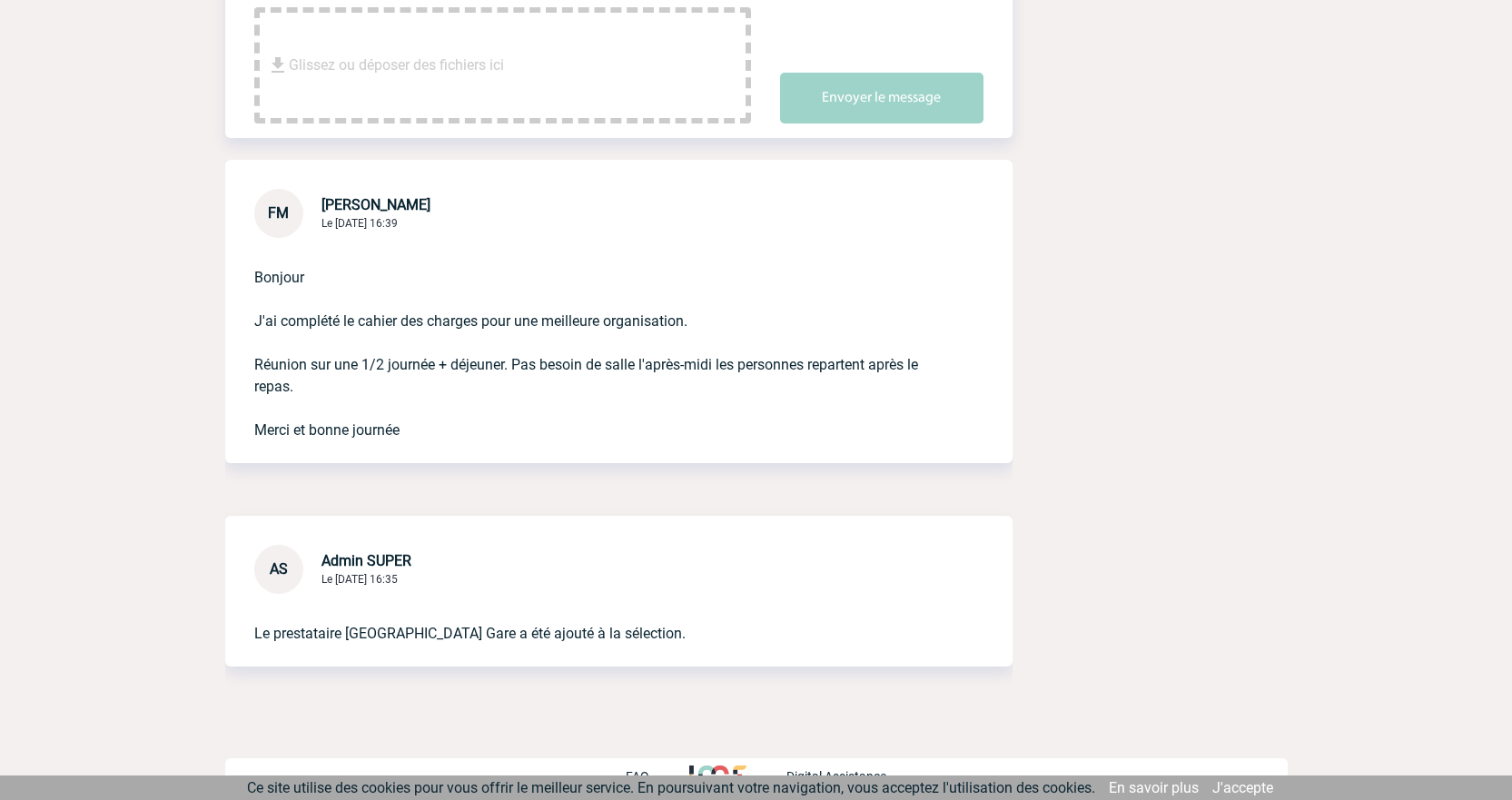
scroll to position [482, 0]
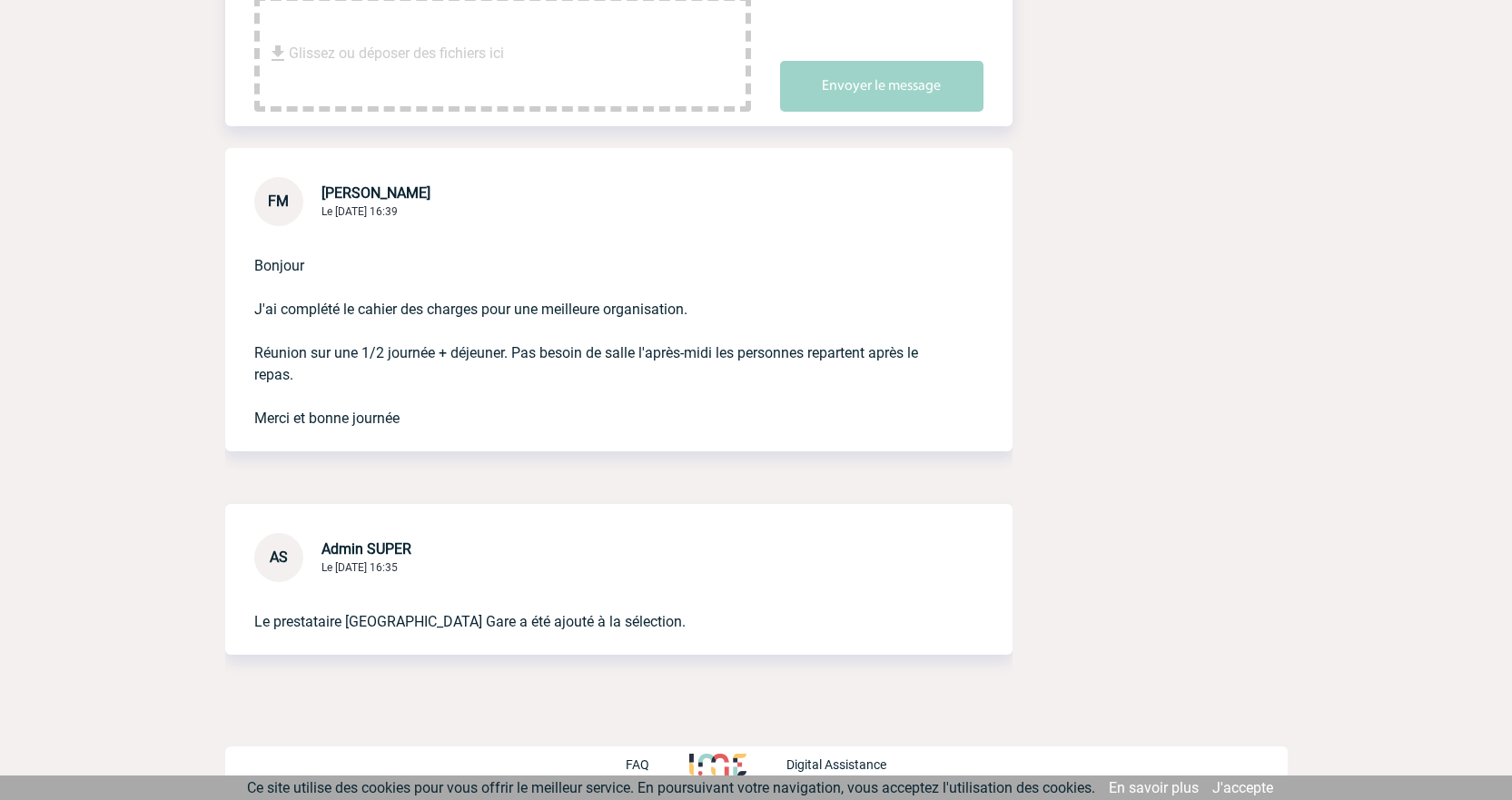
click at [258, 349] on p "Bonjour J'ai complété le cahier des charges pour une meilleure organisation. Ré…" at bounding box center [593, 327] width 679 height 203
drag, startPoint x: 254, startPoint y: 347, endPoint x: 509, endPoint y: 359, distance: 255.3
click at [509, 359] on p "Bonjour J'ai complété le cahier des charges pour une meilleure organisation. Ré…" at bounding box center [593, 327] width 679 height 203
copy p "Réunion sur une 1/2 journée + déjeuner."
drag, startPoint x: 513, startPoint y: 624, endPoint x: 351, endPoint y: 624, distance: 162.0
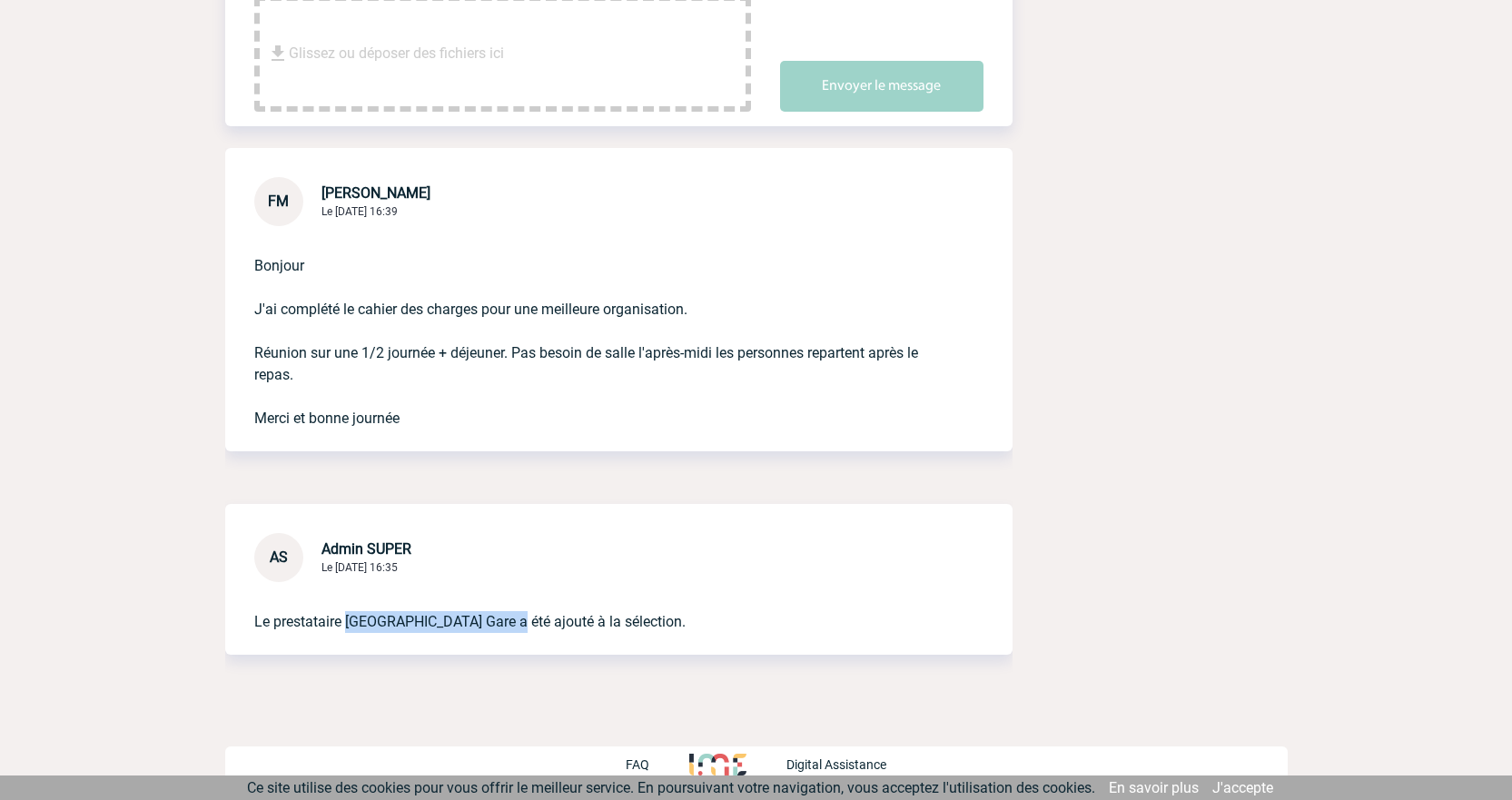
click at [351, 624] on p "Le prestataire Mercure Arras Centre Gare a été ajouté à la sélection." at bounding box center [593, 607] width 679 height 51
copy p "Mercure Arras Centre Gar"
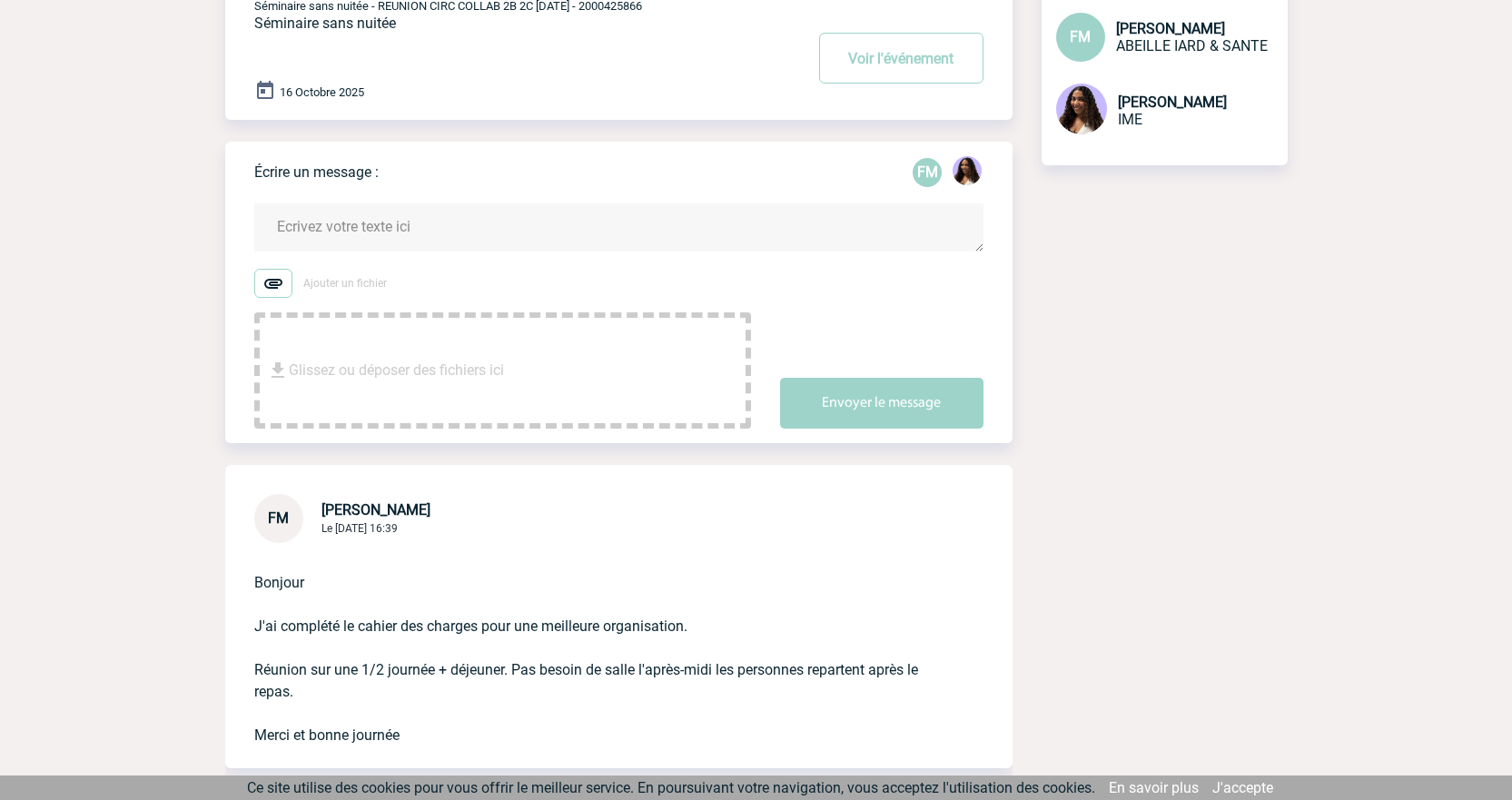
scroll to position [149, 0]
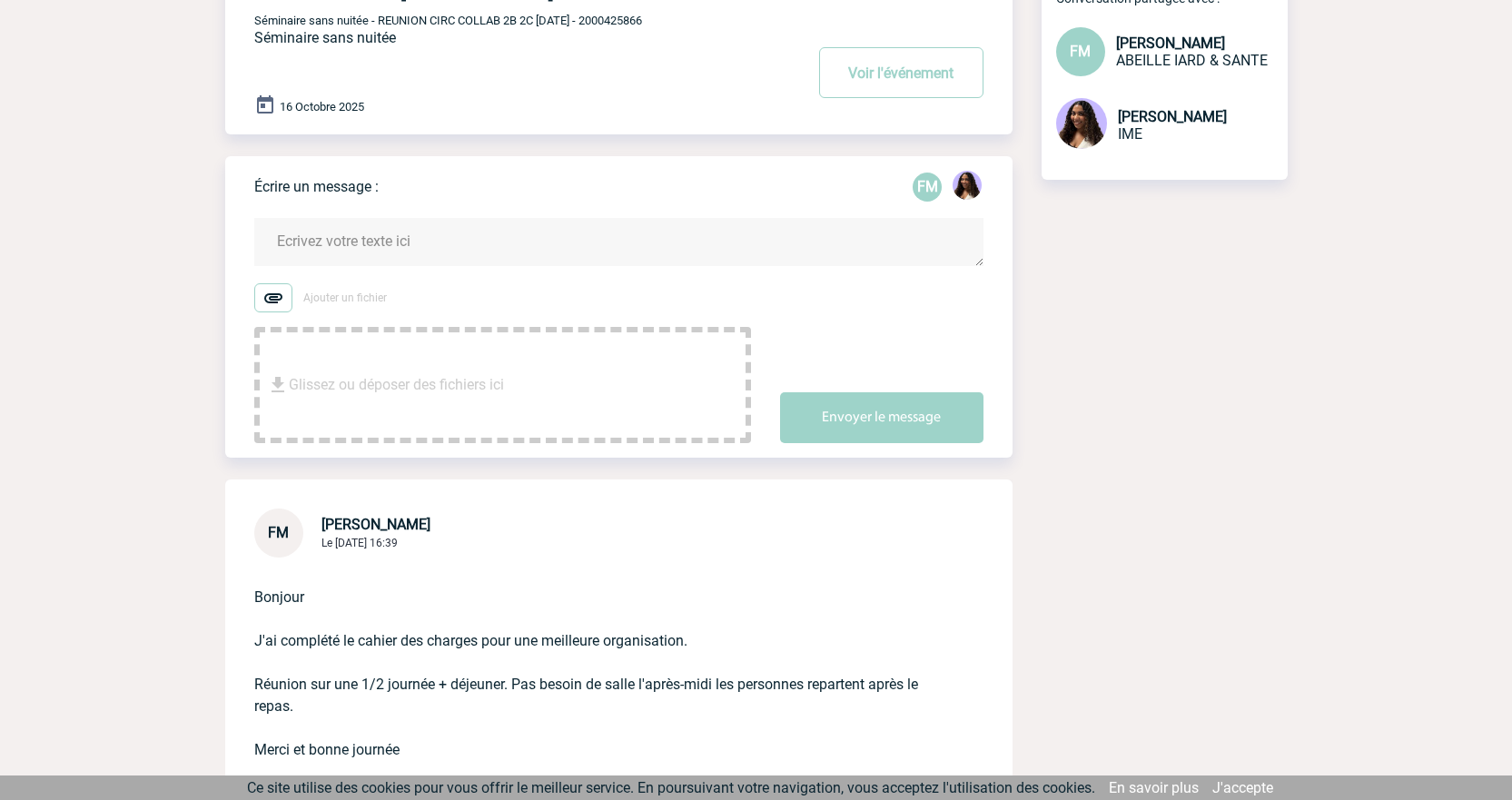
click at [462, 244] on textarea at bounding box center [618, 242] width 730 height 48
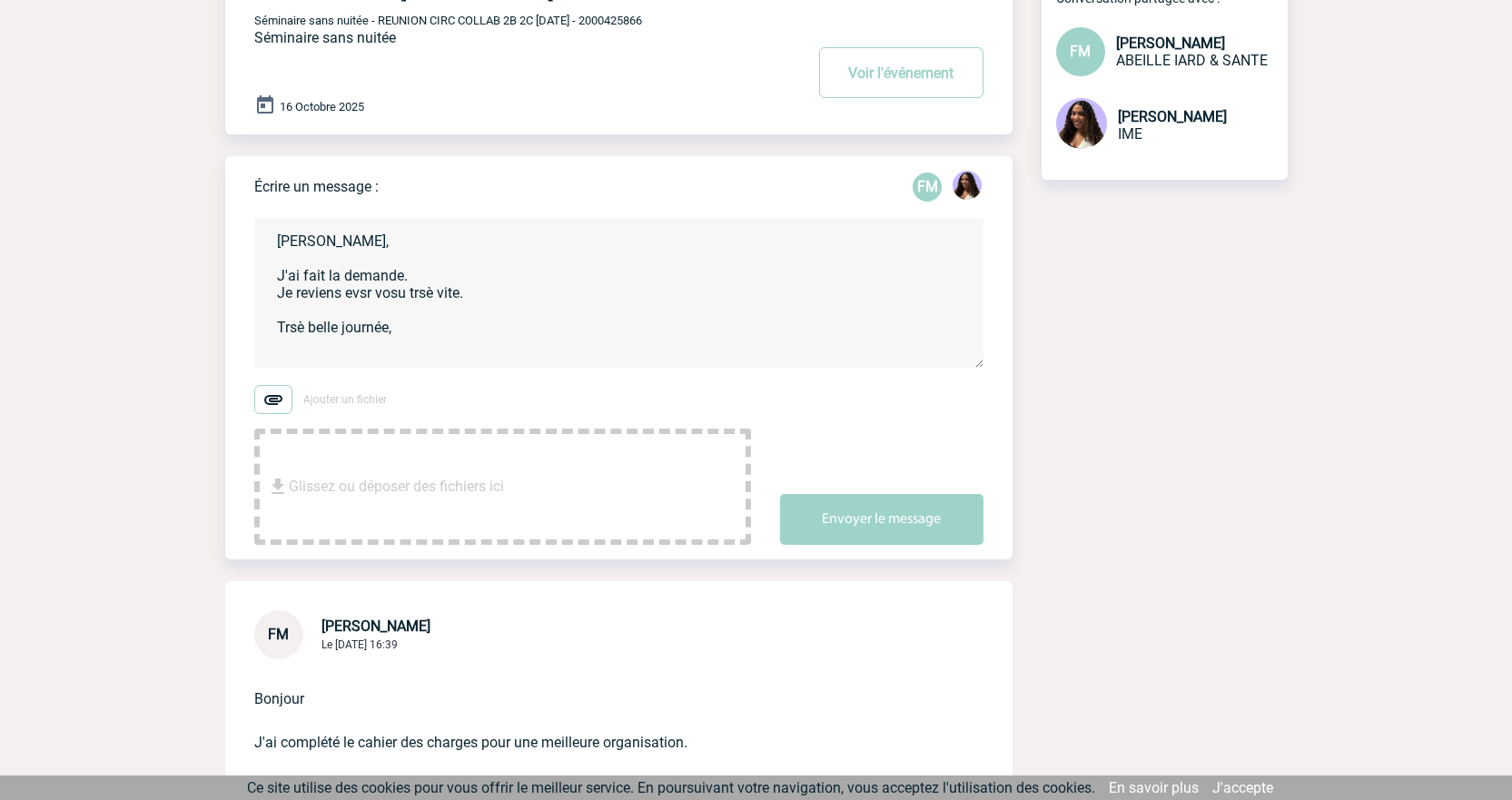
drag, startPoint x: 436, startPoint y: 332, endPoint x: 214, endPoint y: 238, distance: 241.1
click at [214, 238] on body "Jessica NETO BOGALHO Accueil Evénements 7" at bounding box center [756, 541] width 1512 height 1382
paste textarea "ur Florence, J’ai fait la demande. Je reviens vers vous très rapidement. Très b…"
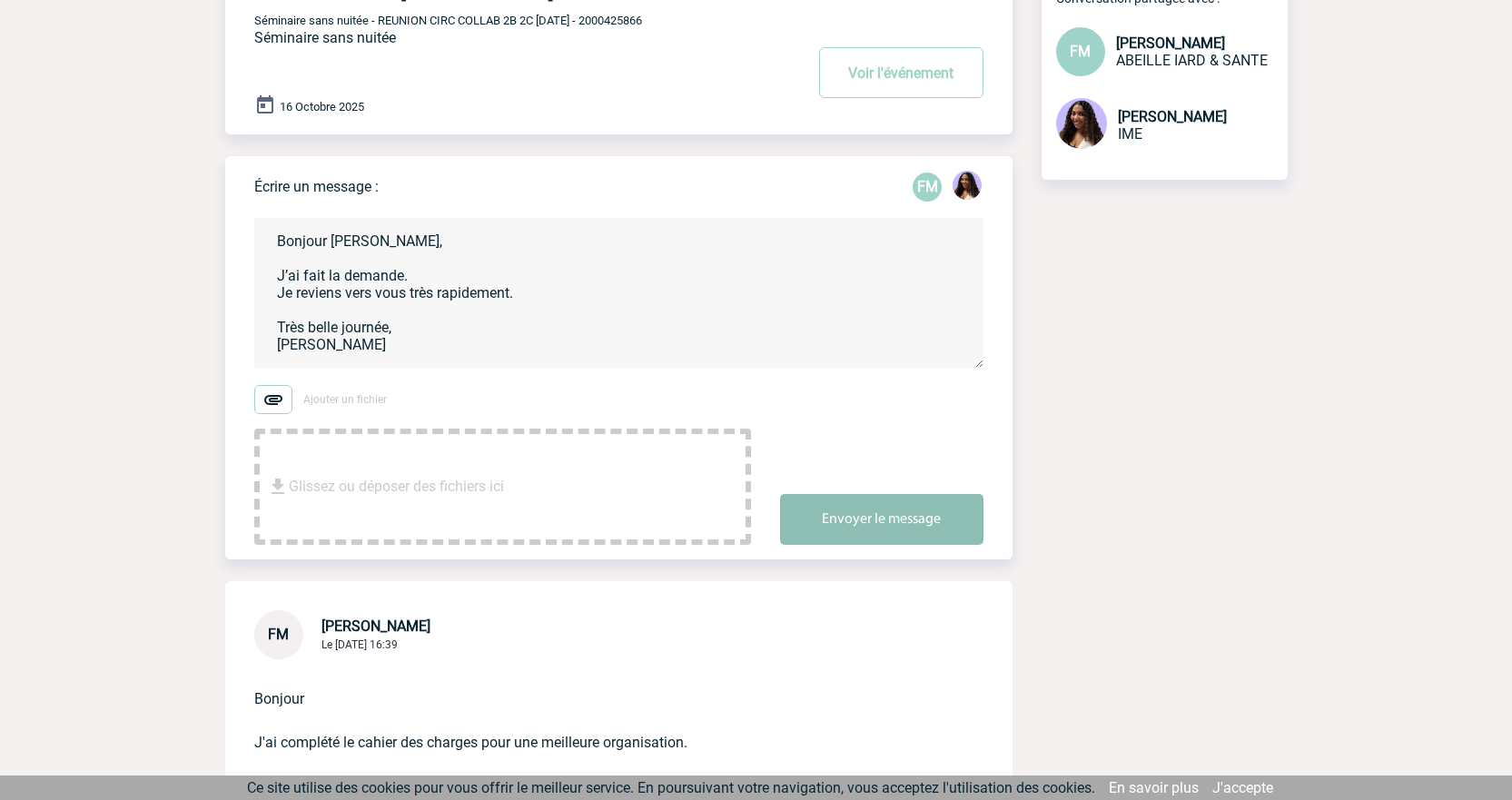
type textarea "Bonjour Florence, J’ai fait la demande. Je reviens vers vous très rapidement. T…"
click at [833, 502] on button "Envoyer le message" at bounding box center [882, 518] width 203 height 51
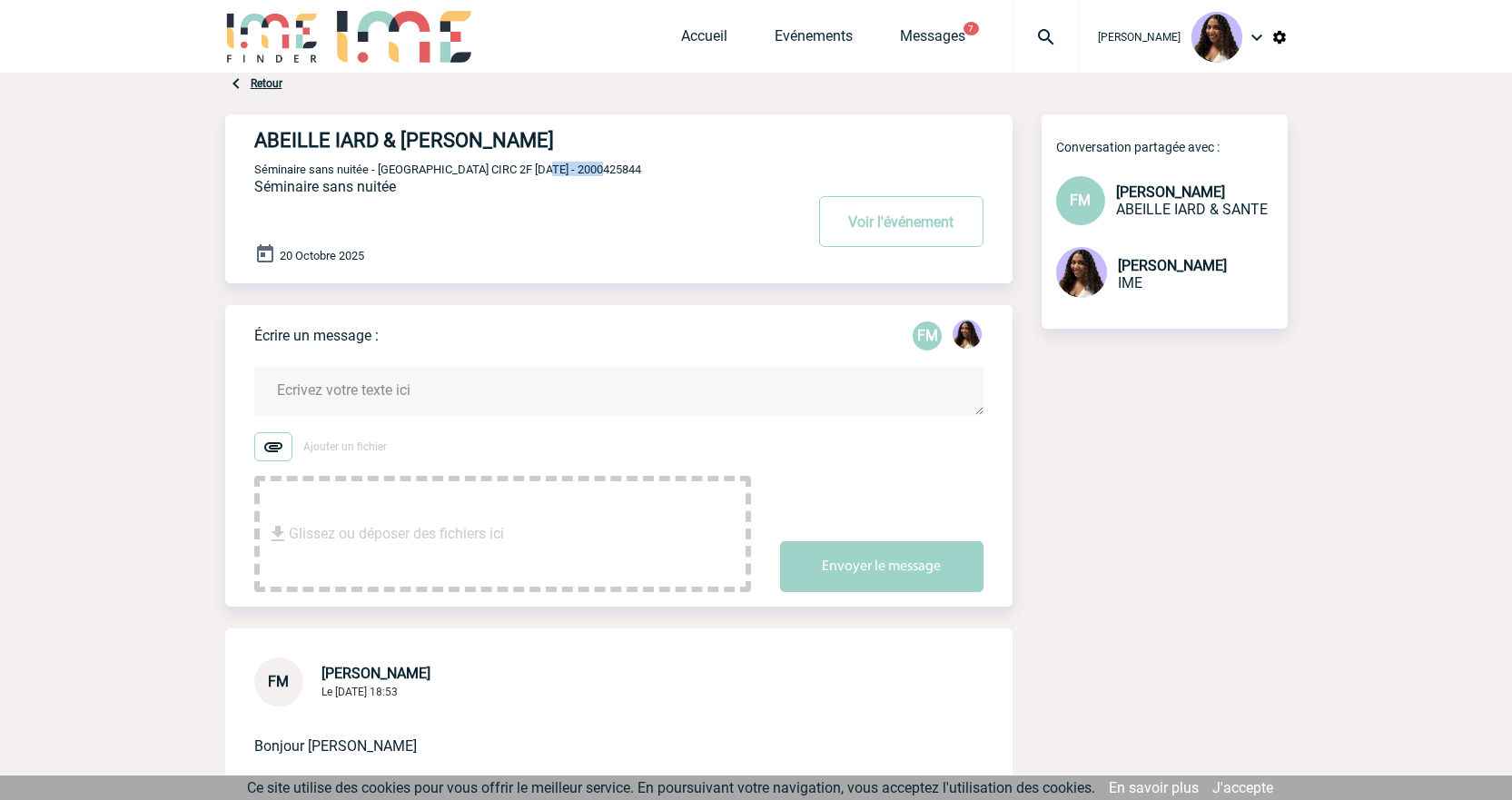
drag, startPoint x: 611, startPoint y: 177, endPoint x: 541, endPoint y: 172, distance: 70.2
click at [541, 172] on p "Séminaire sans nuitée - [GEOGRAPHIC_DATA] CIRC 2F [DATE] - 2000425844" at bounding box center [526, 168] width 544 height 15
copy span "2000425844"
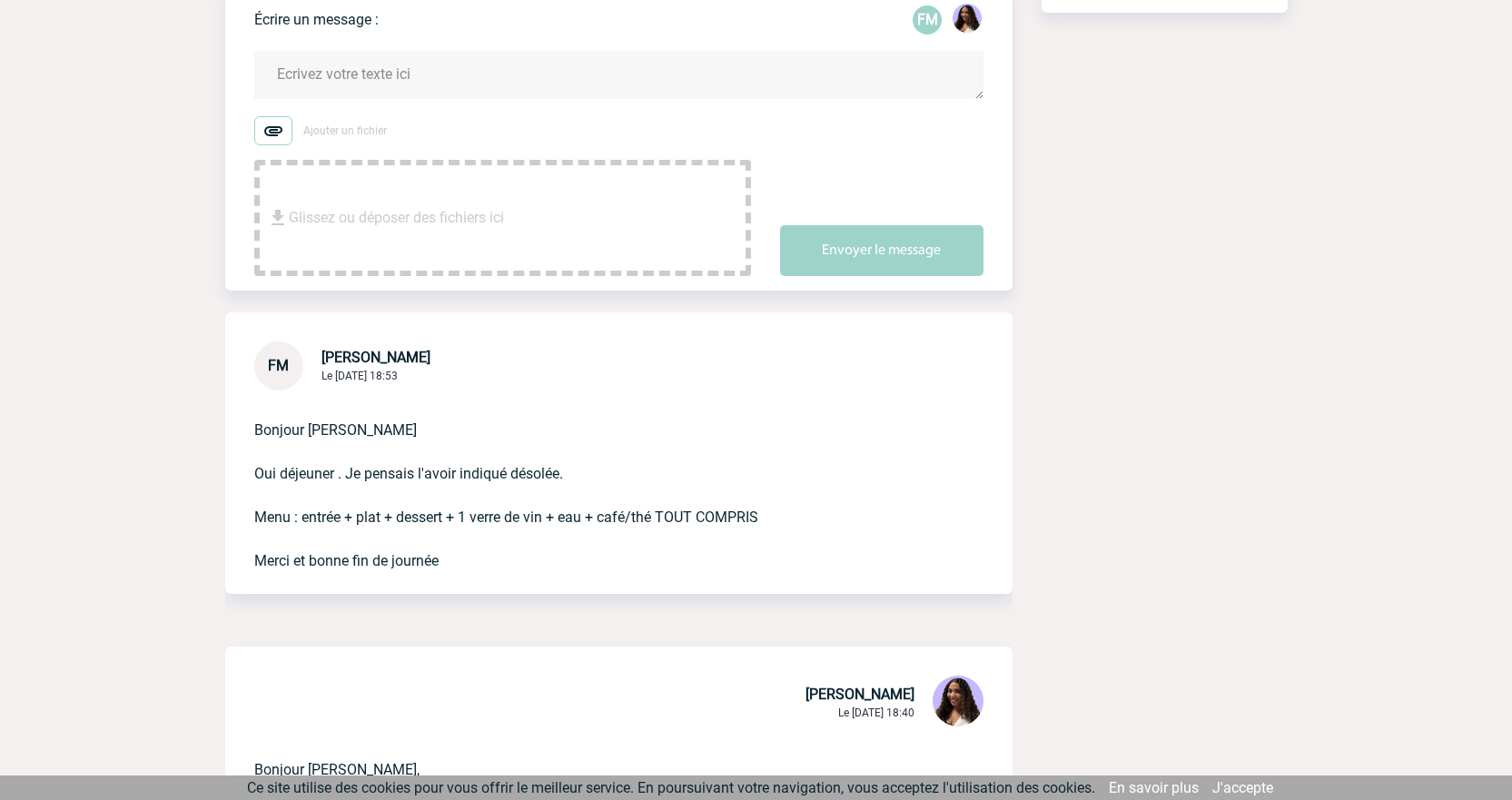
scroll to position [333, 0]
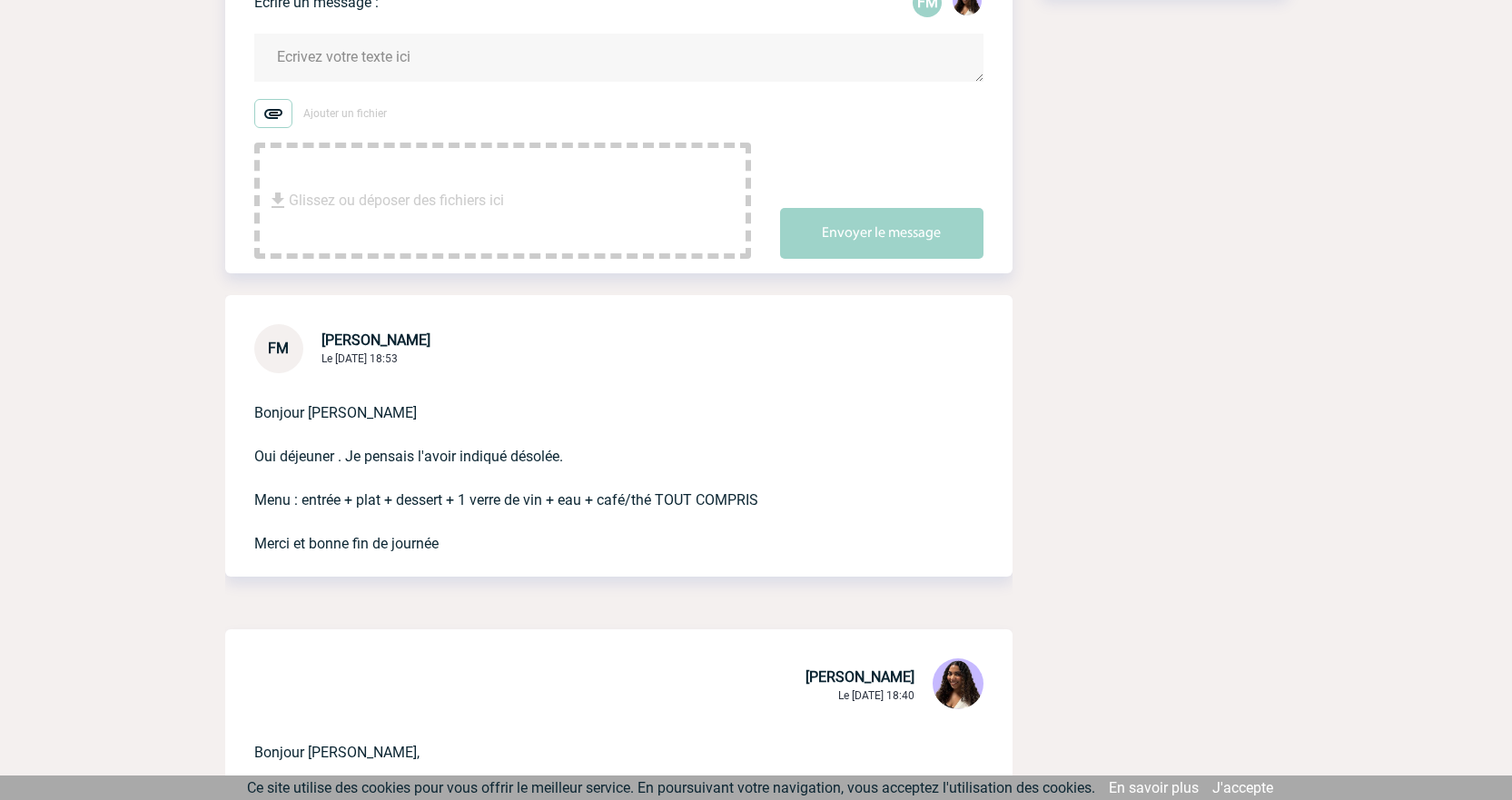
drag, startPoint x: 252, startPoint y: 500, endPoint x: 804, endPoint y: 502, distance: 552.0
click at [804, 502] on div "Bonjour Jessica Oui déjeuner . Je pensais l'avoir indiqué désolée. Menu : entré…" at bounding box center [618, 475] width 787 height 203
copy p "Menu : entrée + plat + dessert + 1 verre de vin + eau + café/thé TOUT COMPRIS"
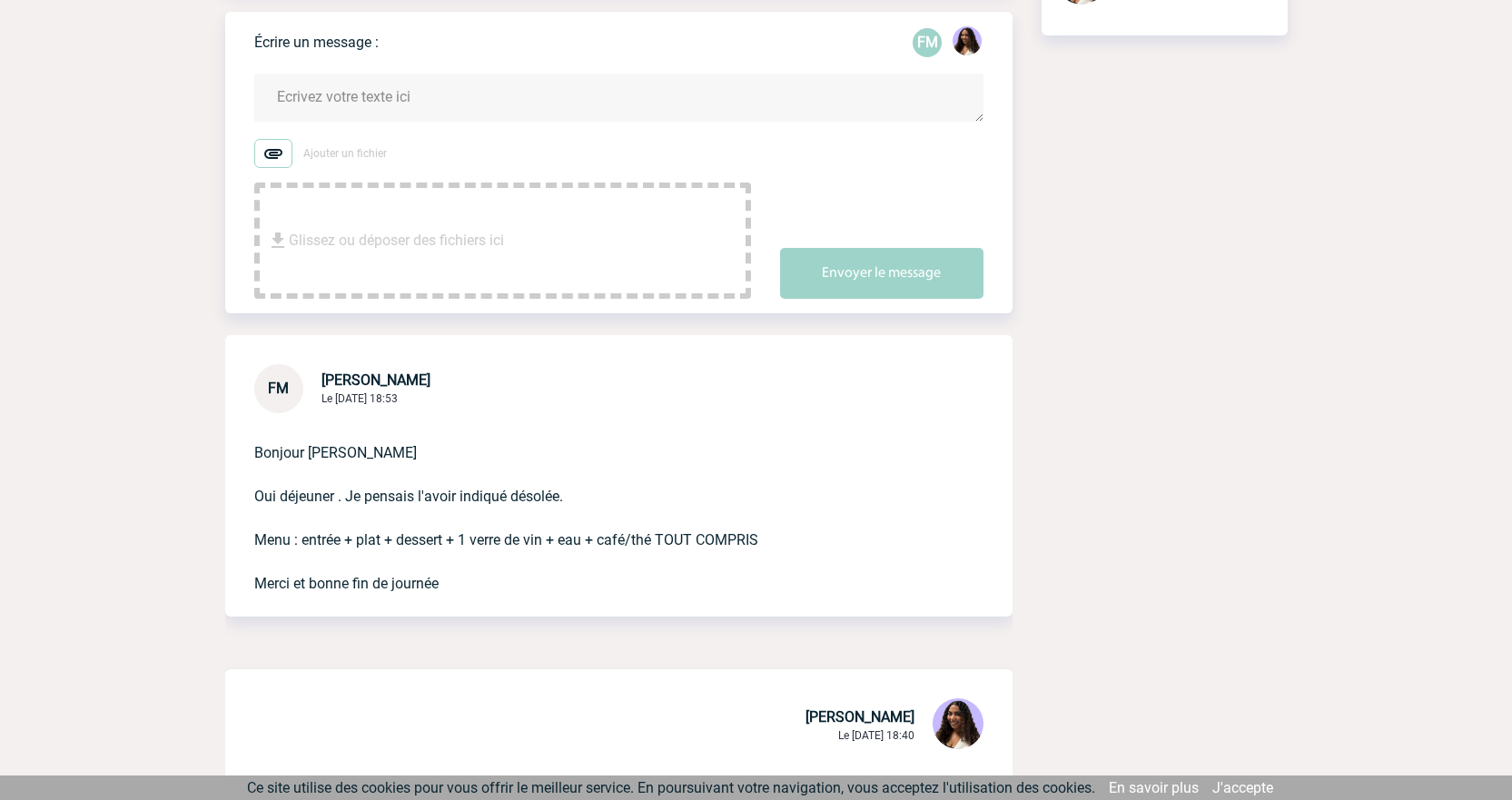
scroll to position [243, 0]
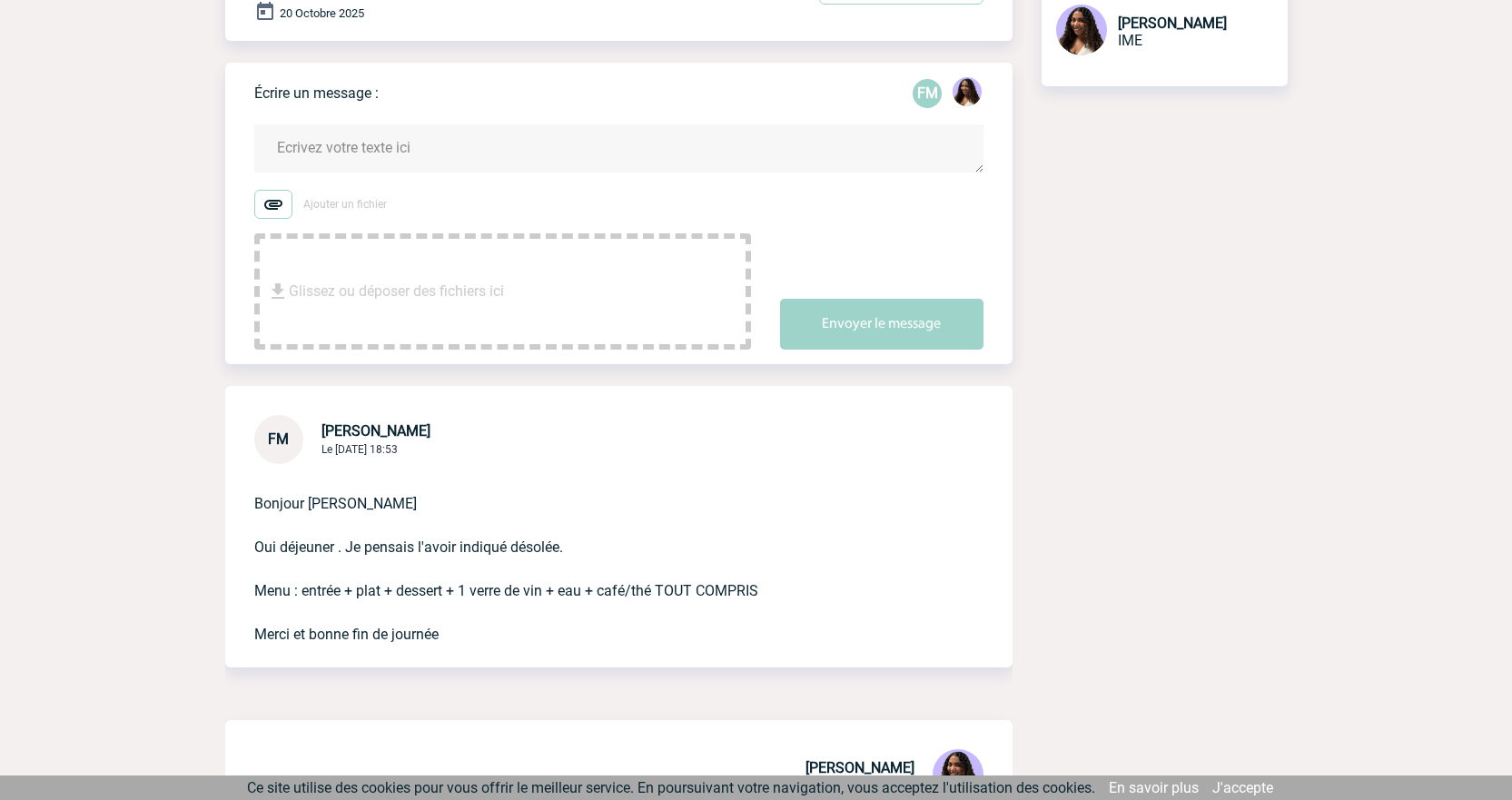
click at [381, 141] on textarea at bounding box center [618, 148] width 730 height 48
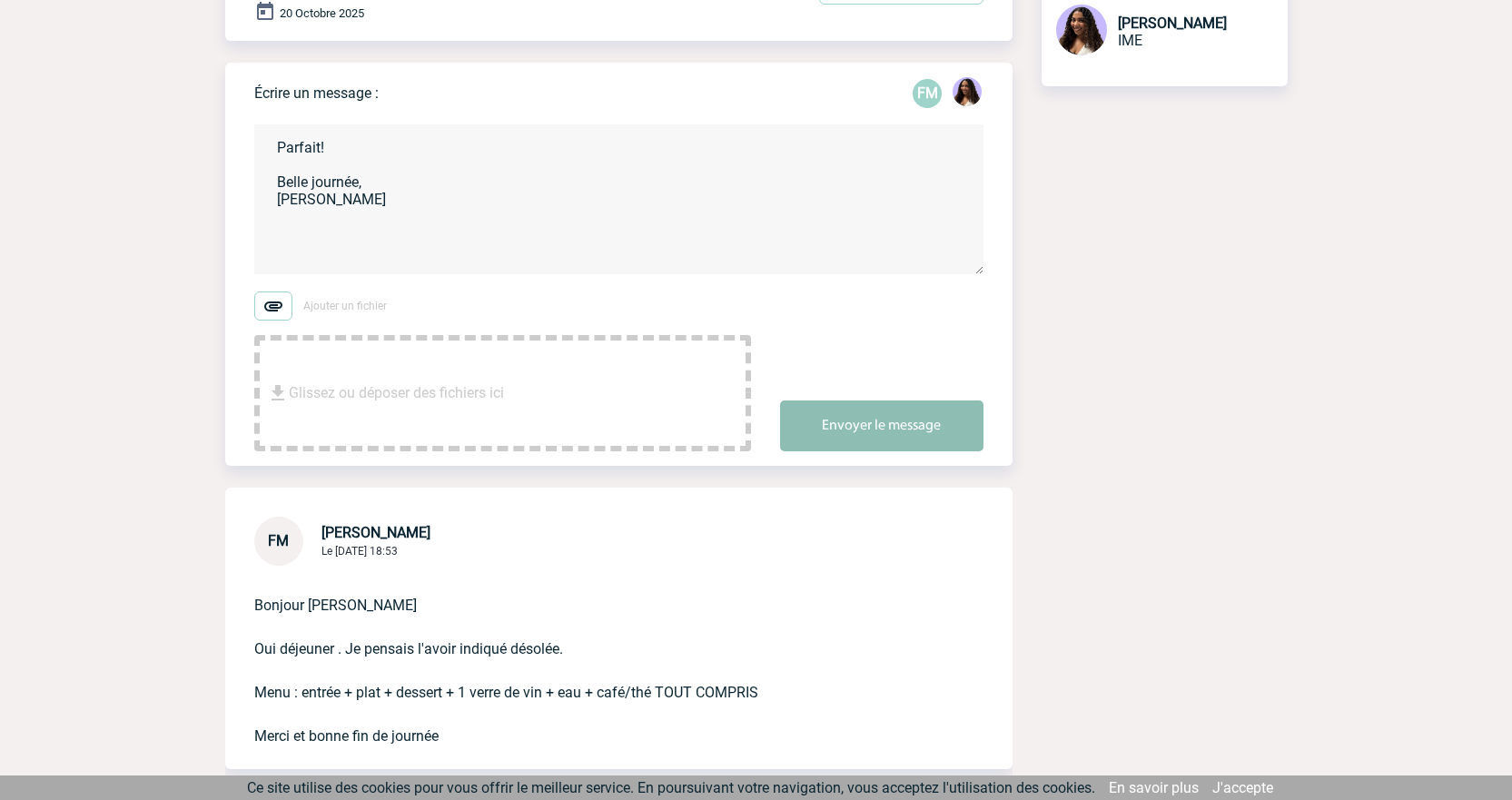
type textarea "Parfait! Belle journée, Jessica"
click at [868, 418] on button "Envoyer le message" at bounding box center [882, 425] width 203 height 51
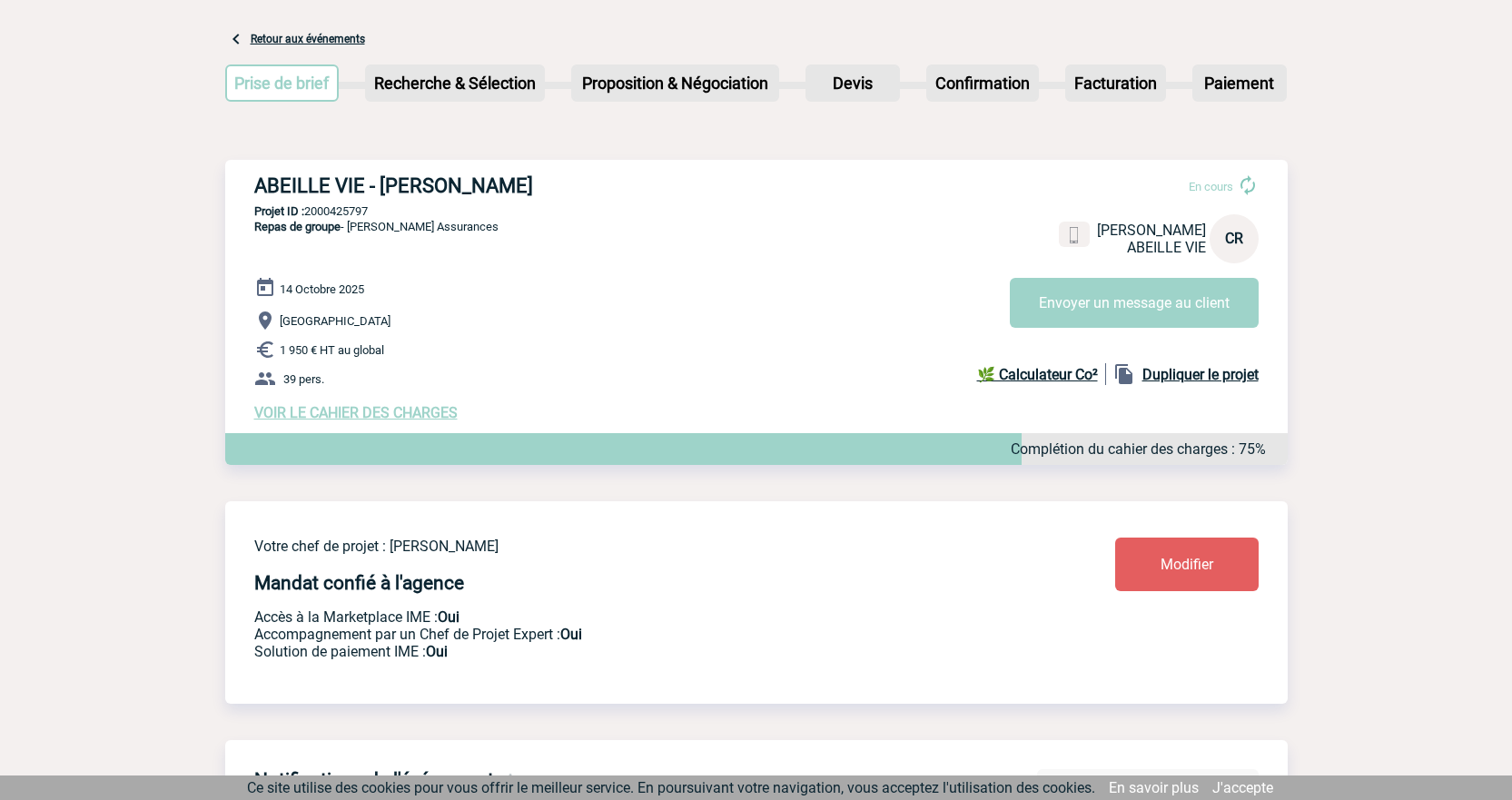
scroll to position [77, 0]
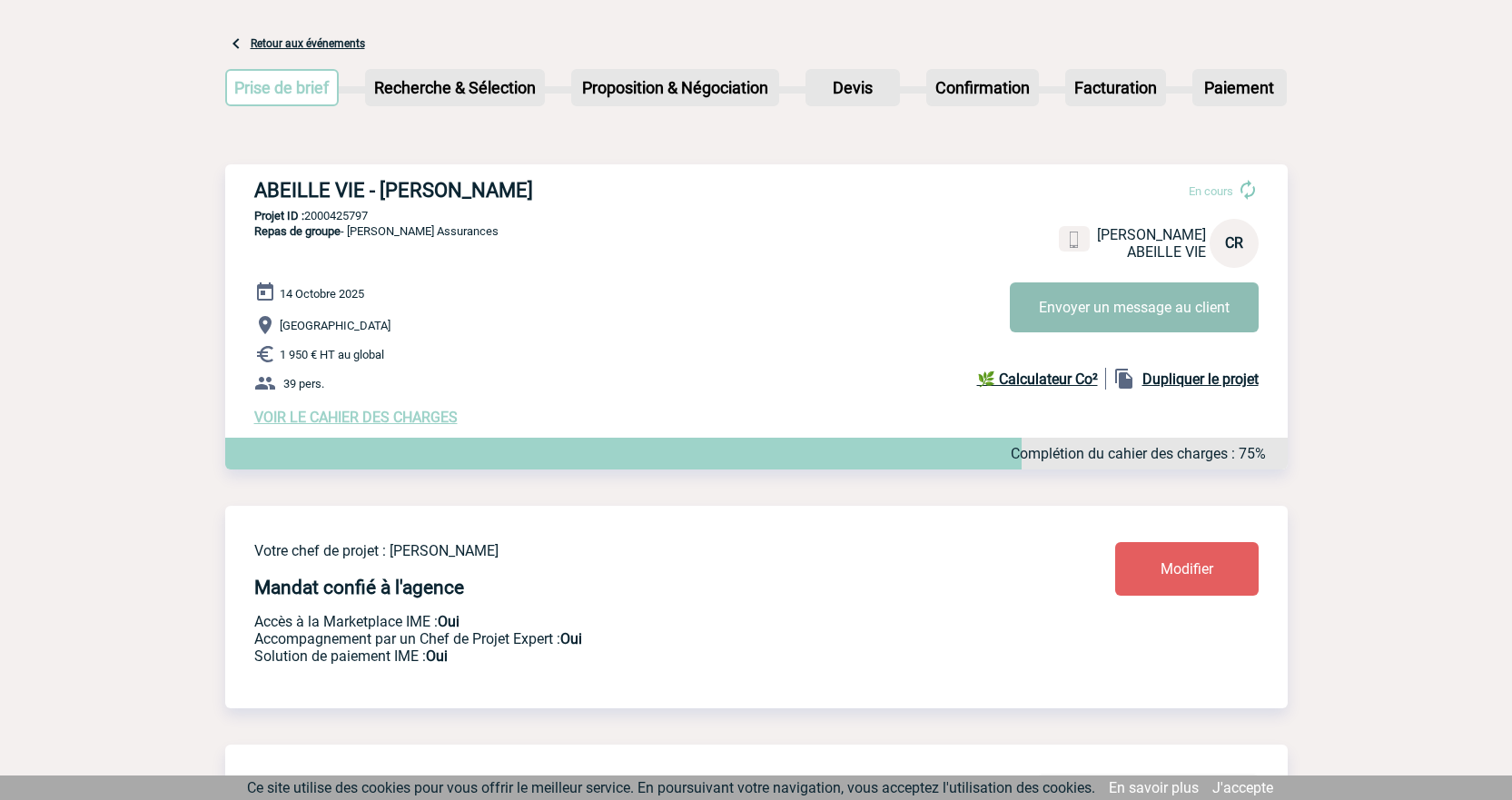
click at [1126, 312] on button "Envoyer un message au client" at bounding box center [1135, 307] width 249 height 50
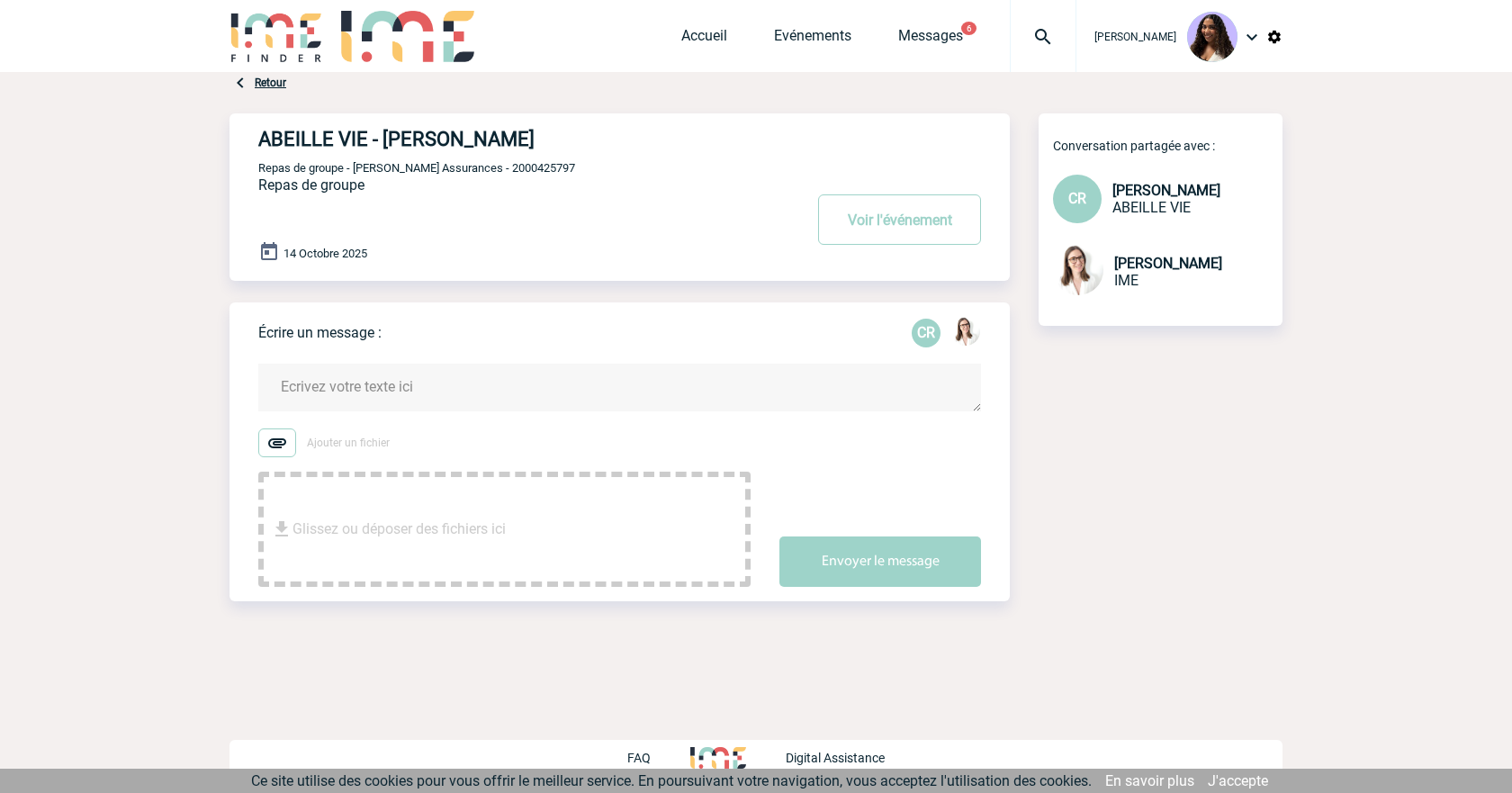
click at [255, 82] on link "Retour" at bounding box center [270, 83] width 32 height 13
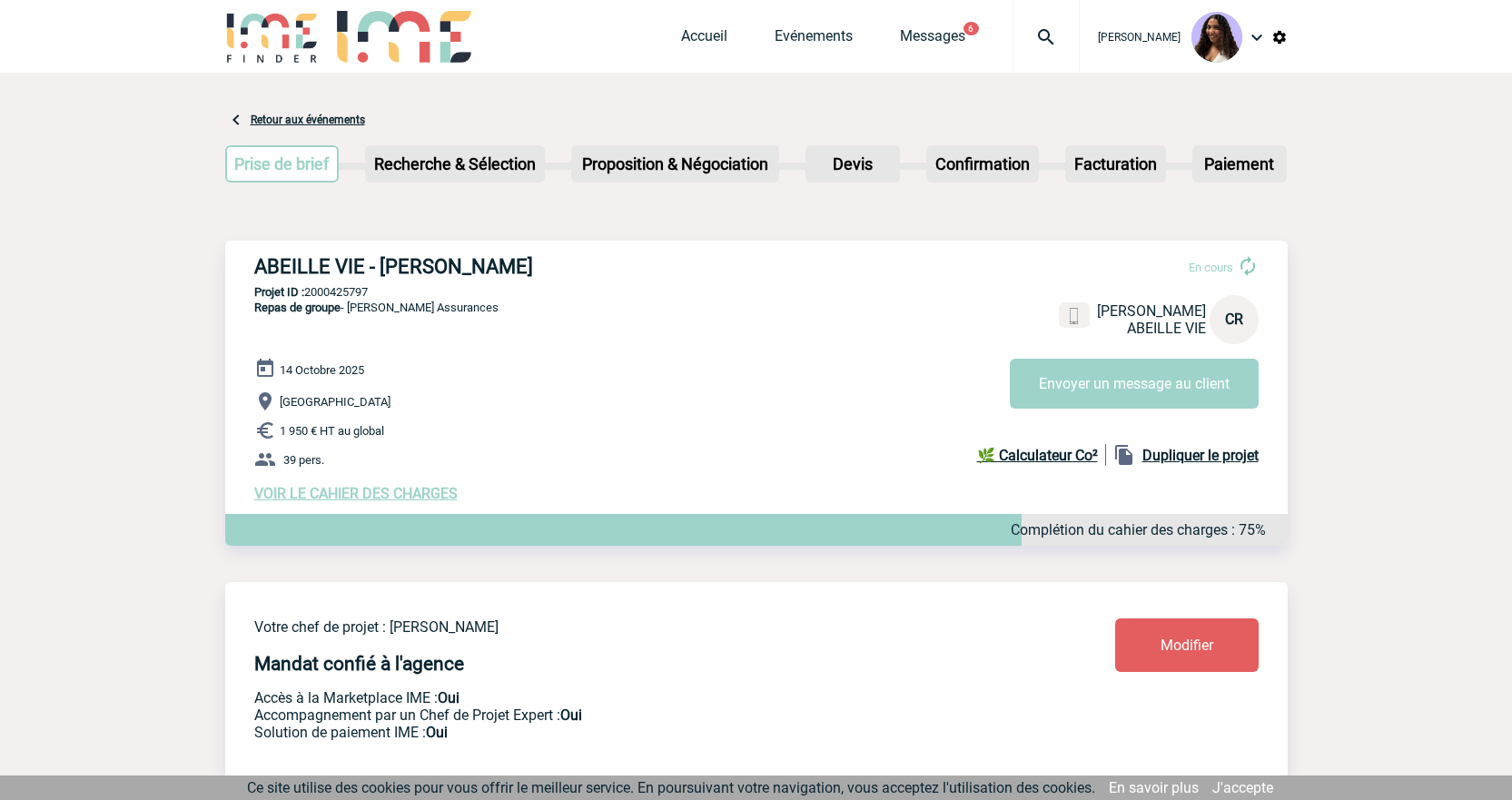
click at [350, 298] on p "Projet ID : 2000425797" at bounding box center [756, 292] width 1062 height 14
copy p "2000425797"
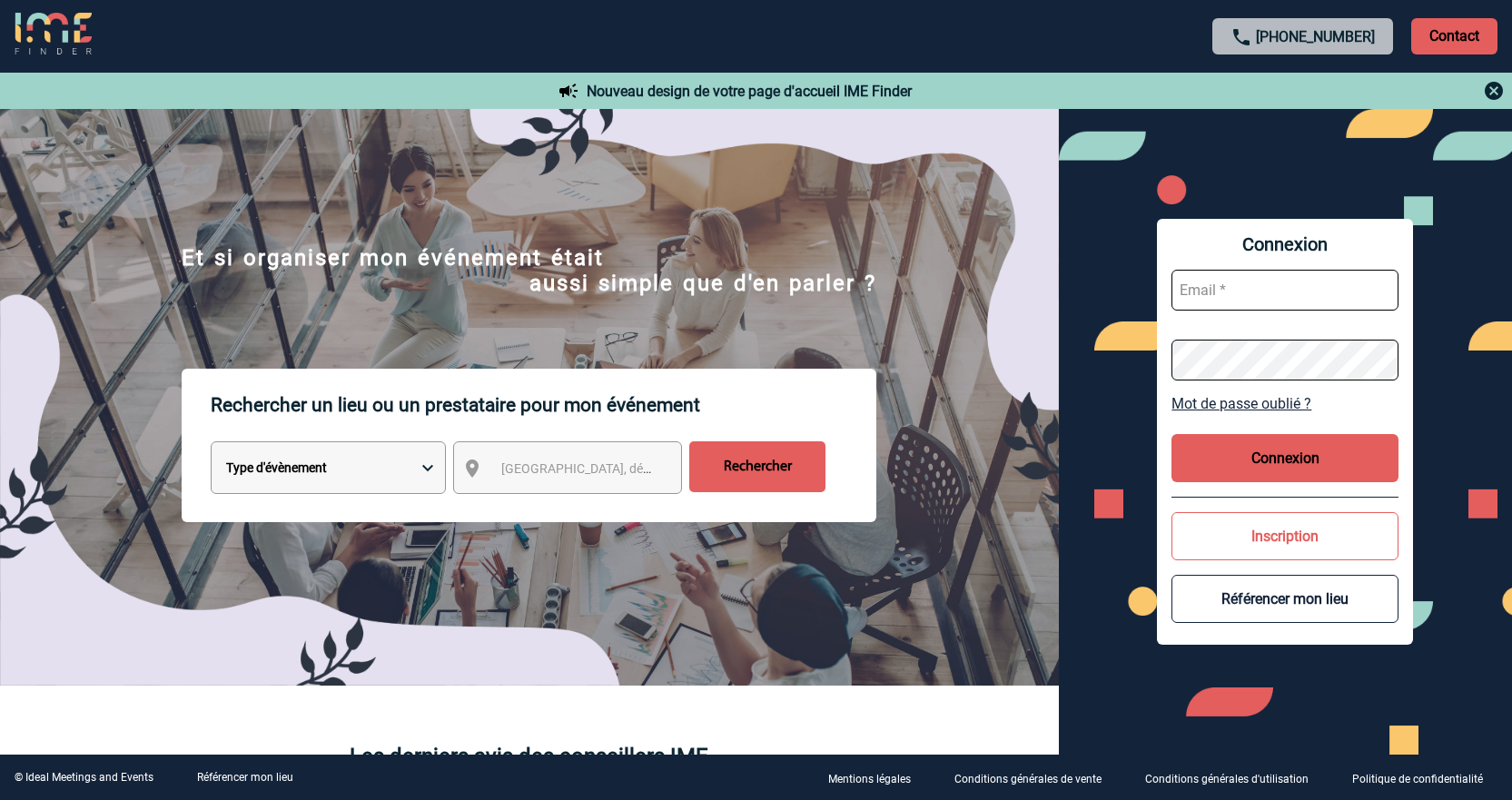
type input "[EMAIL_ADDRESS][DOMAIN_NAME]"
click at [1214, 457] on button "Connexion" at bounding box center [1285, 458] width 227 height 48
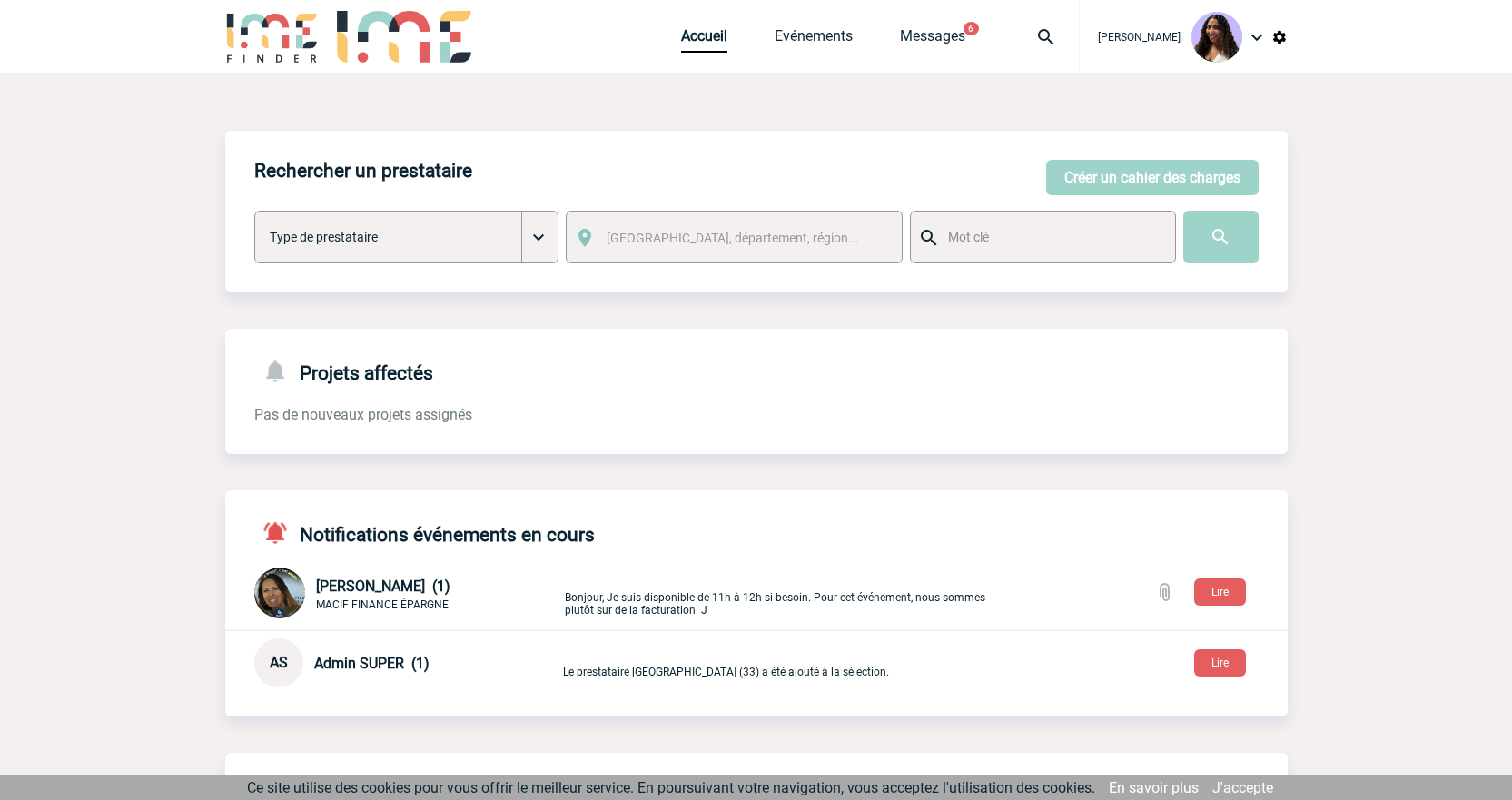
click at [1013, 40] on img at bounding box center [1046, 37] width 66 height 22
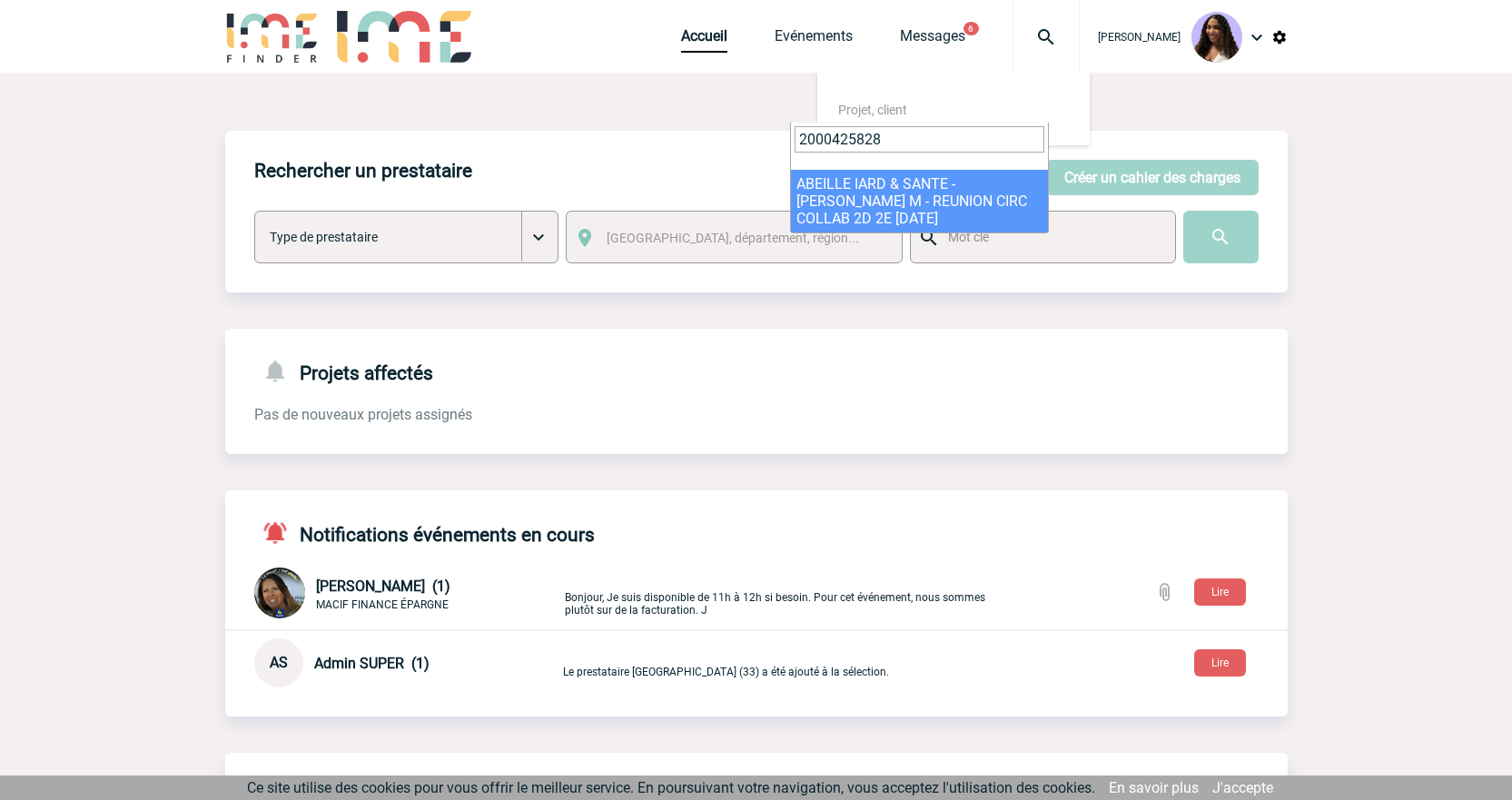
type input "2000425828"
select select "25329"
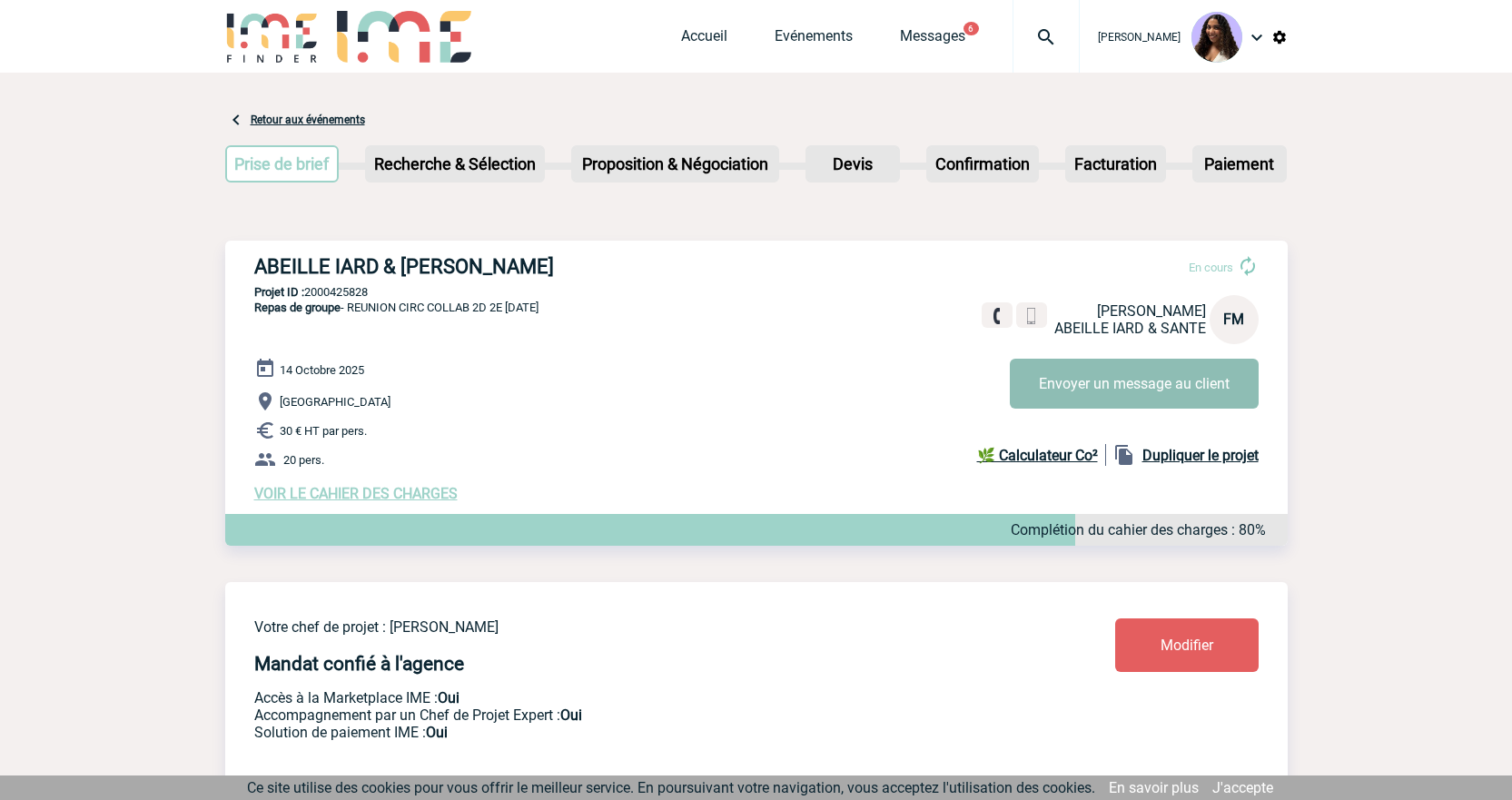
click at [1102, 387] on button "Envoyer un message au client" at bounding box center [1135, 383] width 249 height 50
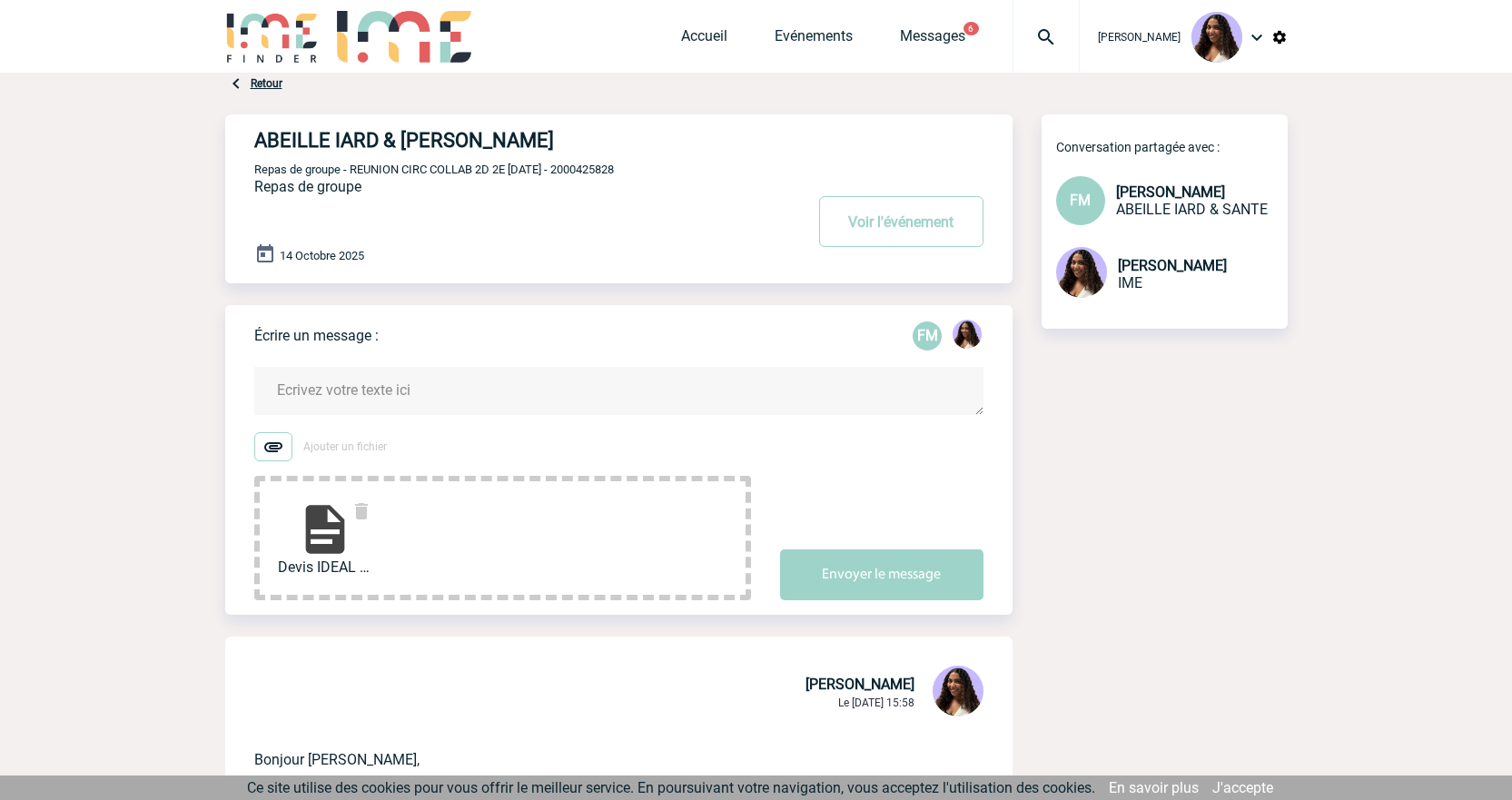
click at [378, 388] on textarea at bounding box center [618, 391] width 730 height 48
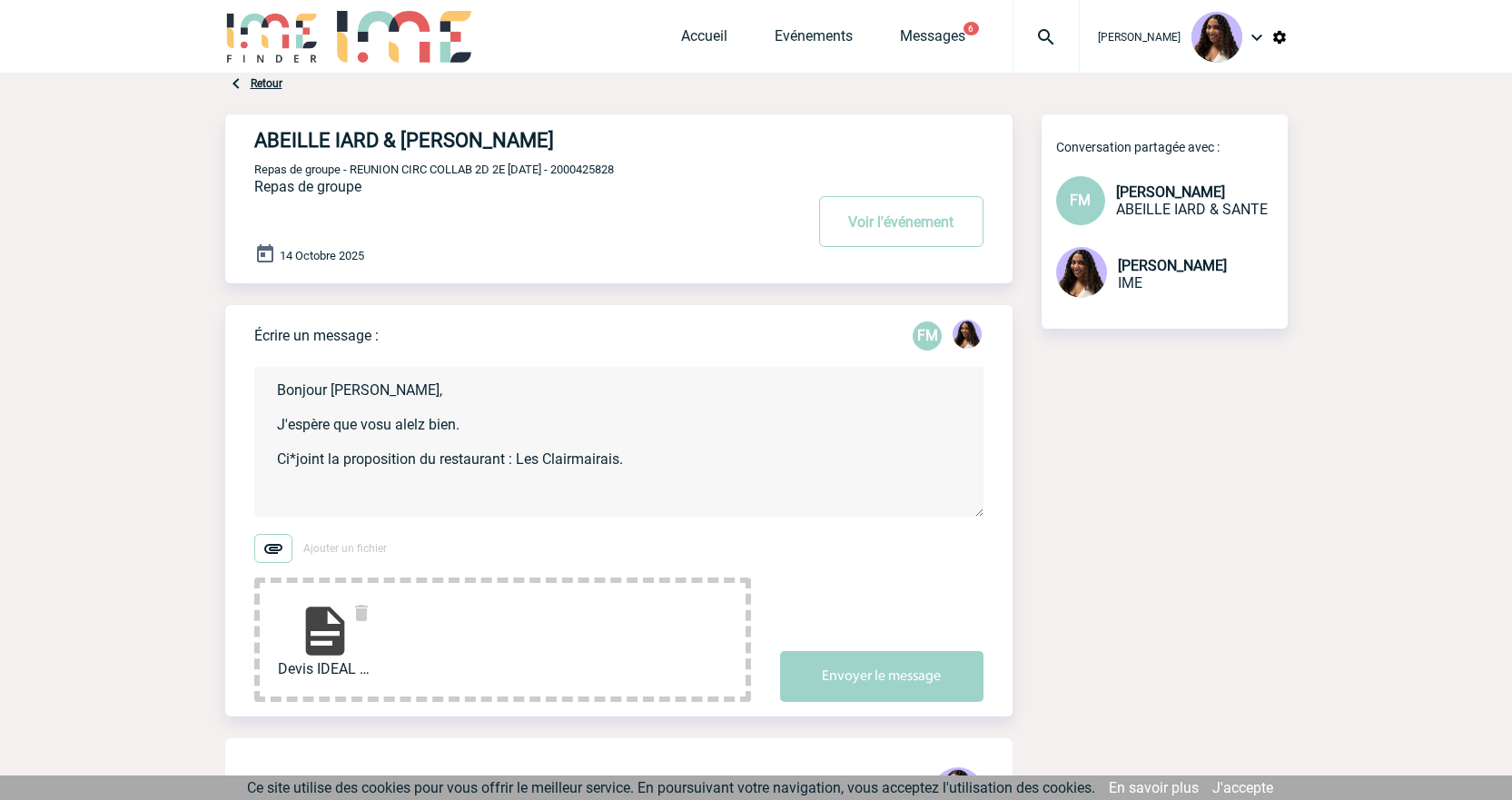
click at [296, 465] on textarea "Bonjour Florence, J'espère que vosu alelz bien. Ci*joint la proposition du rest…" at bounding box center [618, 442] width 730 height 150
click at [645, 457] on textarea "Bonjour Florence, J'espère que vous allez bien. Ci-joint la proposition du rest…" at bounding box center [618, 442] width 730 height 150
click at [619, 462] on textarea "Bonjour Florence, J'espère que vous allez bien. Ci-joint la proposition du rest…" at bounding box center [618, 442] width 730 height 150
paste textarea "MENU du jour Entrée/Plat/DessertEau pétillante et plate 1L pour 3 personnescafé…"
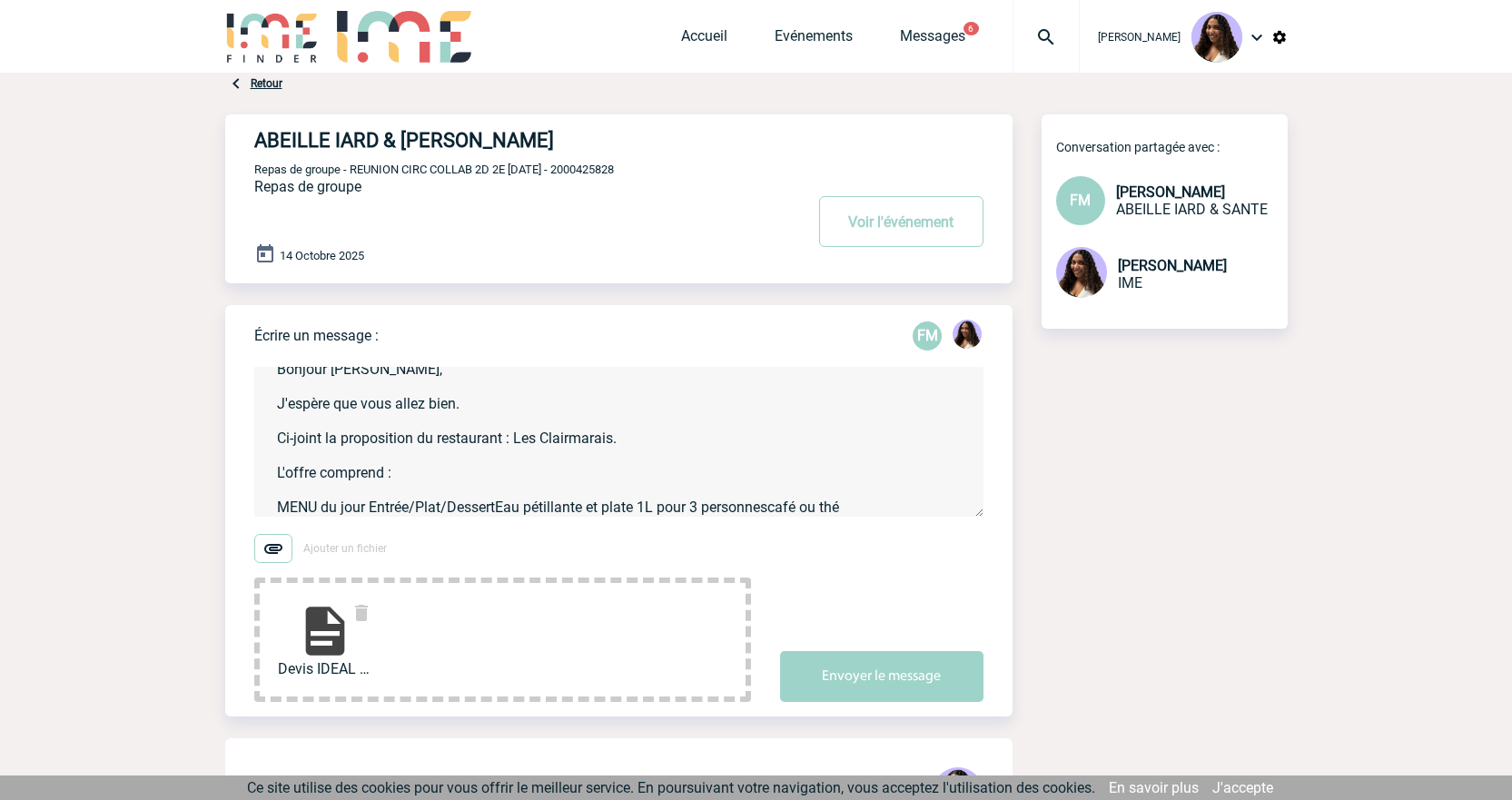
click at [498, 507] on textarea "Bonjour Florence, J'espère que vous allez bien. Ci-joint la proposition du rest…" at bounding box center [618, 442] width 730 height 150
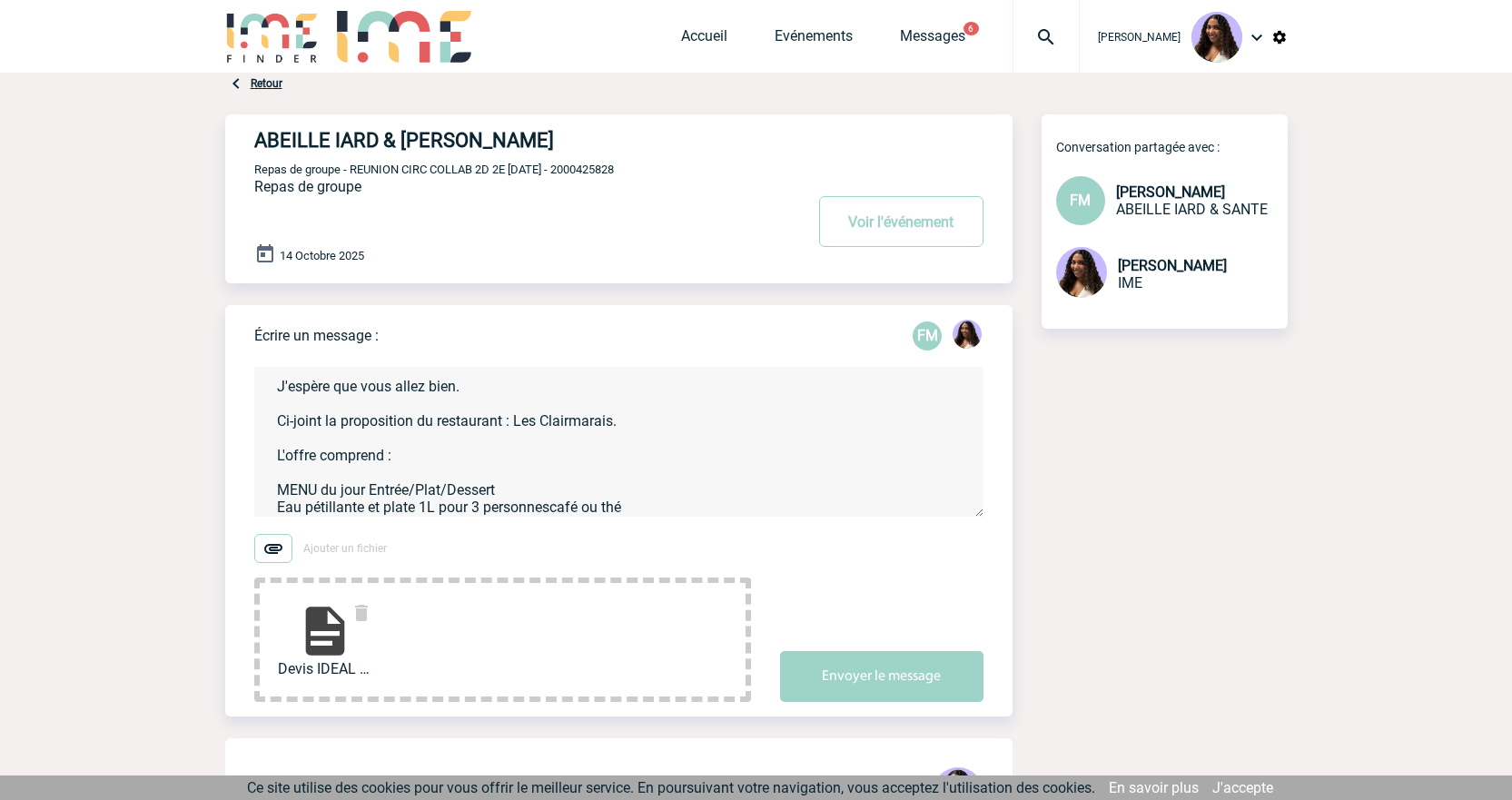
click at [552, 504] on textarea "Bonjour Florence, J'espère que vous allez bien. Ci-joint la proposition du rest…" at bounding box center [618, 442] width 730 height 150
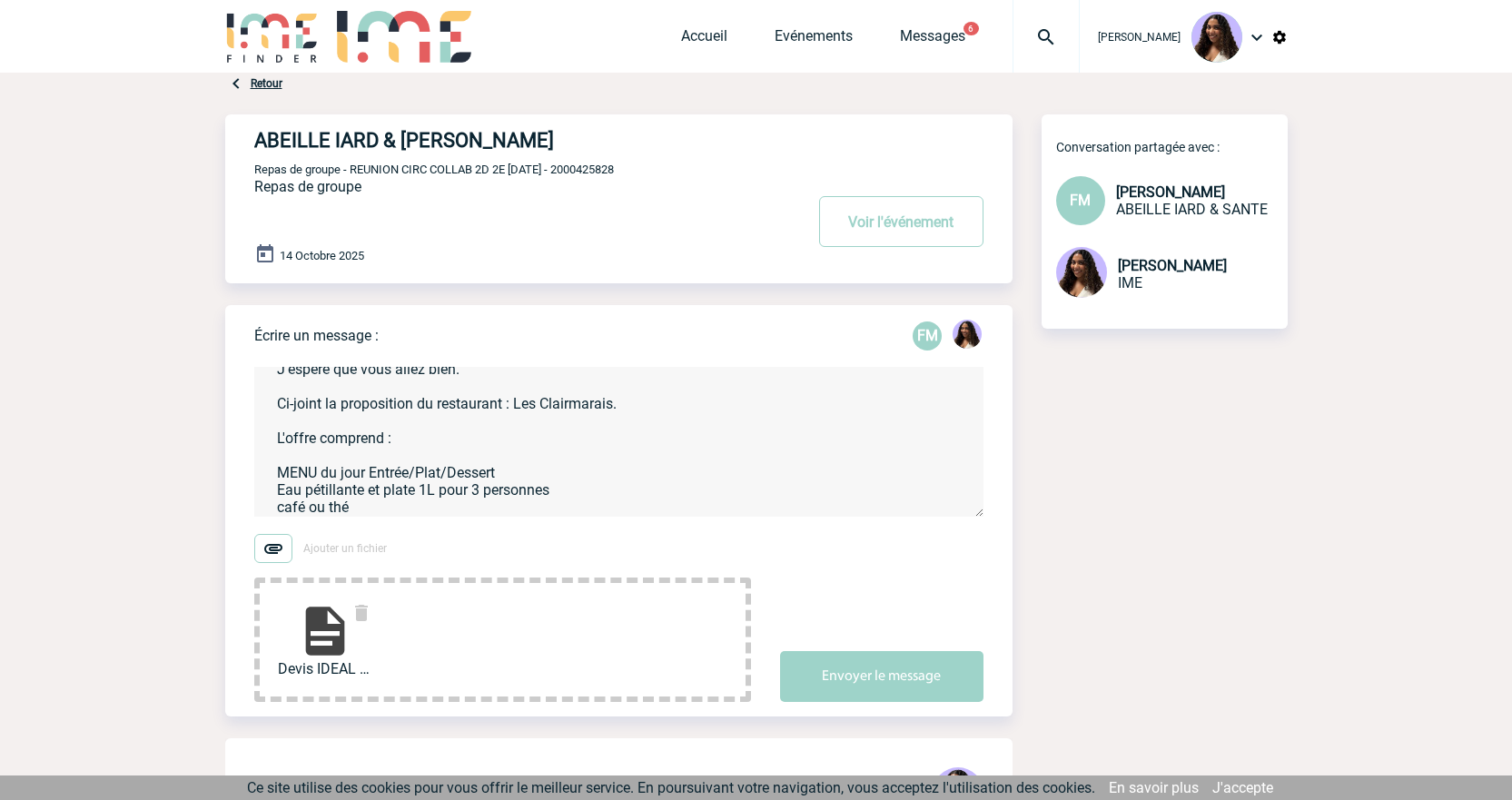
click at [487, 514] on textarea "Bonjour Florence, J'espère que vous allez bien. Ci-joint la proposition du rest…" at bounding box center [618, 442] width 730 height 150
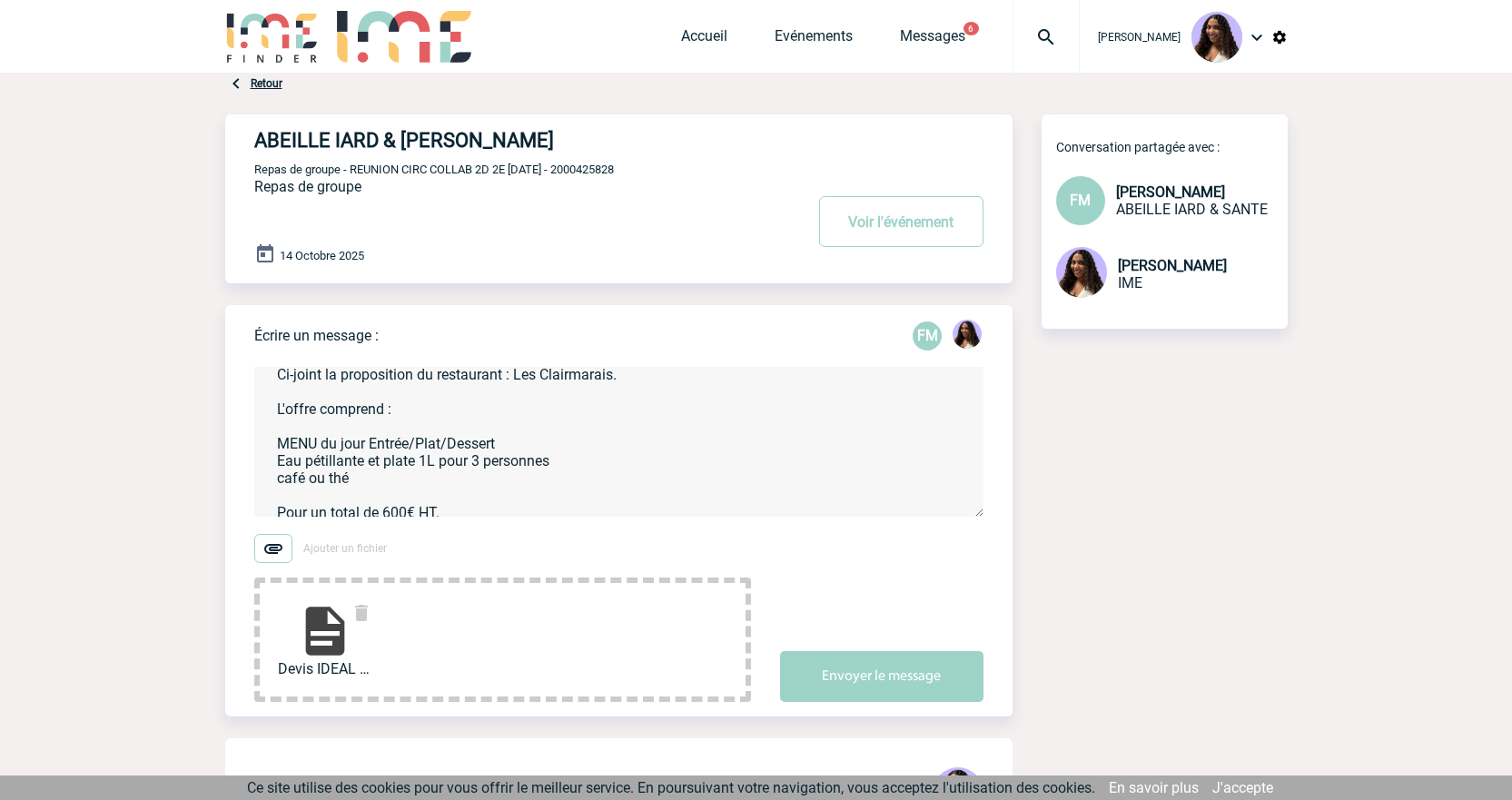
scroll to position [0, 0]
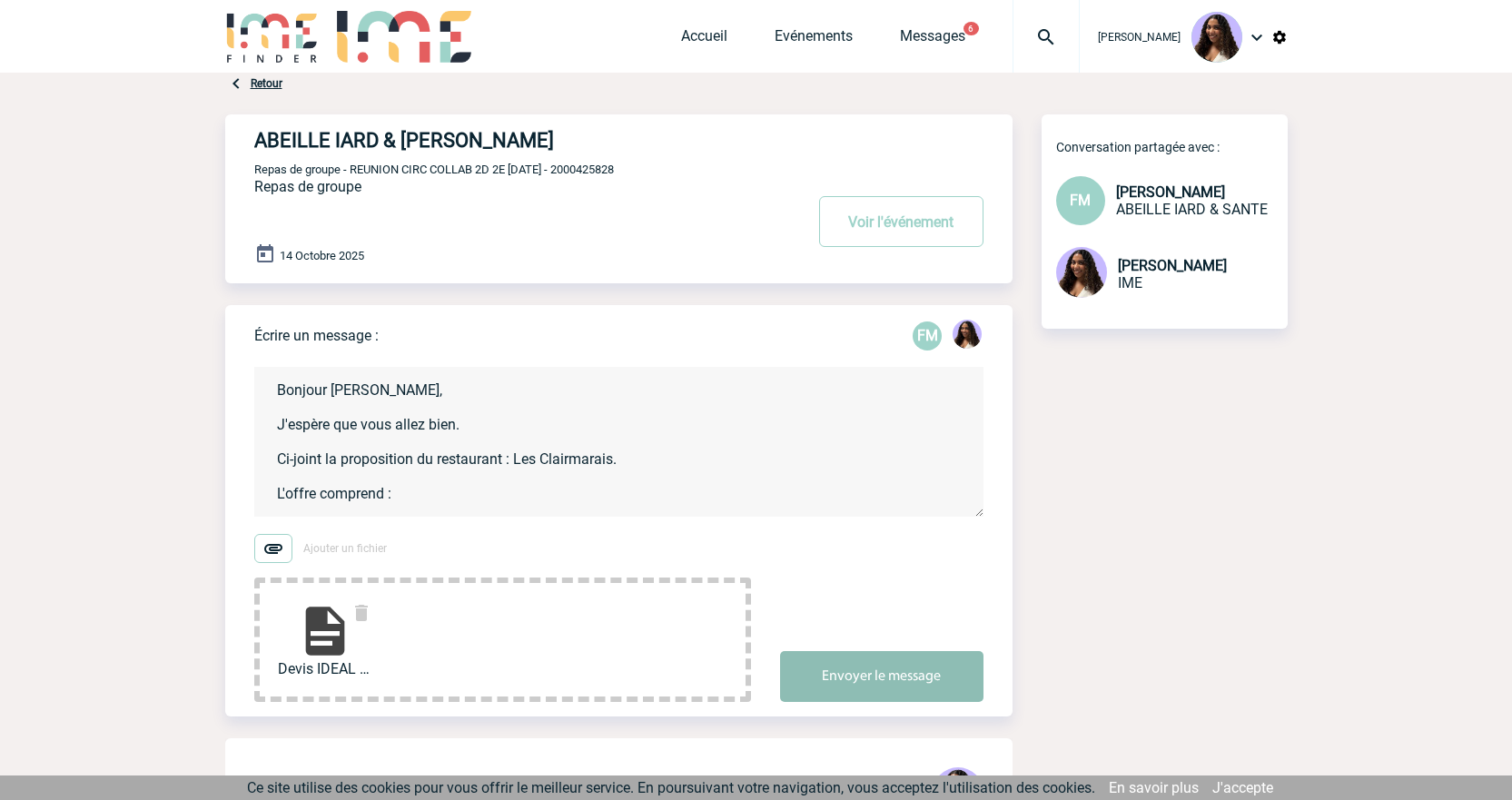
type textarea "Bonjour Florence, J'espère que vous allez bien. Ci-joint la proposition du rest…"
click at [875, 655] on button "Envoyer le message" at bounding box center [882, 676] width 203 height 51
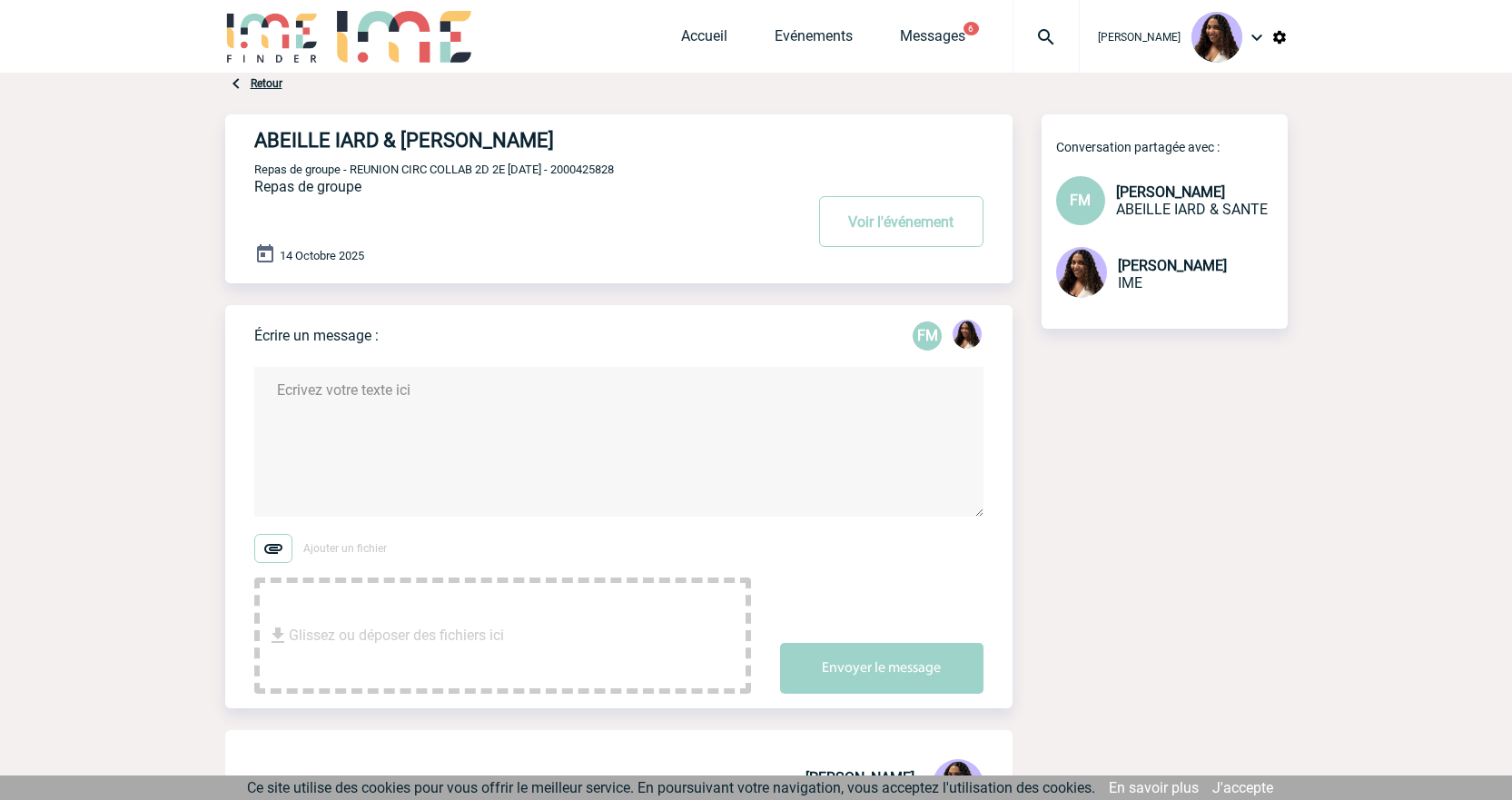
click at [1013, 26] on img at bounding box center [1046, 37] width 66 height 22
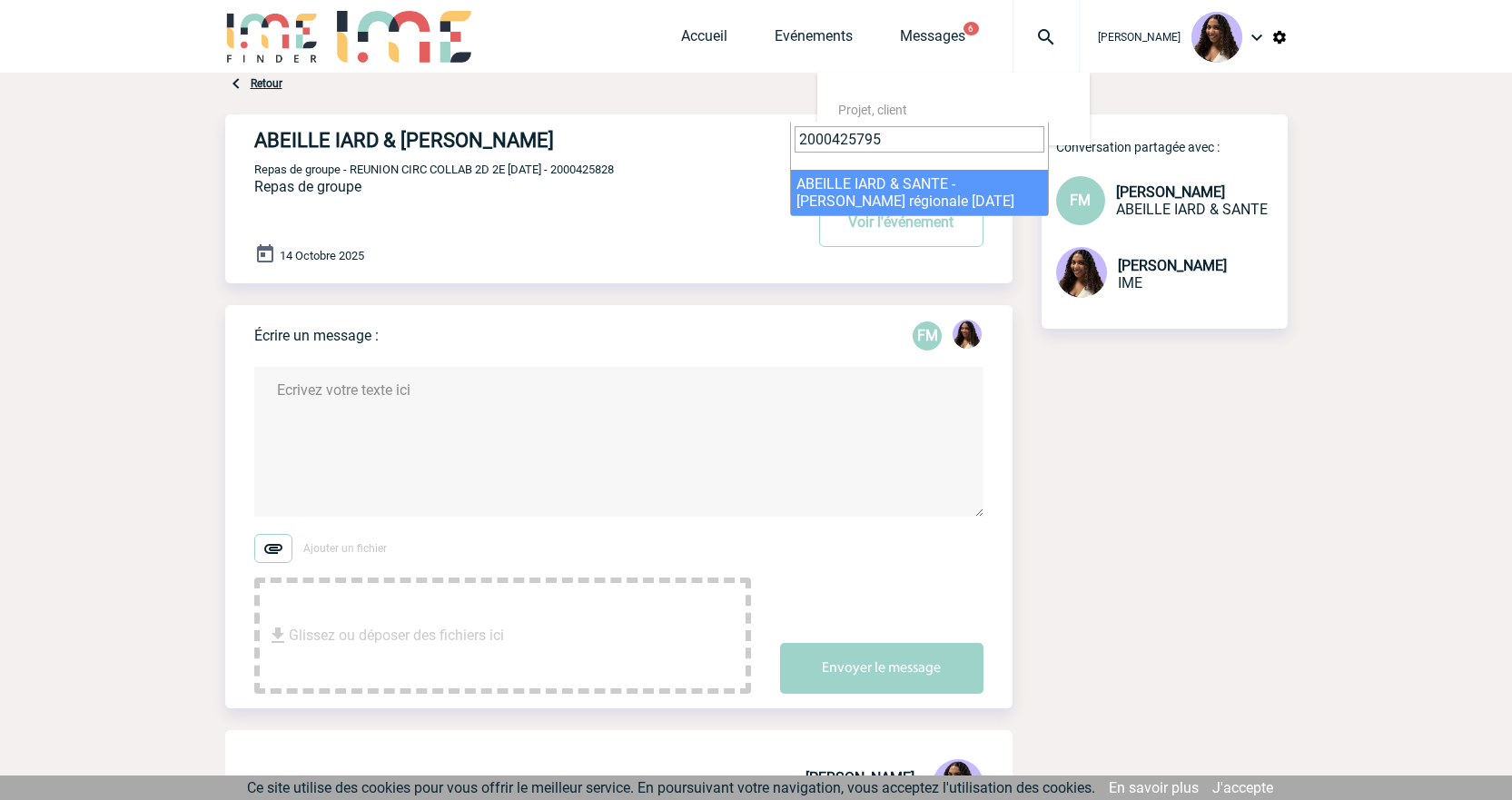
type input "2000425795"
select select "25296"
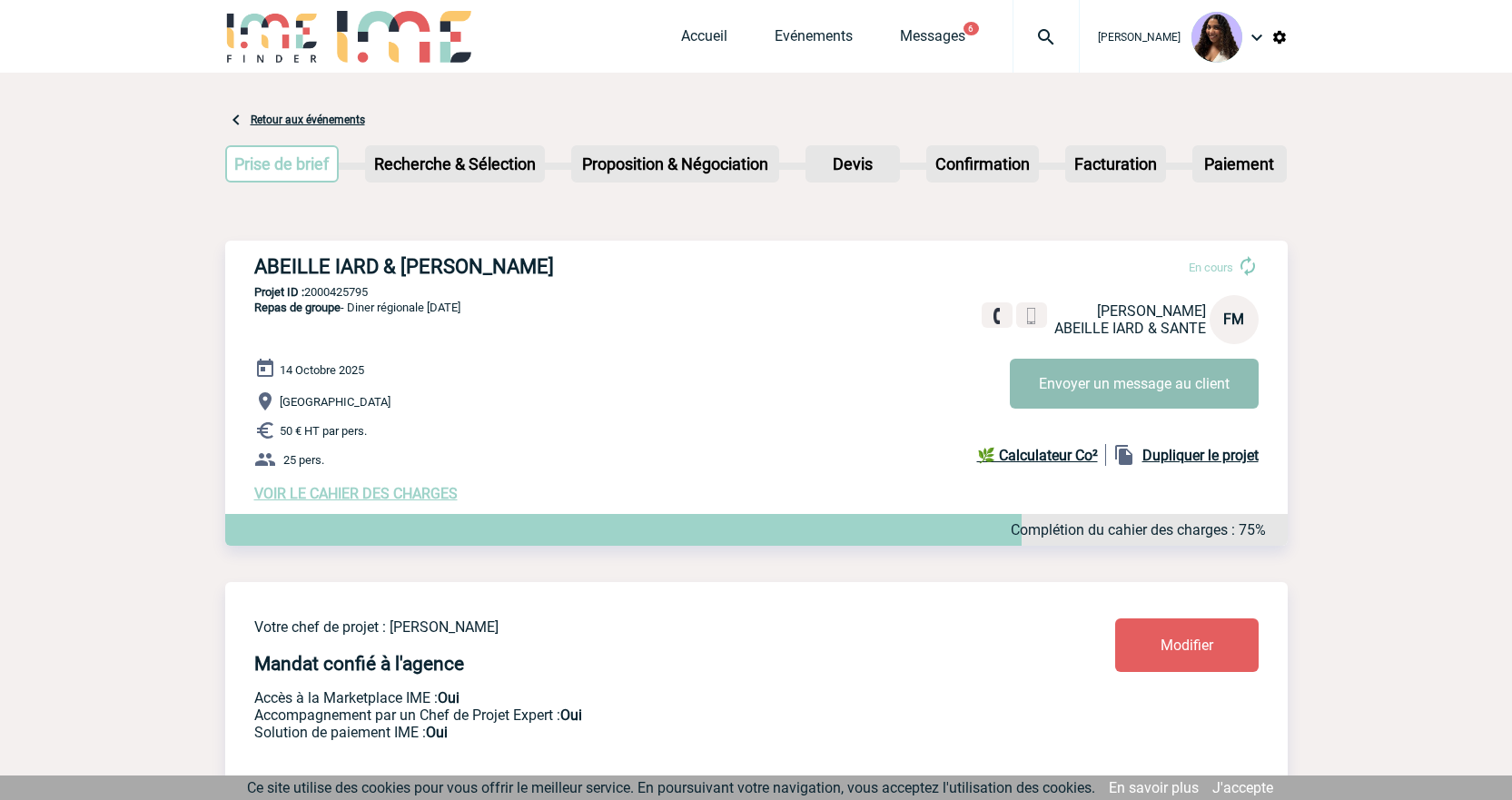
click at [1036, 380] on button "Envoyer un message au client" at bounding box center [1135, 383] width 249 height 50
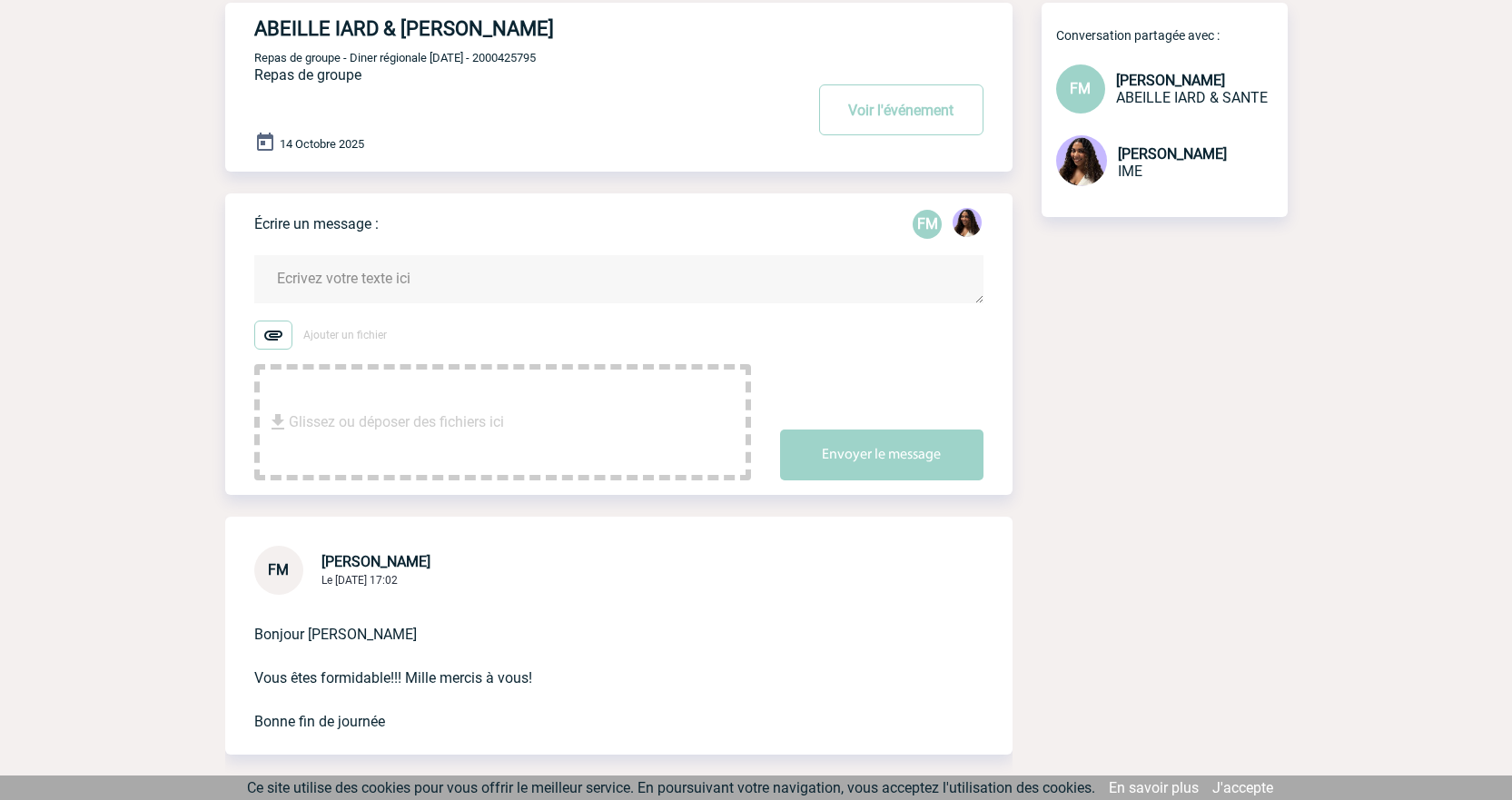
scroll to position [91, 0]
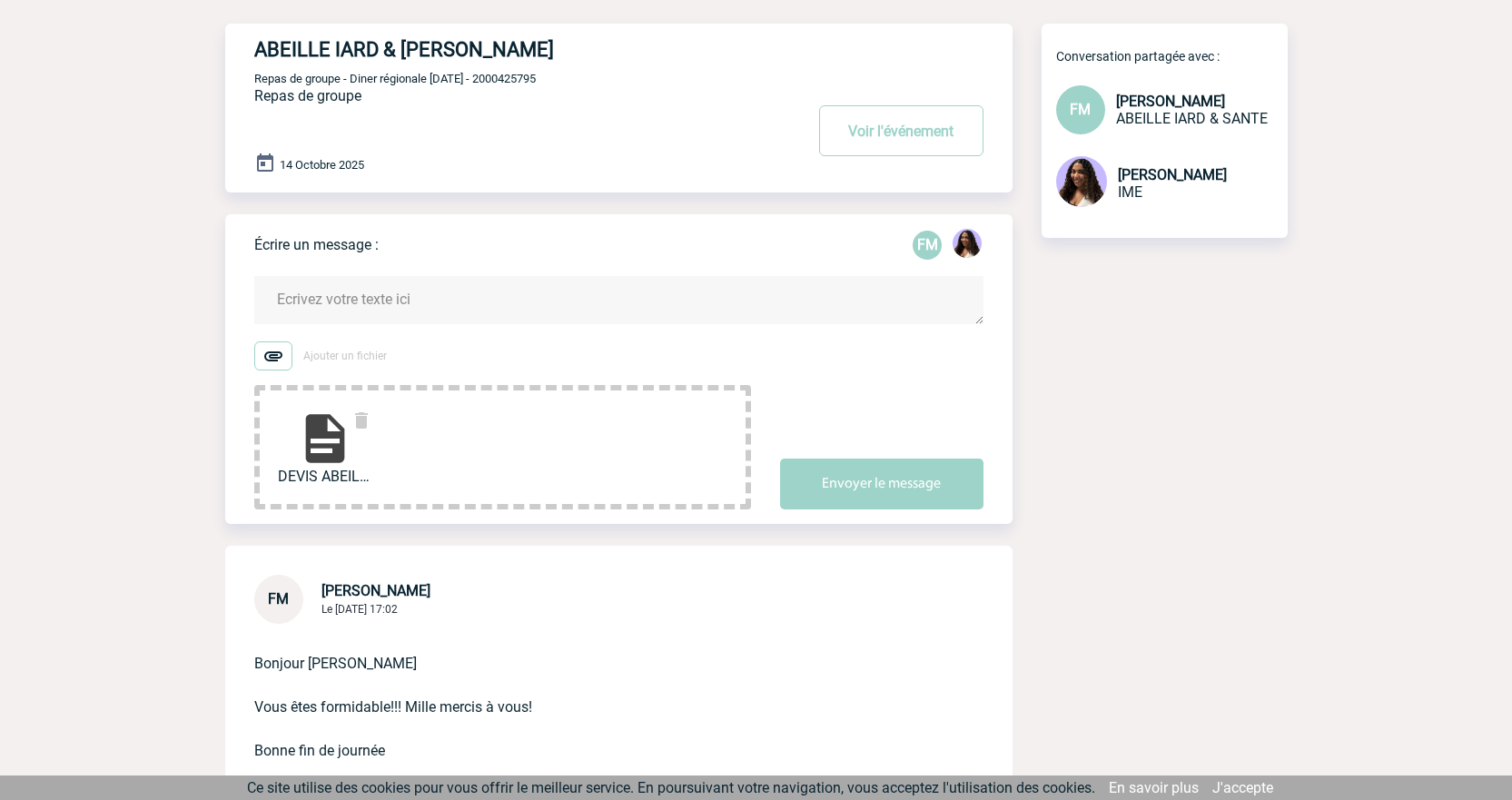
click at [347, 285] on textarea at bounding box center [618, 300] width 730 height 48
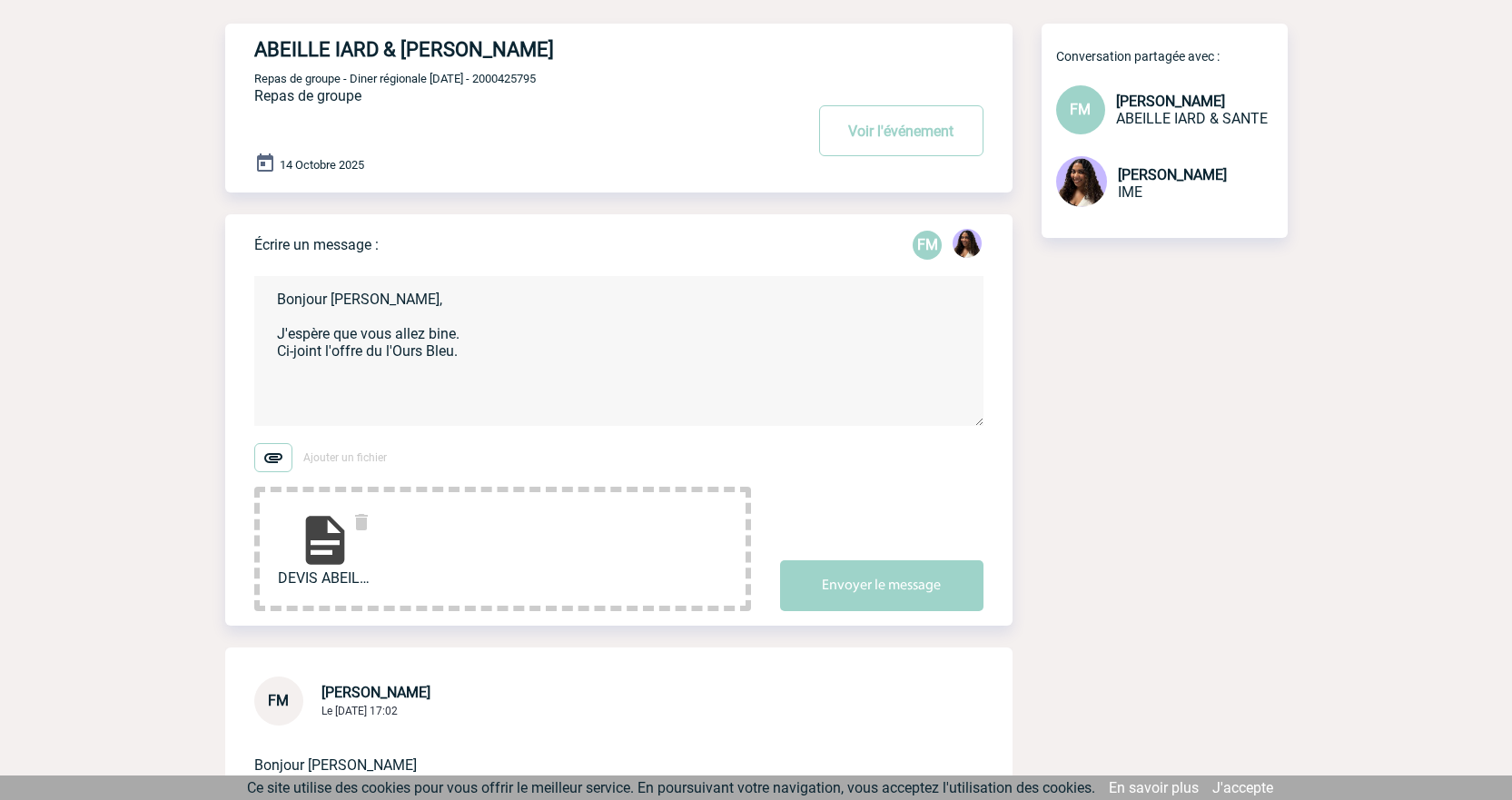
click at [482, 340] on textarea "Bonjour Florence, J'espère que vous allez bine. Ci-joint l'offre du l'Ours Bleu." at bounding box center [618, 350] width 730 height 150
click at [446, 338] on textarea "Bonjour Florence, J'espère que vous allez bine. Ci-joint l'offre du l'Ours Bleu." at bounding box center [618, 350] width 730 height 150
click at [451, 337] on textarea "Bonjour Florence, J'espère que vous allez bie. Ci-joint l'offre du l'Ours Bleu." at bounding box center [618, 350] width 730 height 150
click at [483, 362] on textarea "Bonjour Florence, J'espère que vous allez bien. Ci-joint l'offre du l'Ours Bleu." at bounding box center [618, 350] width 730 height 150
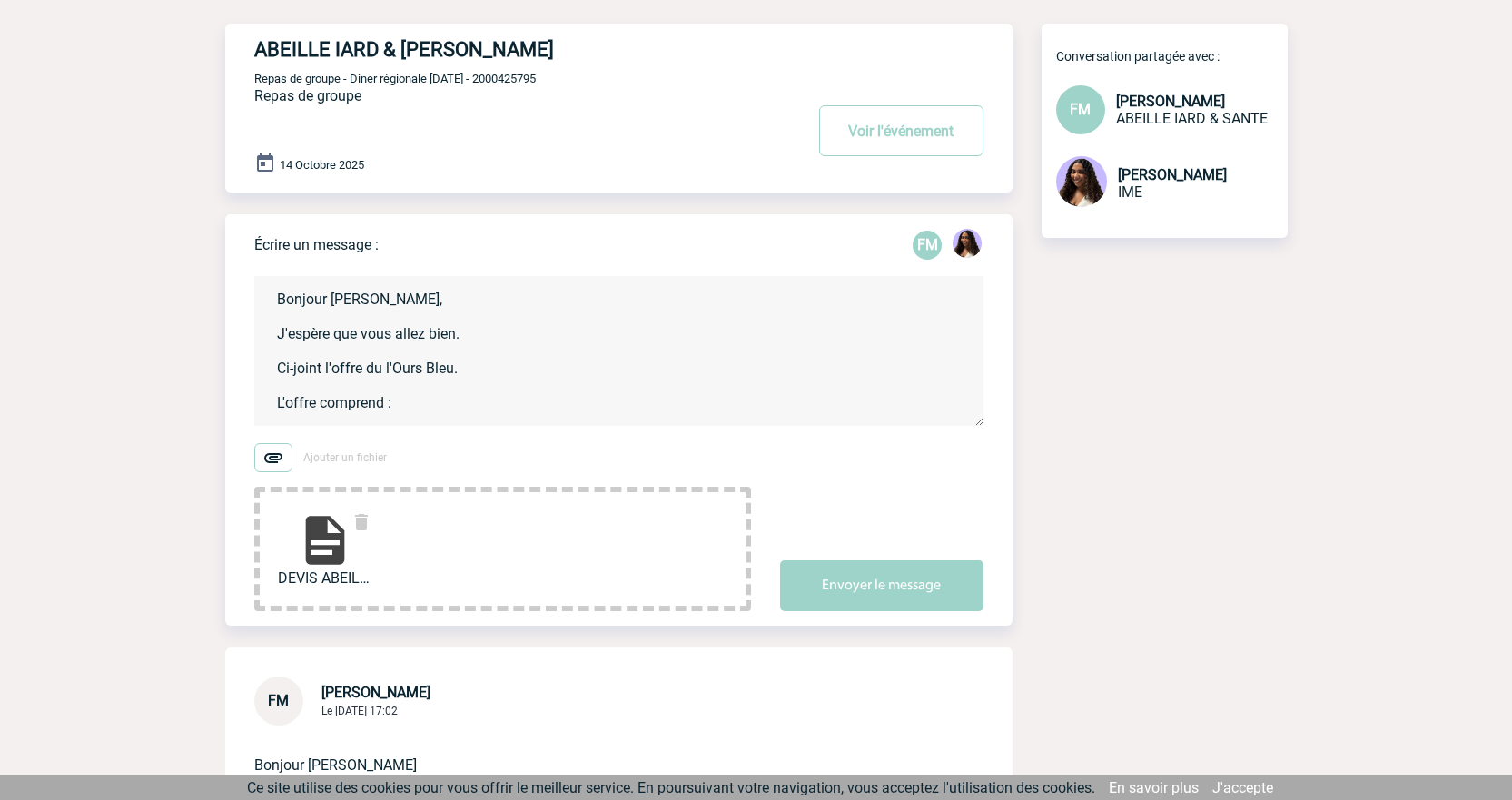
click at [378, 407] on textarea "Bonjour Florence, J'espère que vous allez bien. Ci-joint l'offre du l'Ours Bleu…" at bounding box center [618, 350] width 730 height 150
paste textarea "Boissons 5 bouteilles de champagne Primault (1 verre/personne) 1 magnum de Cham…"
drag, startPoint x: 419, startPoint y: 354, endPoint x: 259, endPoint y: 350, distance: 160.0
click at [259, 350] on textarea "Bonjour Florence, J'espère que vous allez bien. Ci-joint l'offre du l'Ours Bleu…" at bounding box center [618, 350] width 730 height 150
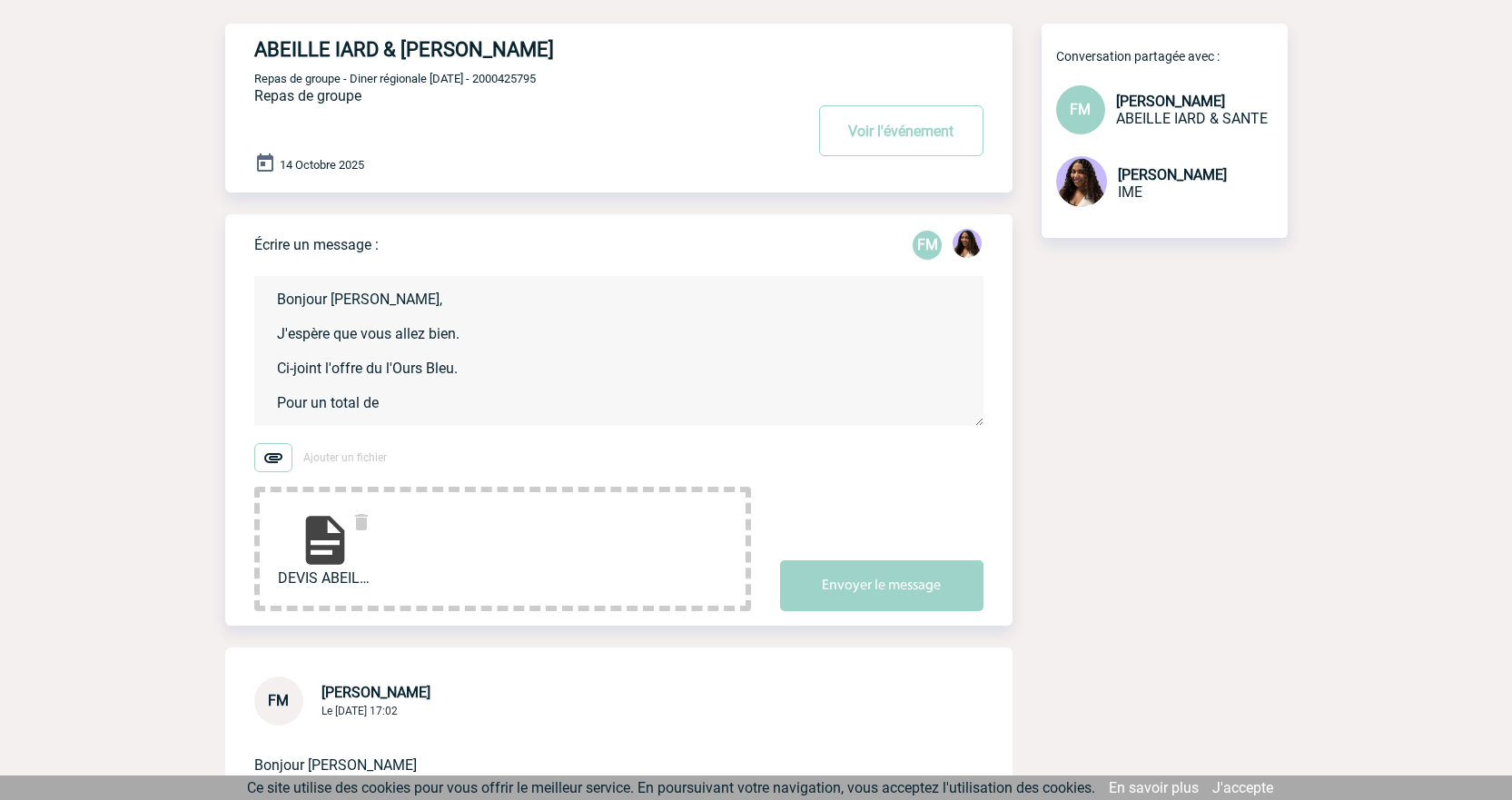
click at [431, 343] on textarea "Bonjour Florence, J'espère que vous allez bien. Ci-joint l'offre du l'Ours Bleu…" at bounding box center [618, 350] width 730 height 150
click at [399, 416] on textarea "Bonjour Florence, J'espère que vous allez bien. Ci-joint l'offre du l'Ours Bleu…" at bounding box center [618, 350] width 730 height 150
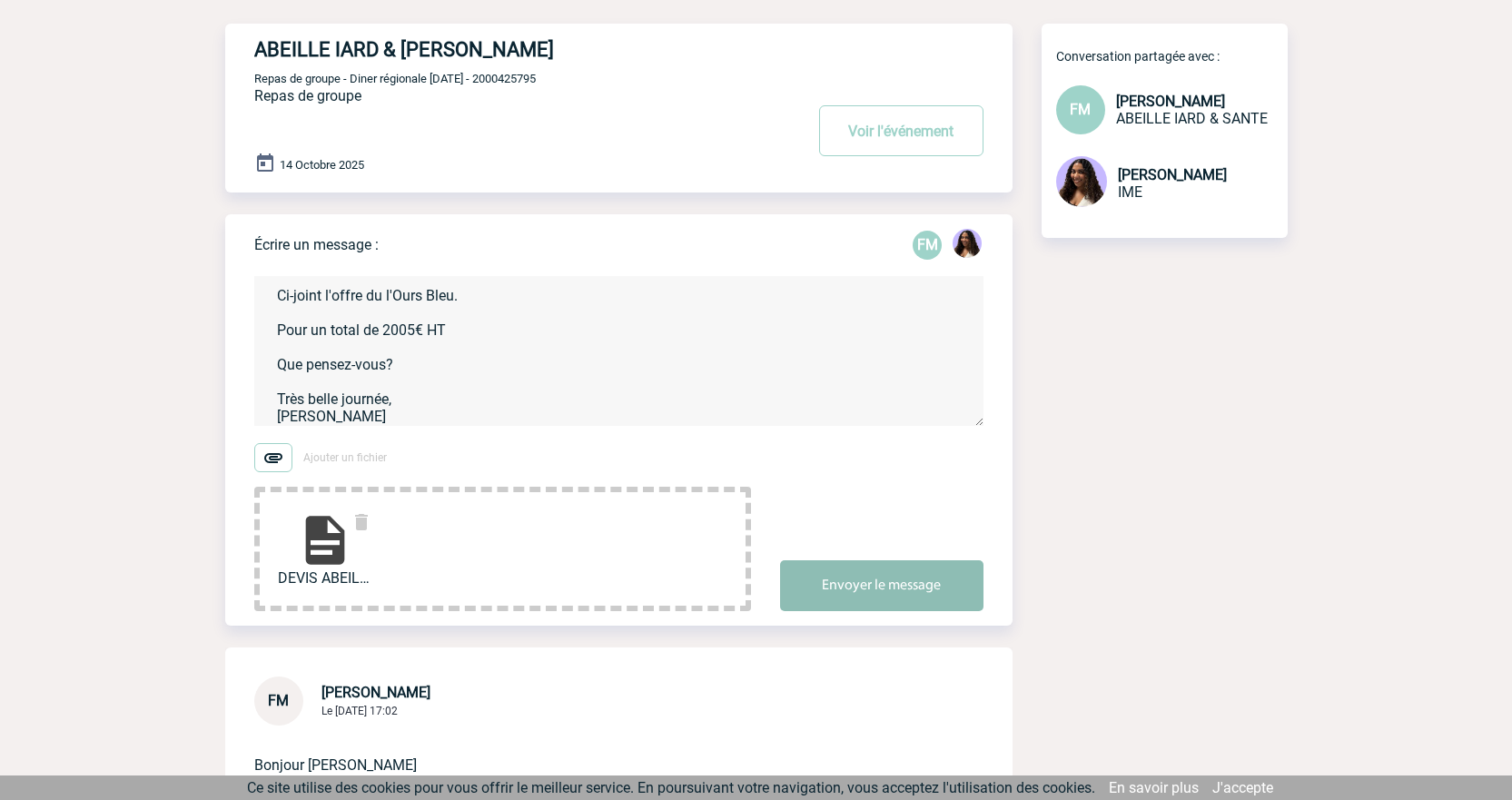
type textarea "Bonjour Florence, J'espère que vous allez bien. Ci-joint l'offre du l'Ours Bleu…"
click at [877, 598] on button "Envoyer le message" at bounding box center [882, 585] width 203 height 51
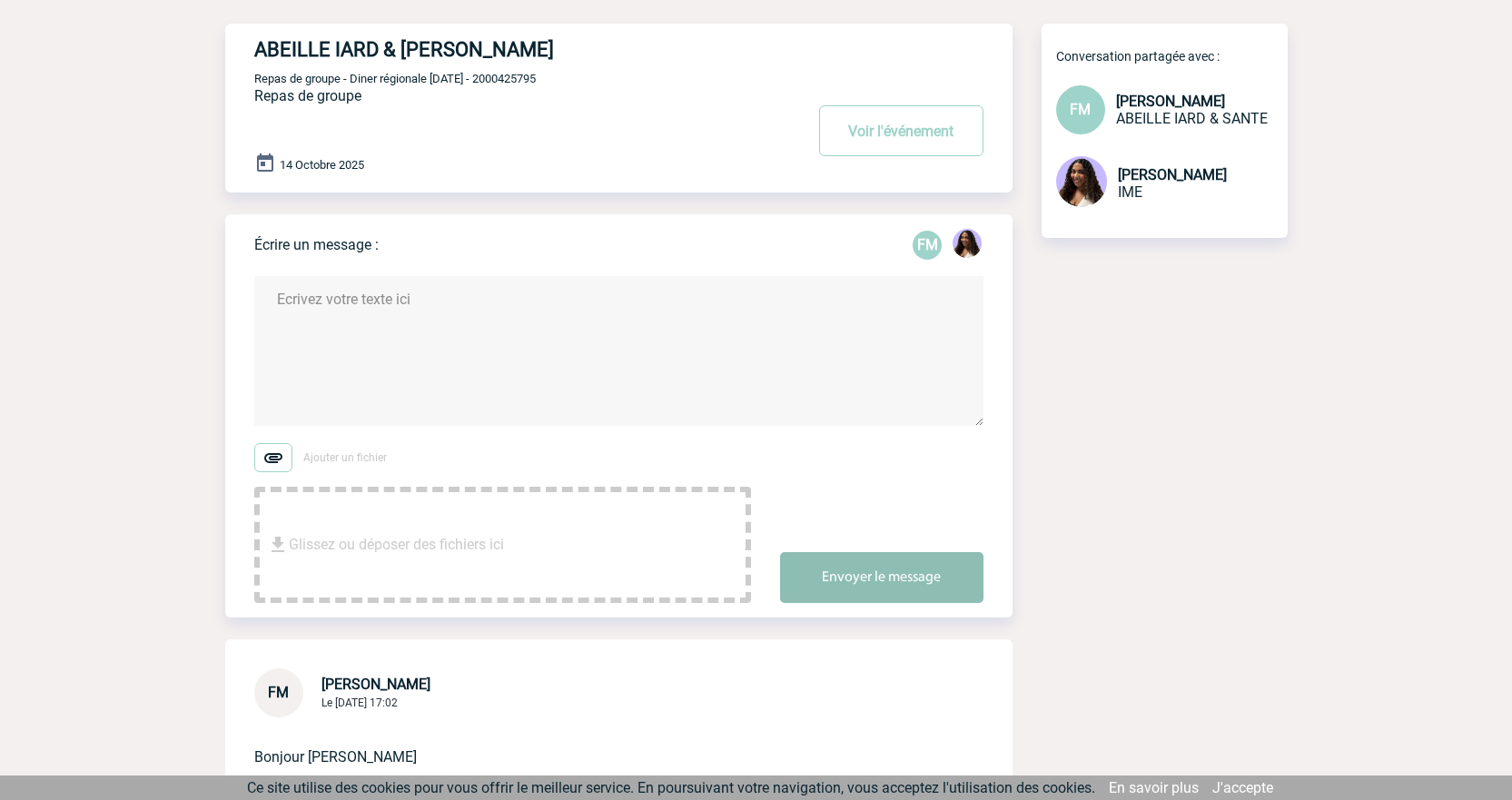
scroll to position [0, 0]
